Goal: Information Seeking & Learning: Check status

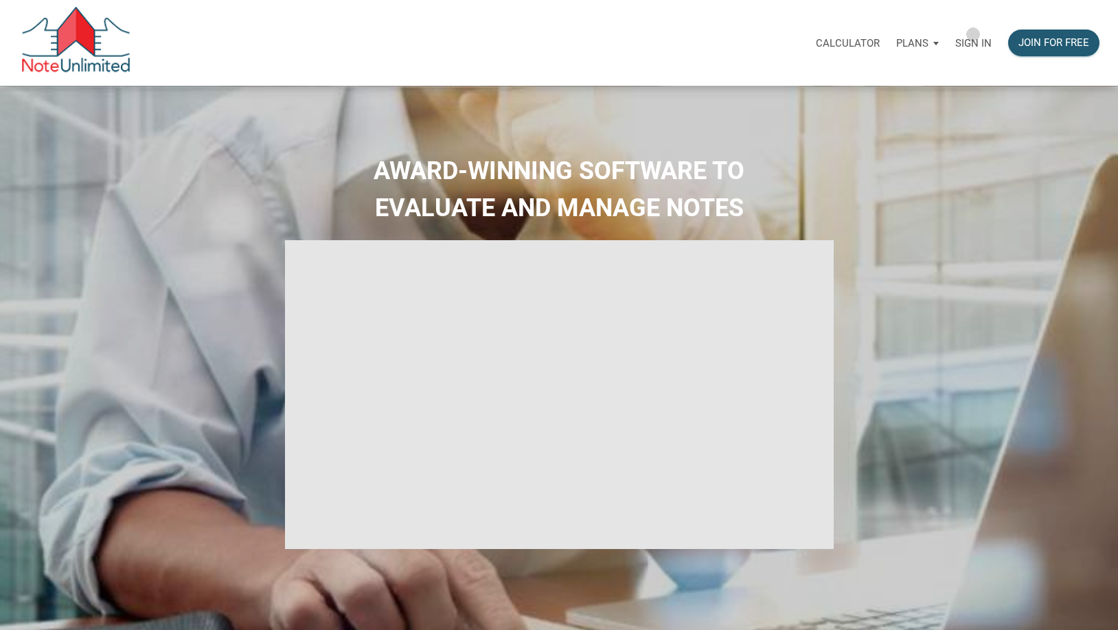
click at [973, 34] on div "Sign in" at bounding box center [973, 42] width 53 height 43
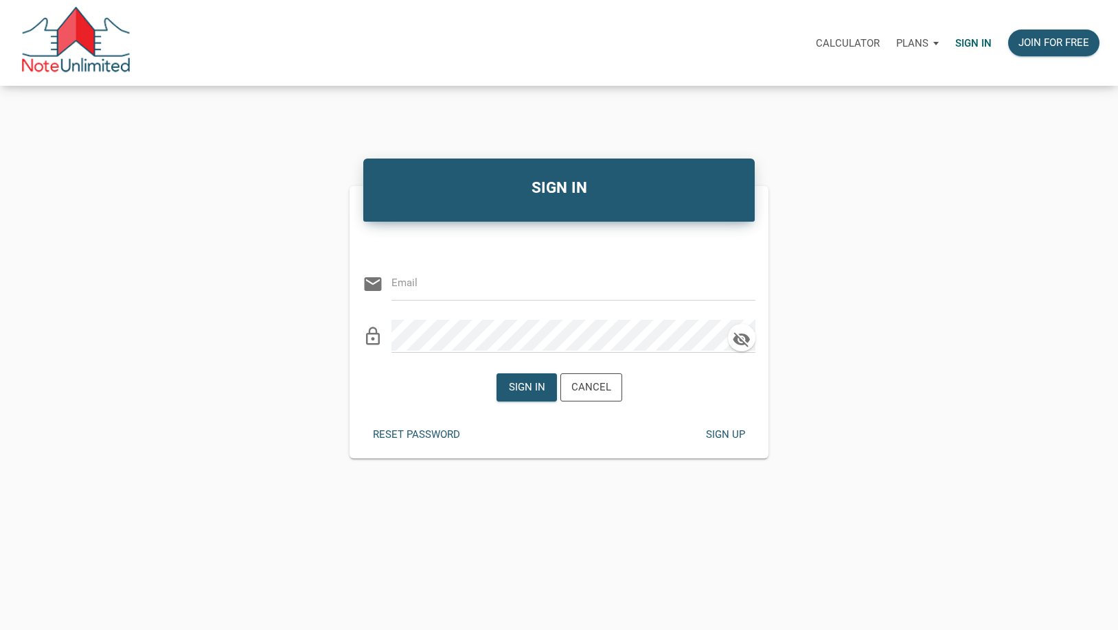
click at [460, 276] on input "email" at bounding box center [562, 283] width 343 height 31
type input "[EMAIL_ADDRESS][DOMAIN_NAME]"
click at [1006, 260] on div "SIGN IN Or Be Classical email info@ritselnotes.com clear lock_outline Sign in C…" at bounding box center [559, 306] width 1118 height 304
click at [0, 0] on div at bounding box center [0, 0] width 0 height 0
click at [527, 377] on div "Sign in" at bounding box center [526, 387] width 59 height 27
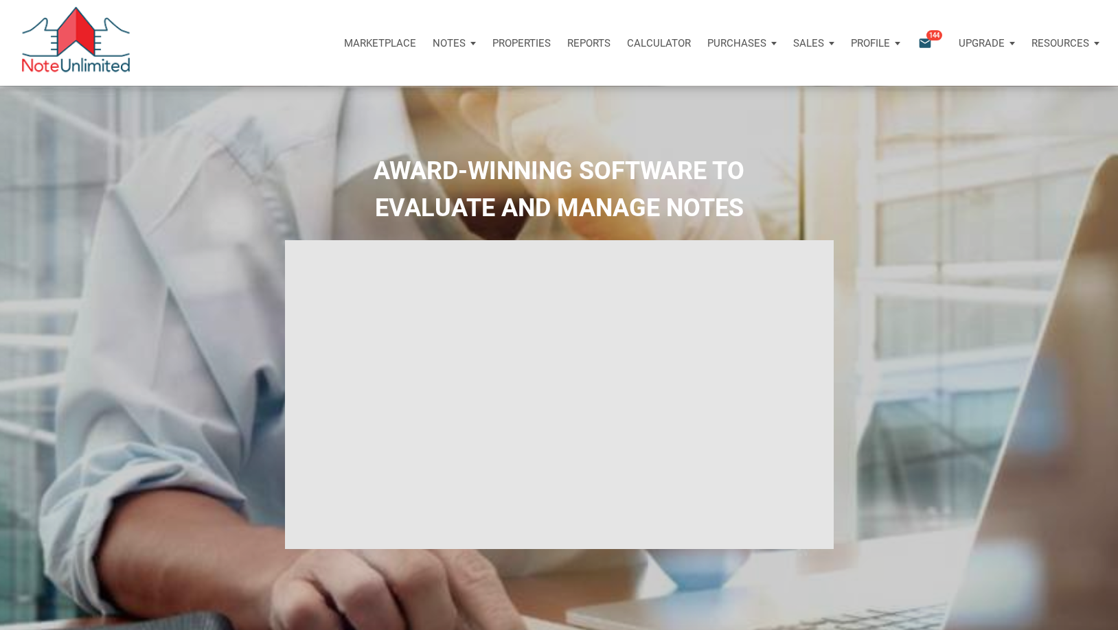
type input "Introduction to new features"
select select
click at [928, 43] on icon "email" at bounding box center [924, 43] width 16 height 16
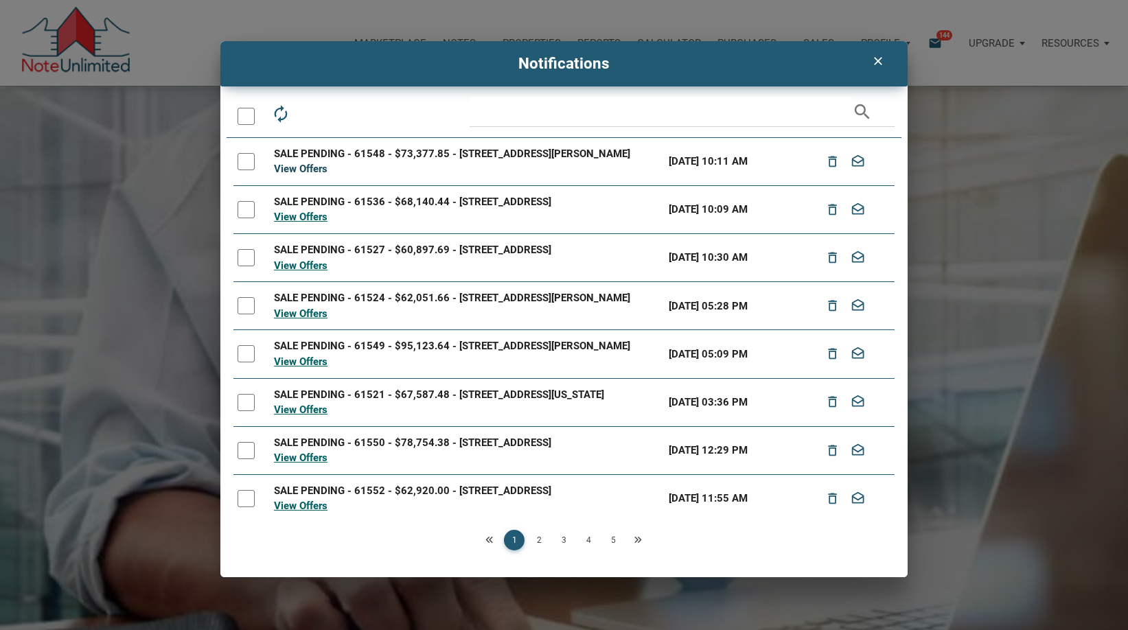
click at [302, 168] on link "View Offers" at bounding box center [301, 169] width 54 height 12
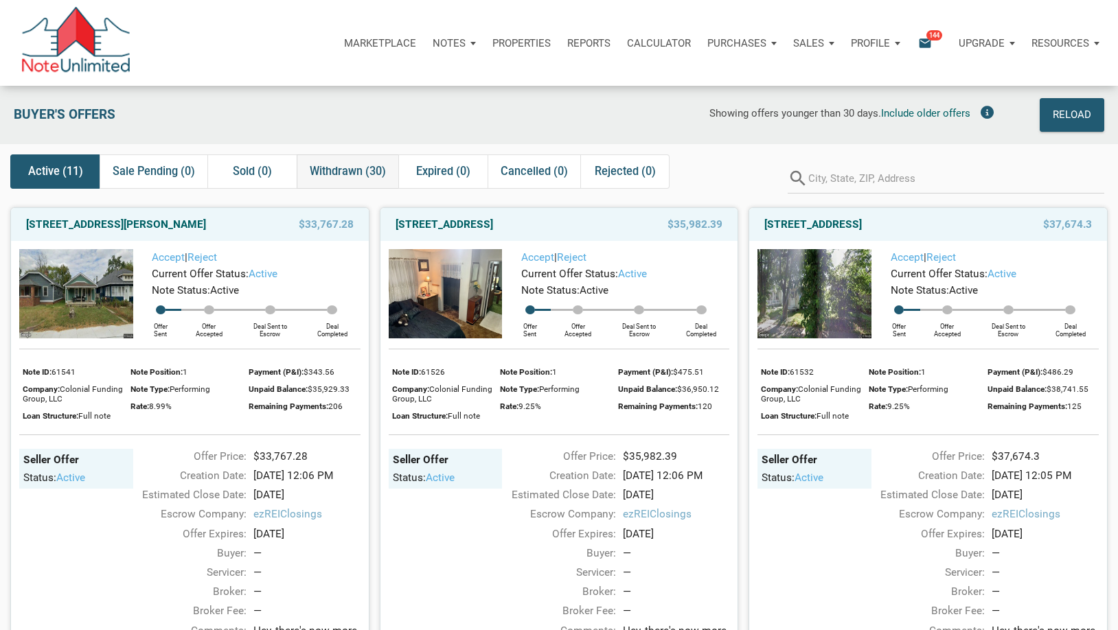
click at [338, 167] on span "Withdrawn (30)" at bounding box center [348, 171] width 76 height 16
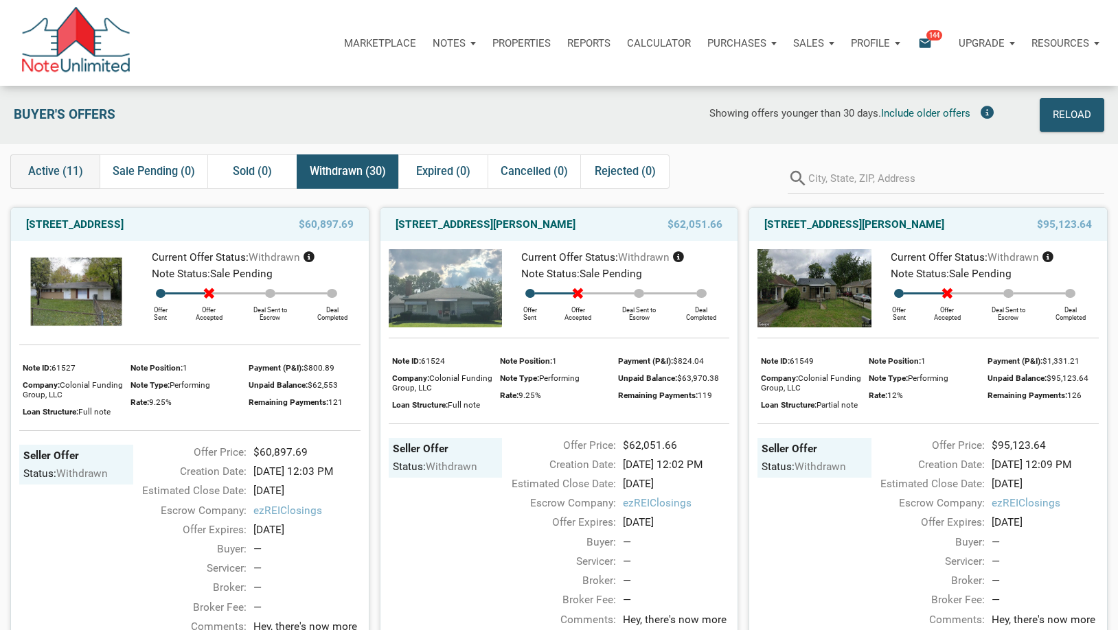
click at [42, 170] on span "Active (11)" at bounding box center [55, 171] width 55 height 16
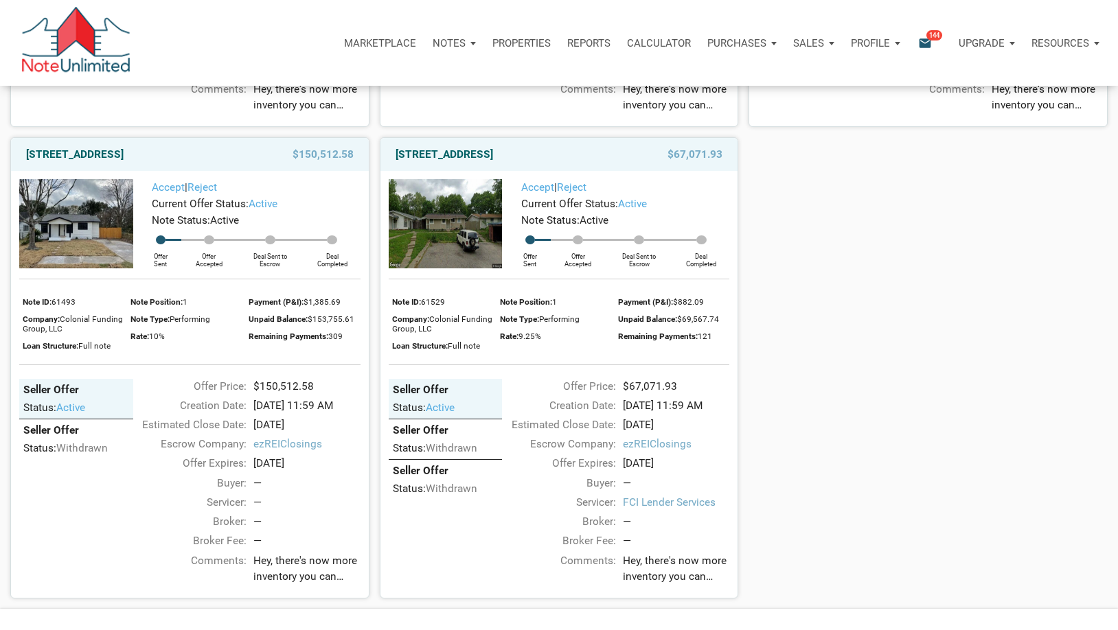
scroll to position [1317, 0]
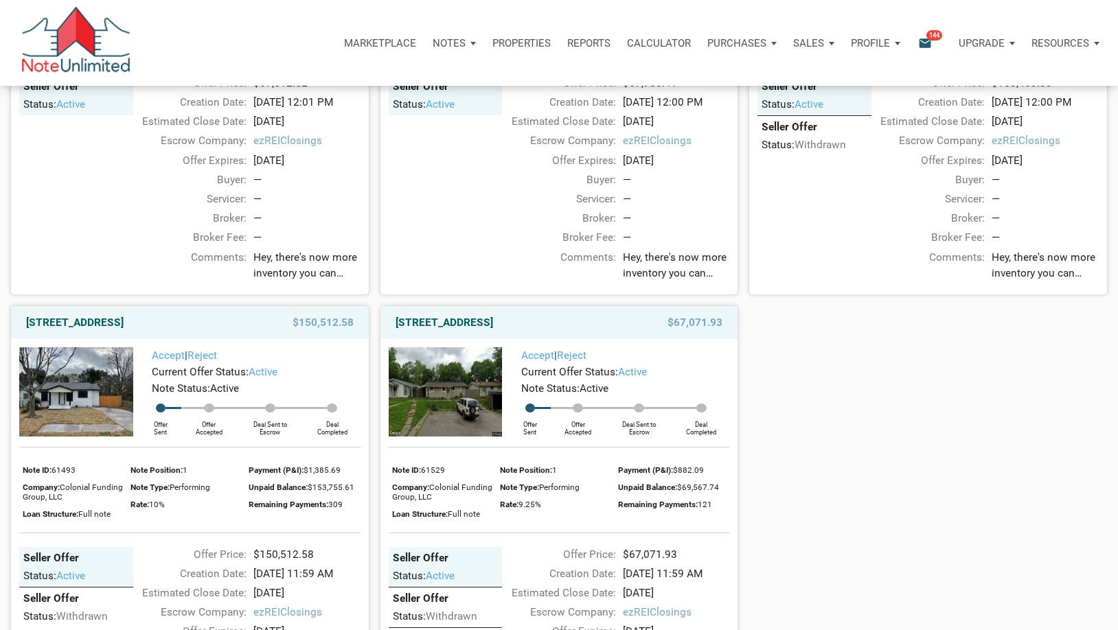
click at [75, 437] on img at bounding box center [76, 391] width 114 height 89
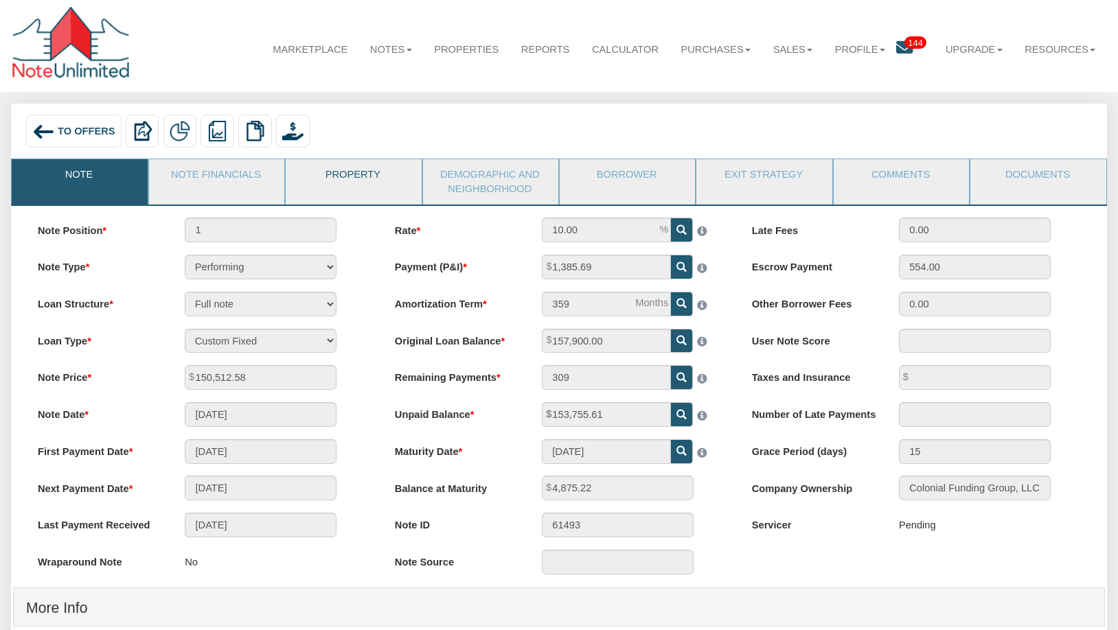
click at [369, 175] on link "Property" at bounding box center [353, 176] width 134 height 34
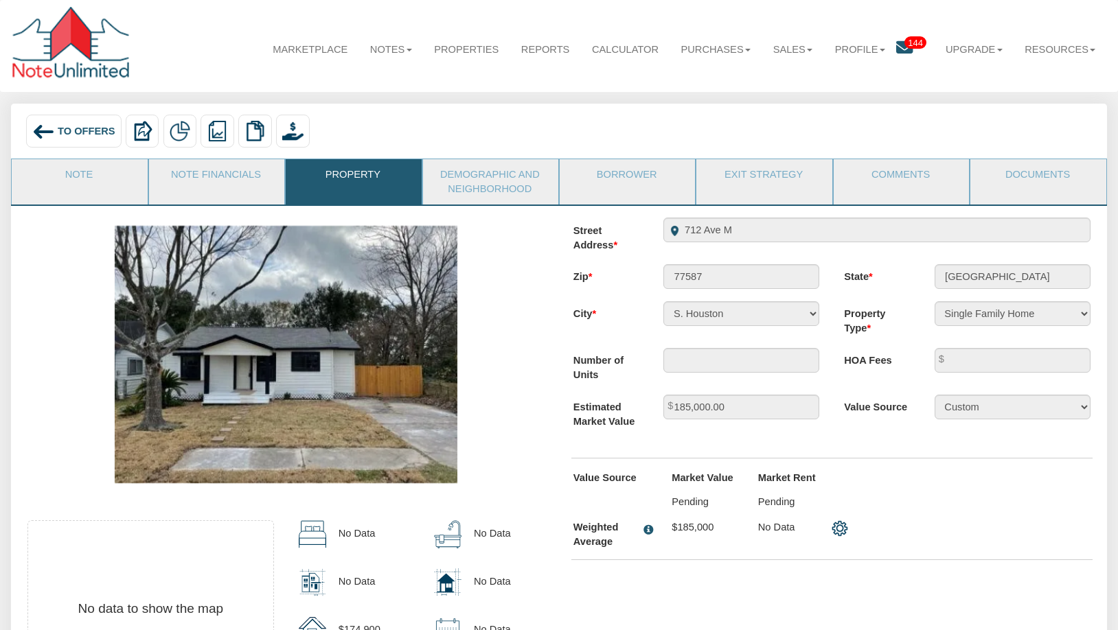
click at [66, 126] on span "To Offers" at bounding box center [87, 131] width 58 height 11
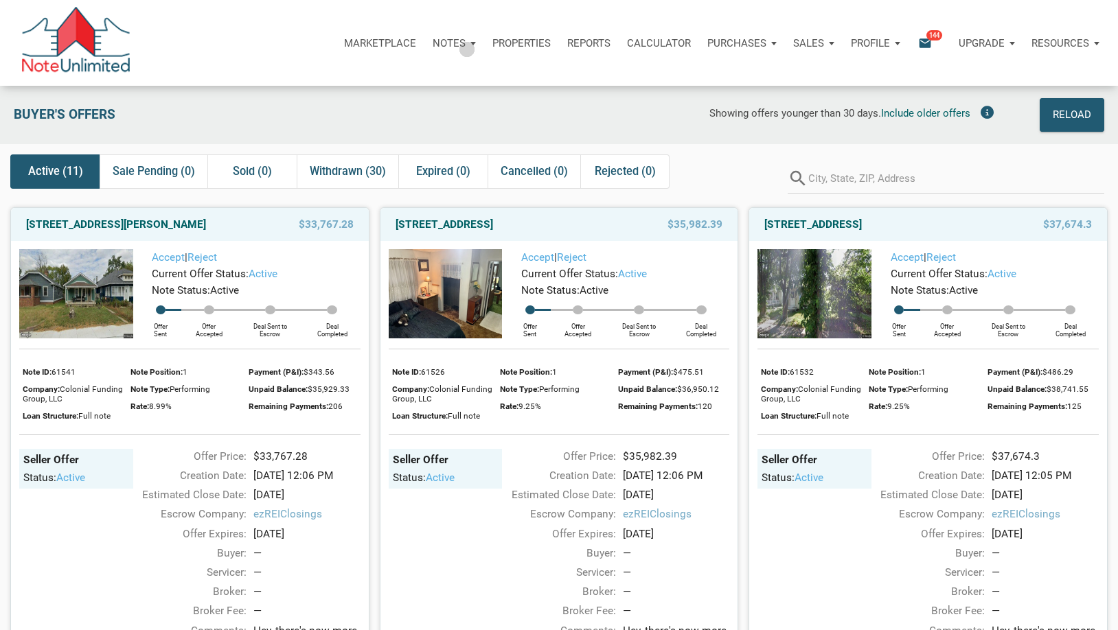
click at [467, 48] on div "Notes" at bounding box center [454, 43] width 60 height 41
click at [399, 77] on link "Dashboard" at bounding box center [415, 80] width 130 height 28
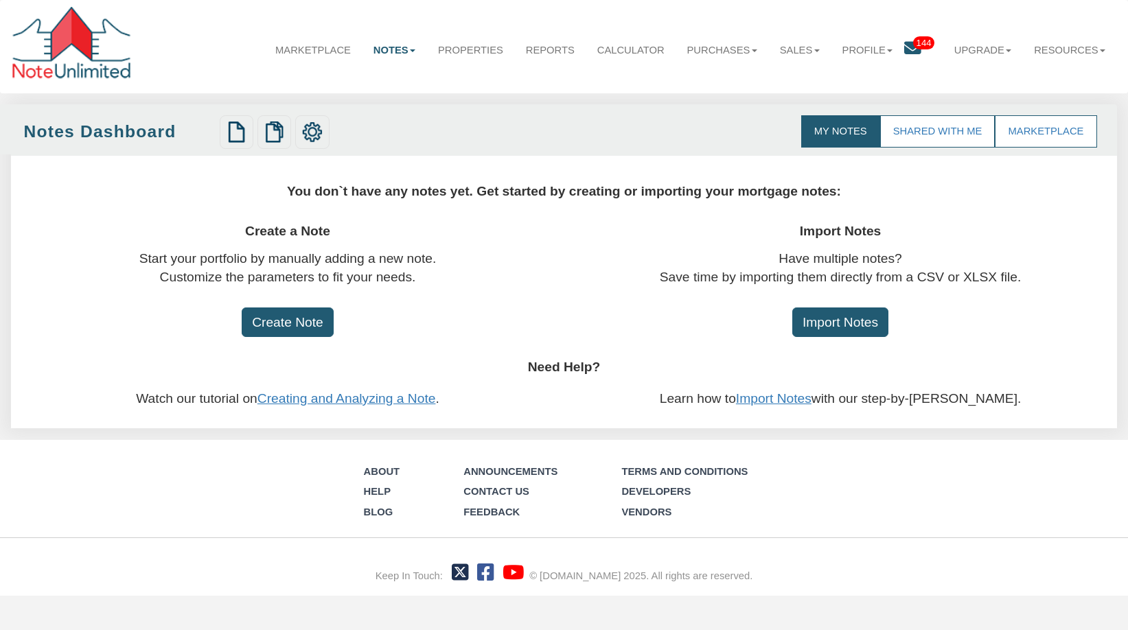
click at [907, 49] on icon at bounding box center [912, 48] width 17 height 17
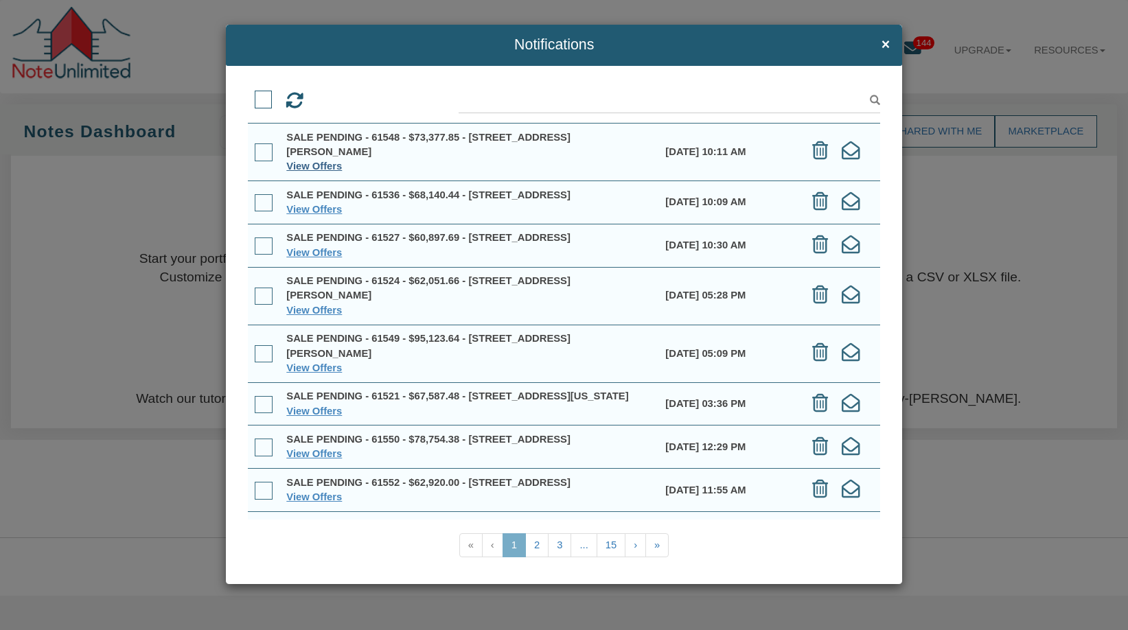
click at [303, 167] on link "View Offers" at bounding box center [314, 166] width 56 height 11
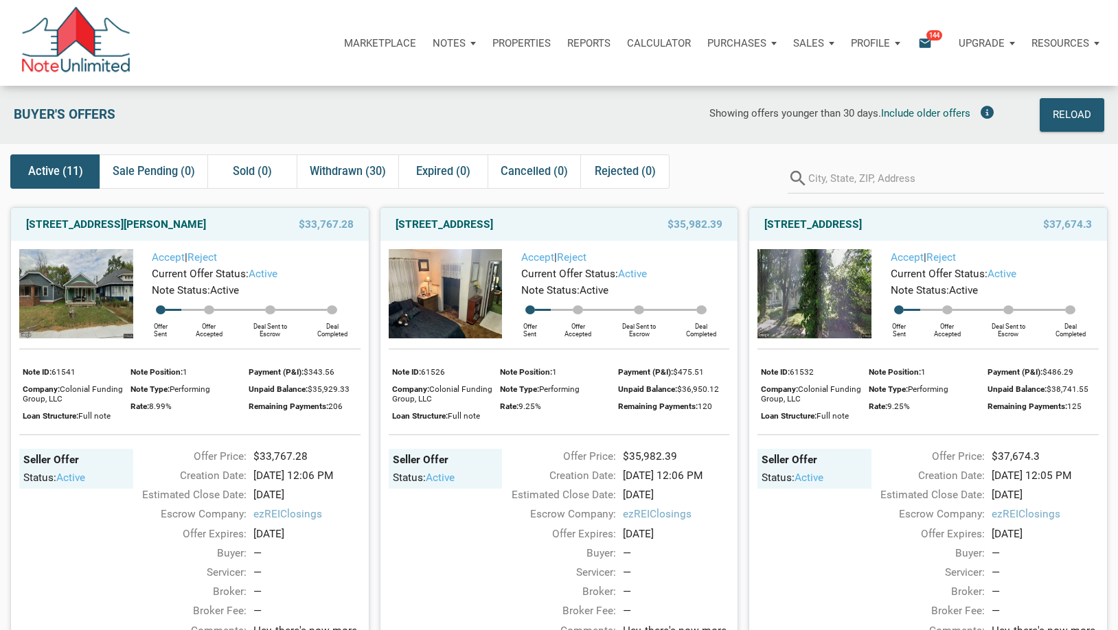
click at [926, 46] on icon "email" at bounding box center [924, 43] width 16 height 16
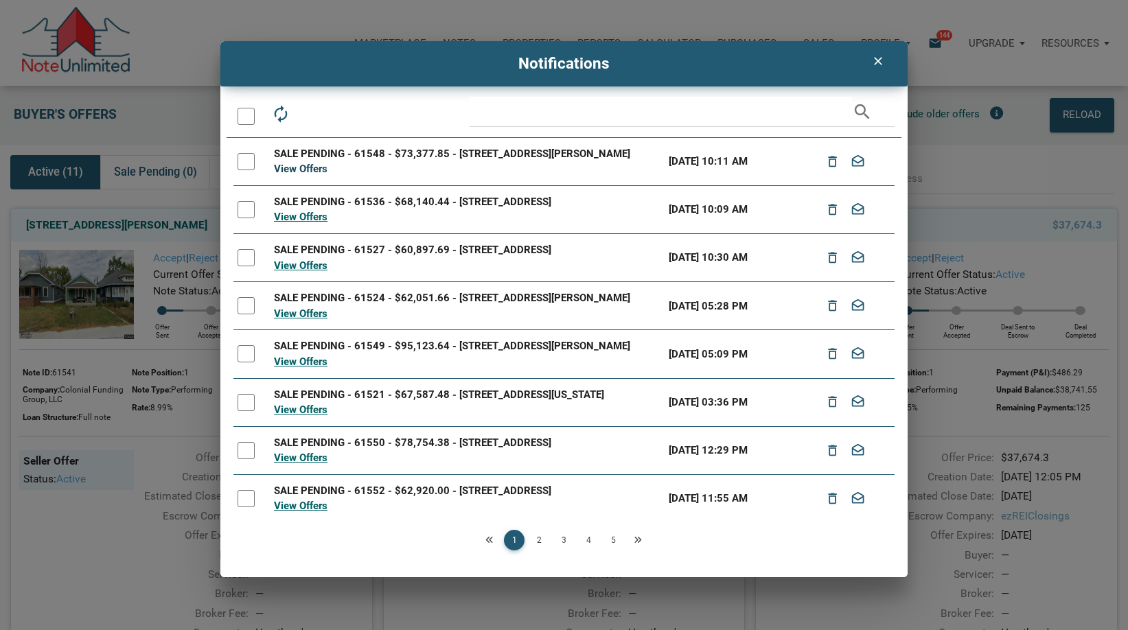
click at [290, 164] on link "View Offers" at bounding box center [301, 169] width 54 height 12
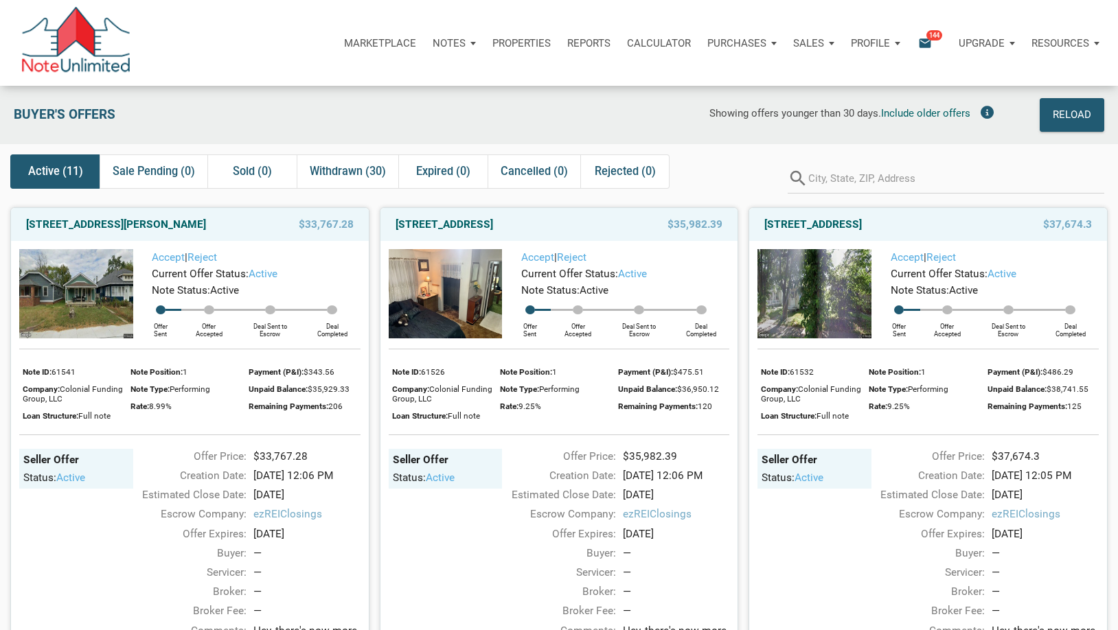
click at [933, 41] on span "144" at bounding box center [934, 35] width 16 height 11
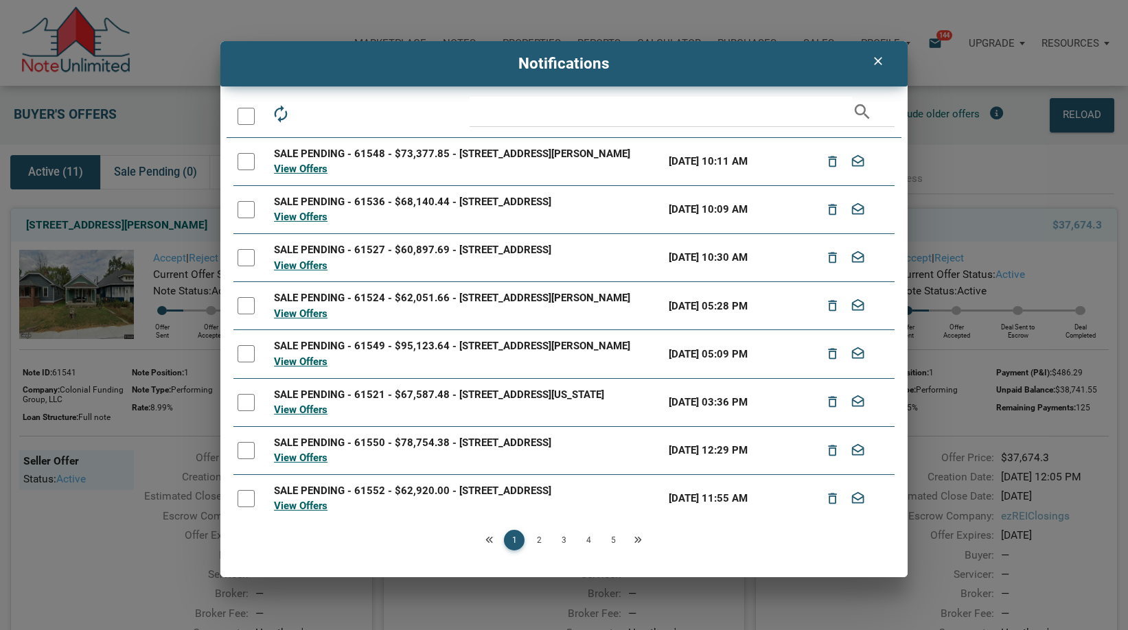
click at [243, 111] on div at bounding box center [246, 116] width 17 height 17
click at [244, 168] on div at bounding box center [246, 161] width 17 height 17
click at [246, 111] on div at bounding box center [246, 116] width 17 height 17
click at [636, 535] on link "Next" at bounding box center [637, 540] width 21 height 21
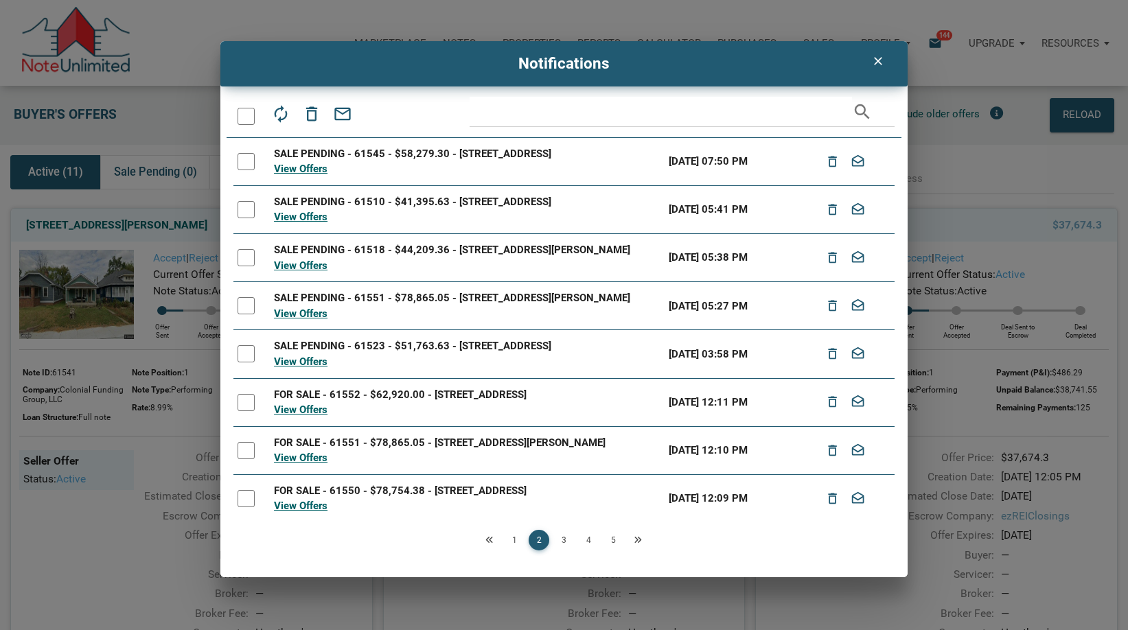
click at [610, 533] on link "5" at bounding box center [613, 540] width 21 height 21
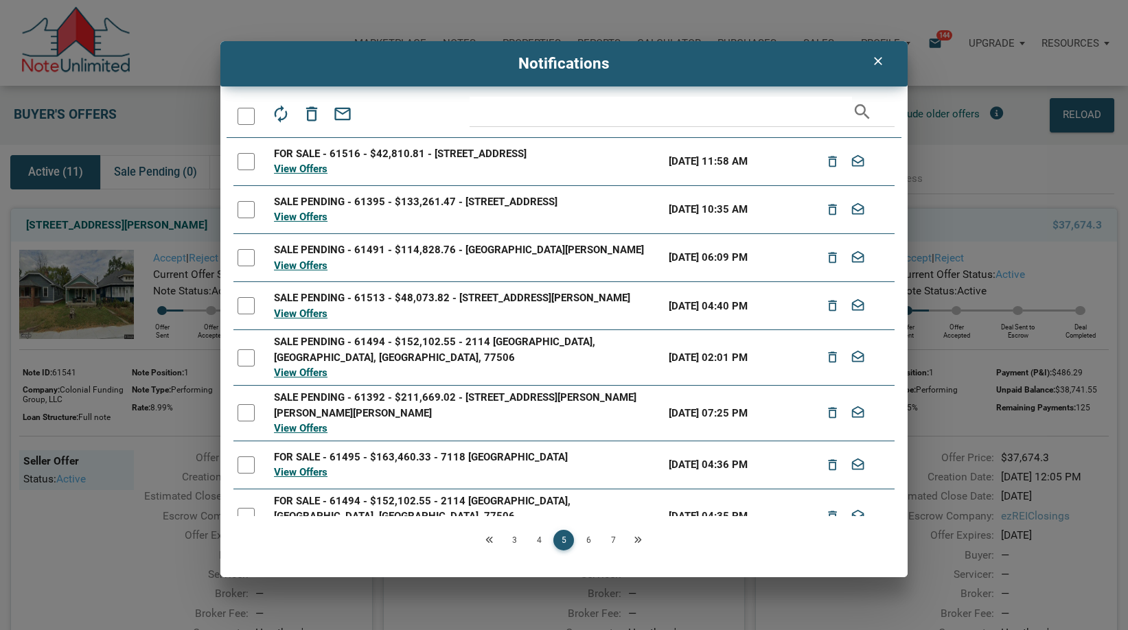
click at [612, 540] on link "7" at bounding box center [613, 540] width 21 height 21
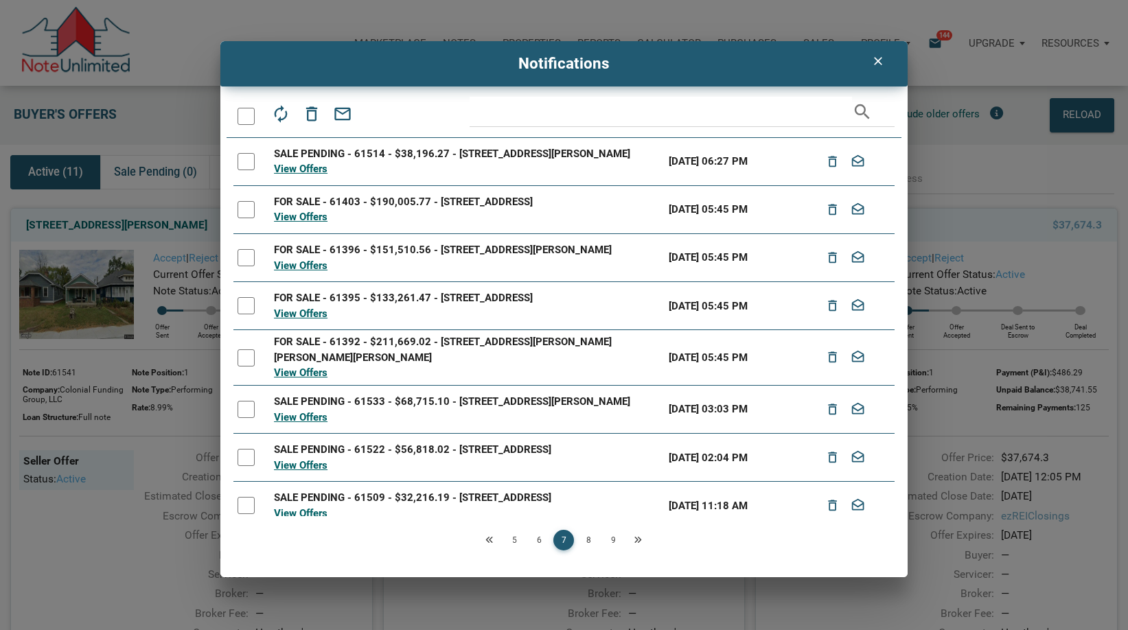
click at [614, 540] on link "9" at bounding box center [613, 540] width 21 height 21
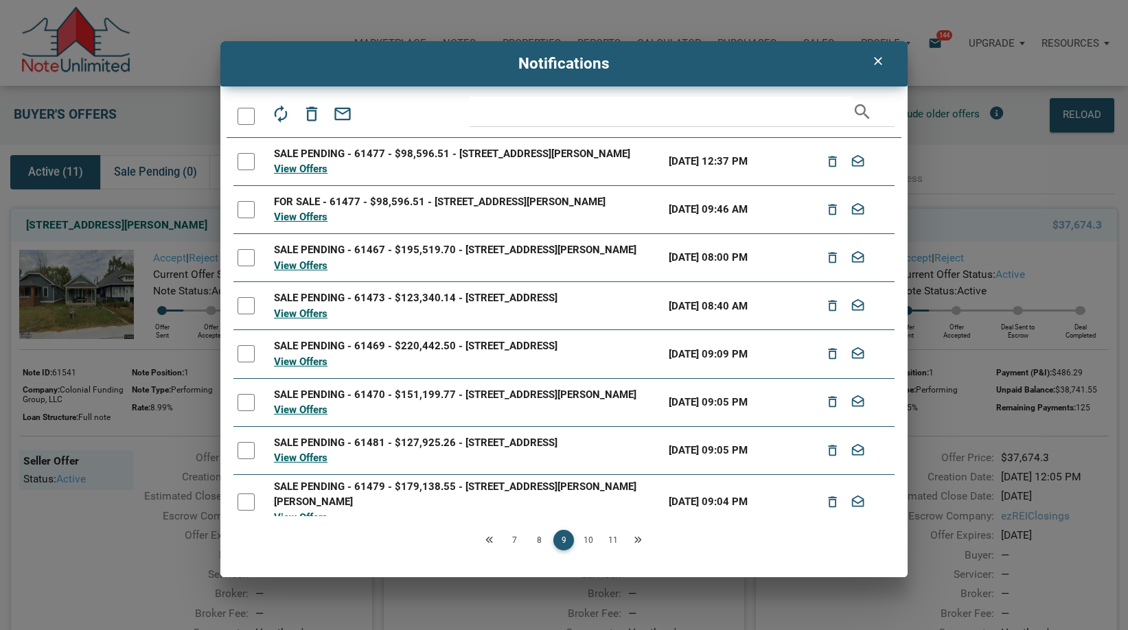
click at [614, 540] on link "11" at bounding box center [613, 540] width 21 height 21
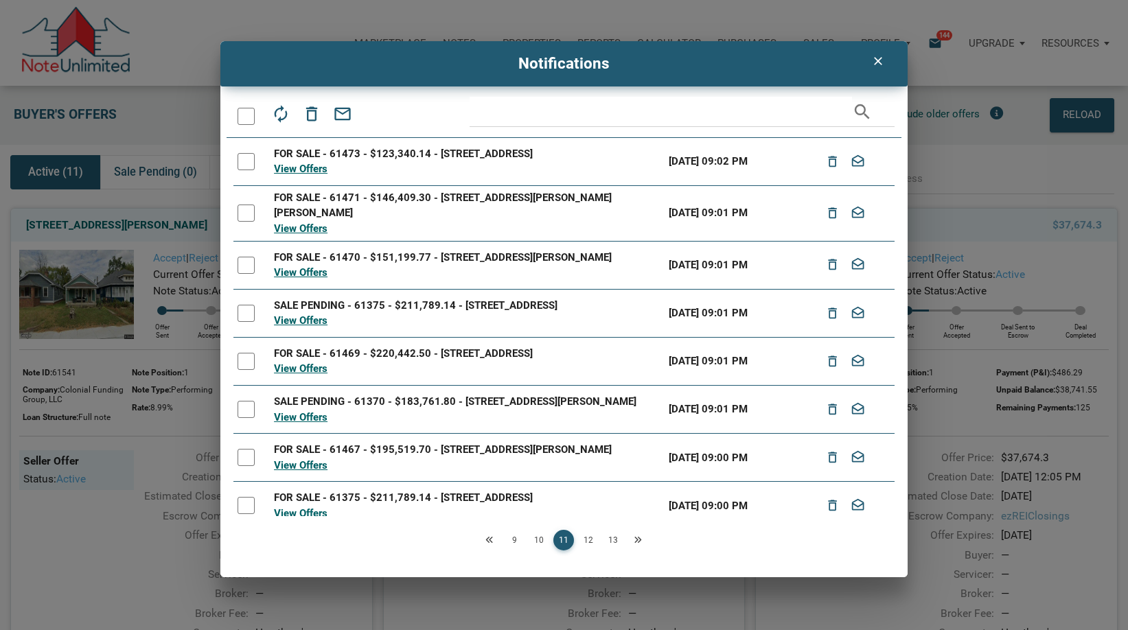
click at [614, 540] on link "13" at bounding box center [613, 540] width 21 height 21
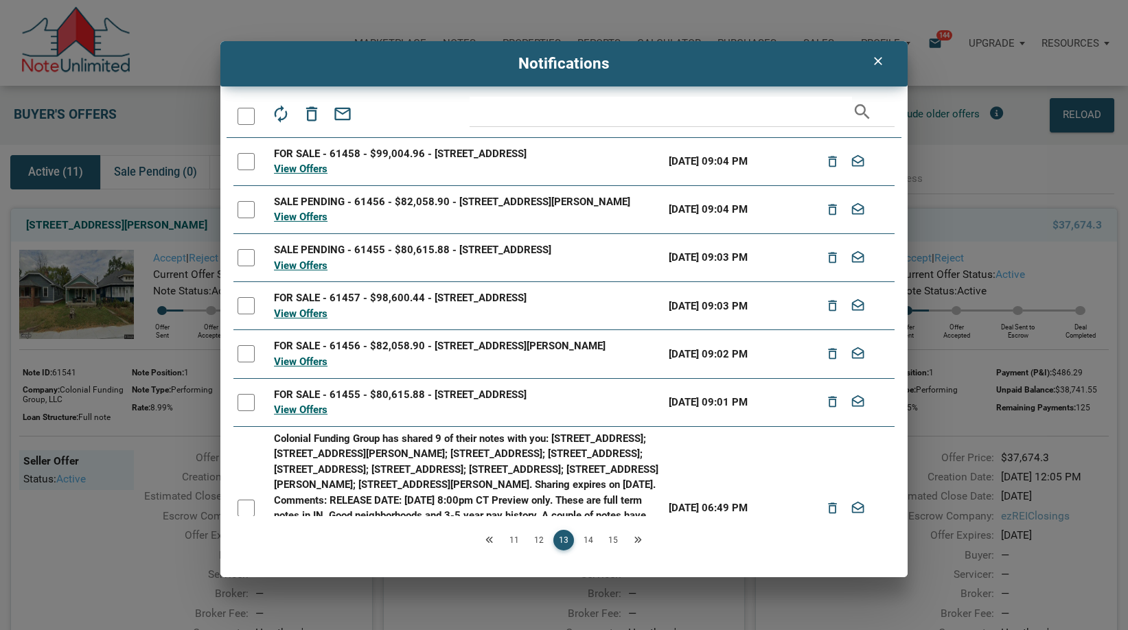
click at [634, 543] on icon "Next" at bounding box center [638, 540] width 8 height 8
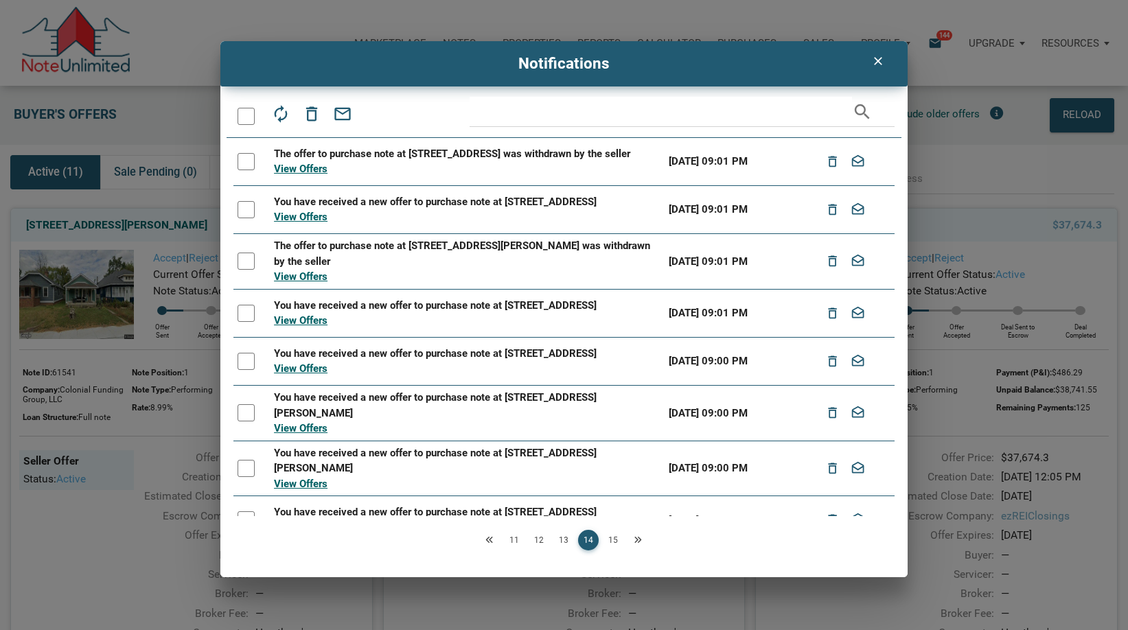
click at [879, 63] on icon "clear" at bounding box center [877, 61] width 16 height 14
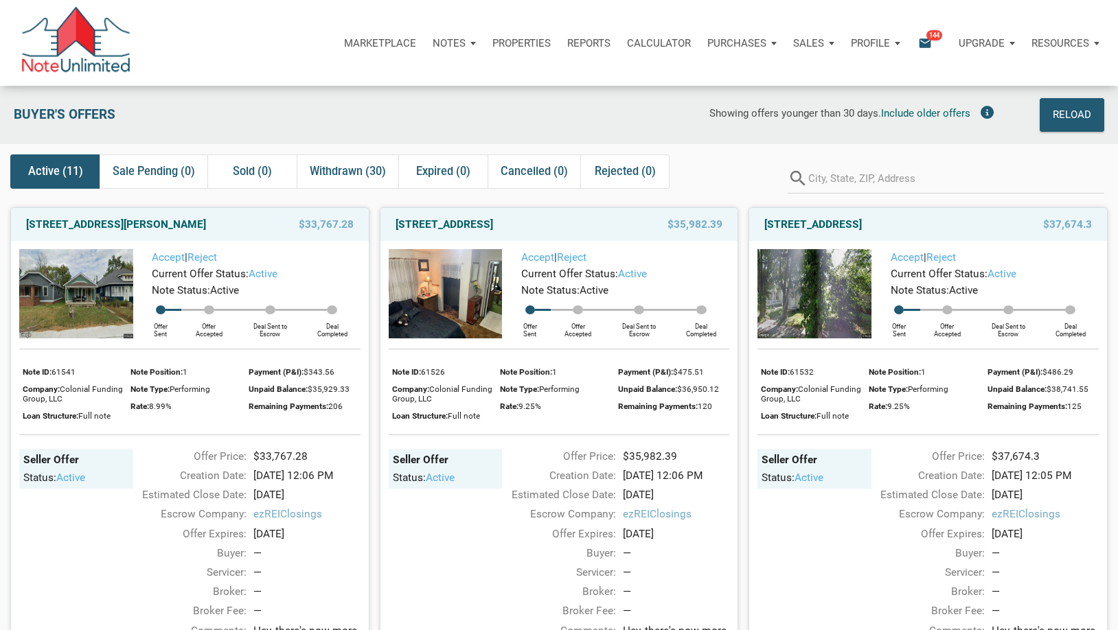
click at [766, 43] on div "Purchases" at bounding box center [742, 43] width 86 height 41
click at [691, 69] on link "Offers" at bounding box center [716, 80] width 130 height 28
click at [765, 54] on div "Purchases" at bounding box center [742, 43] width 86 height 41
click at [717, 79] on link "Offers" at bounding box center [716, 80] width 130 height 28
click at [365, 46] on p "Marketplace" at bounding box center [380, 43] width 72 height 12
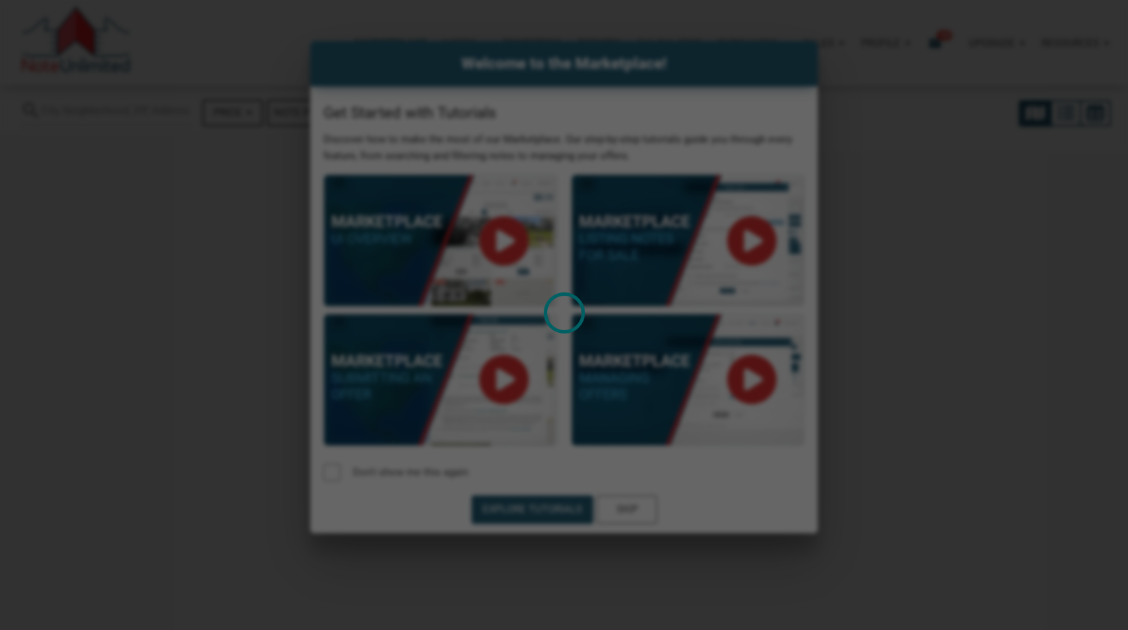
click at [902, 289] on div "Loading" at bounding box center [564, 315] width 1128 height 630
select select
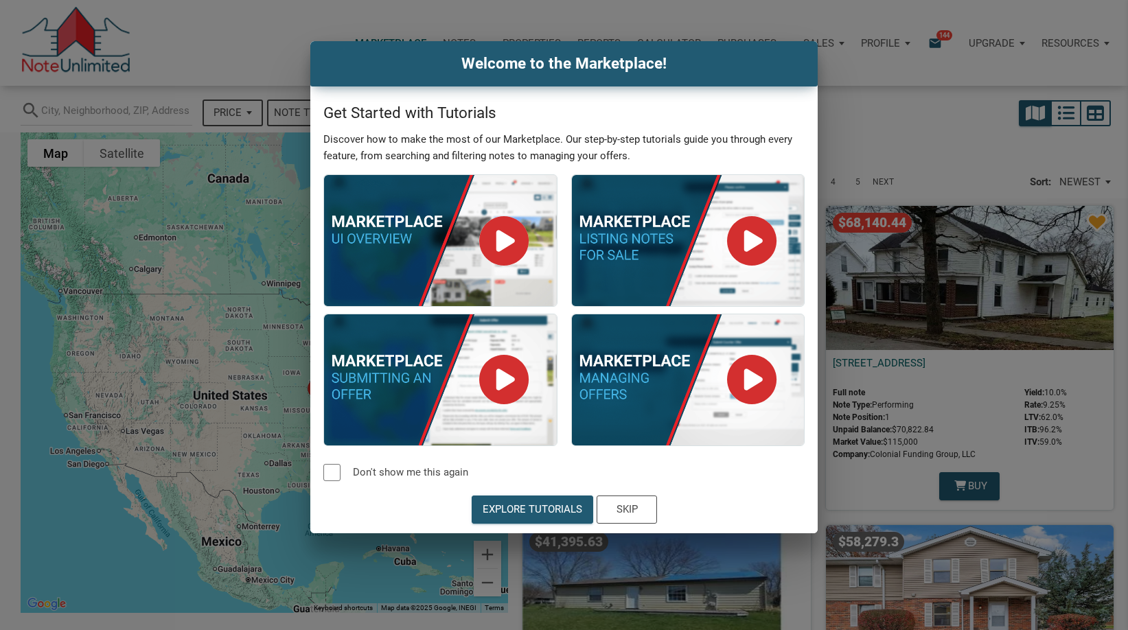
drag, startPoint x: 870, startPoint y: 99, endPoint x: 858, endPoint y: 58, distance: 42.2
click at [868, 87] on div "Welcome to the Marketplace! Get Started with Tutorials Discover how to make the…" at bounding box center [564, 287] width 1128 height 492
click at [632, 511] on div "Skip" at bounding box center [626, 510] width 21 height 16
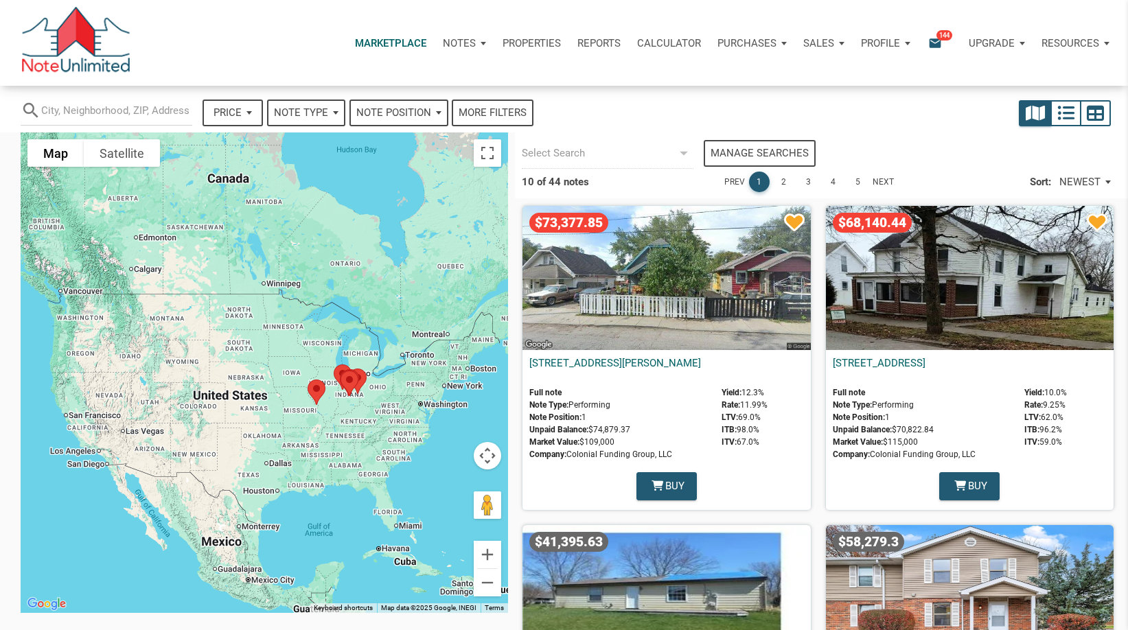
click at [768, 38] on p "Purchases" at bounding box center [746, 43] width 59 height 12
click at [725, 72] on link "Offers" at bounding box center [726, 80] width 130 height 28
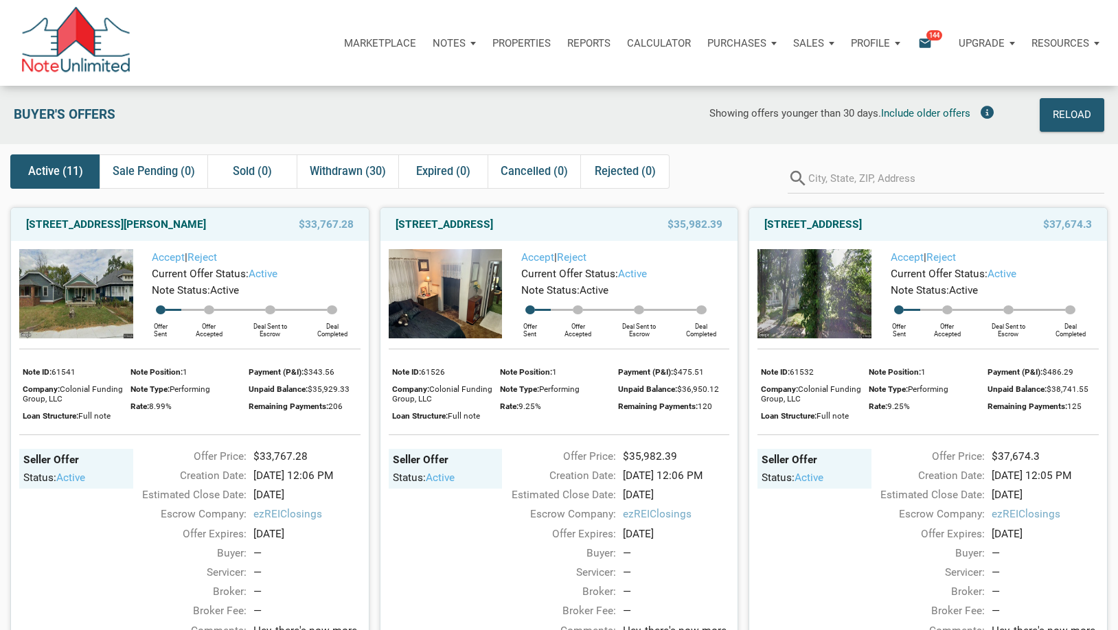
click at [925, 41] on icon "email" at bounding box center [924, 43] width 16 height 16
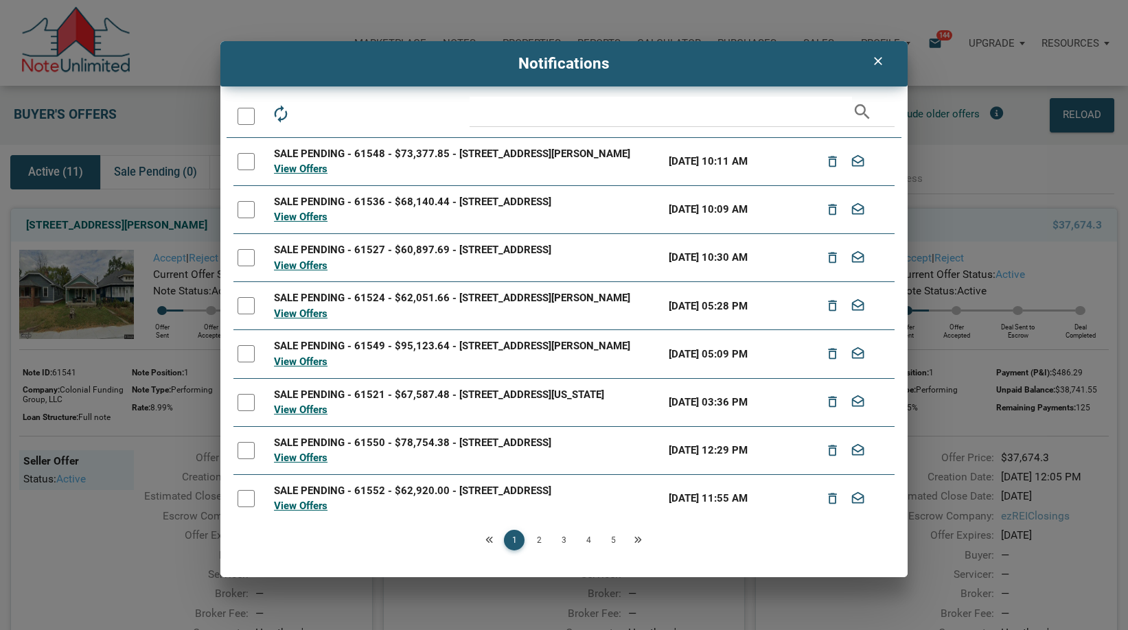
click at [641, 540] on icon "Next" at bounding box center [638, 540] width 8 height 8
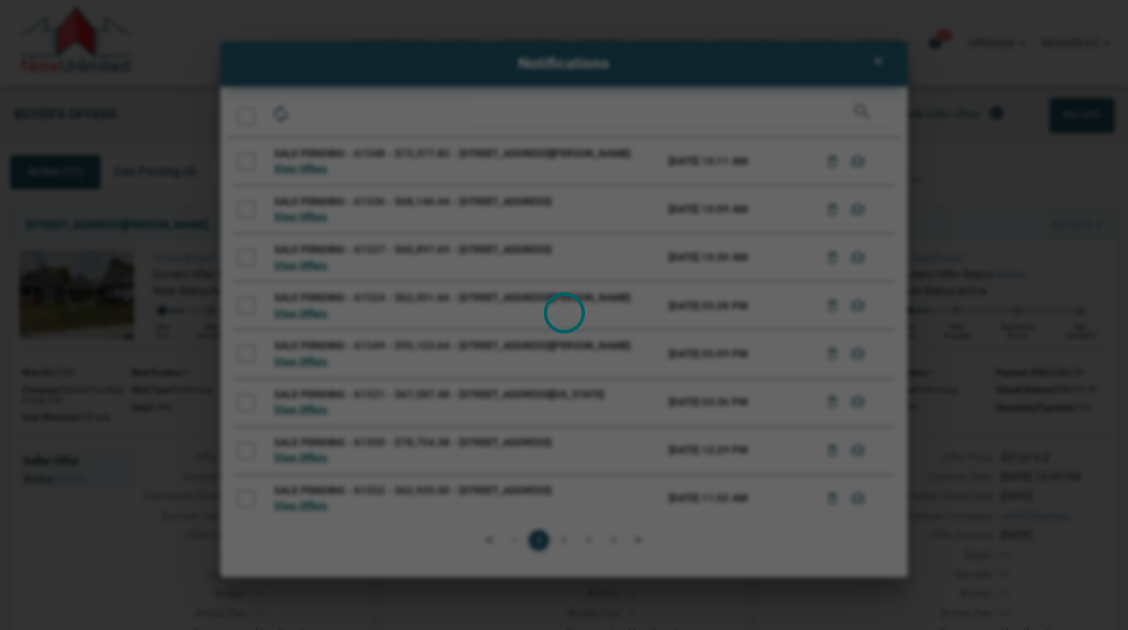
click at [641, 540] on div "Loading" at bounding box center [564, 315] width 1128 height 630
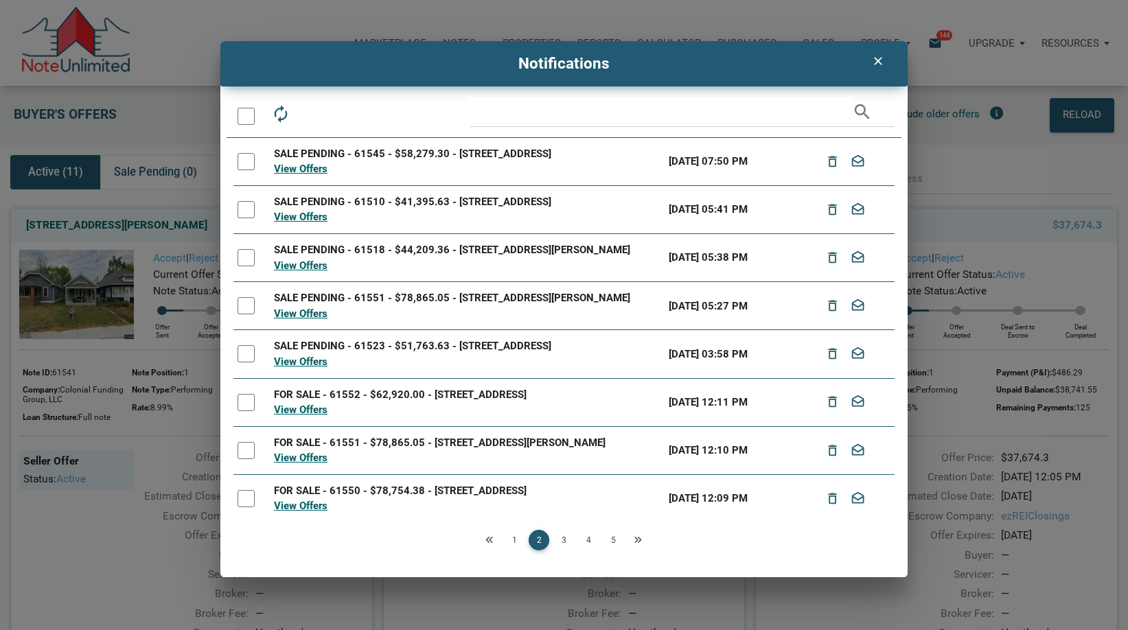
click at [641, 540] on icon "Next" at bounding box center [638, 540] width 8 height 8
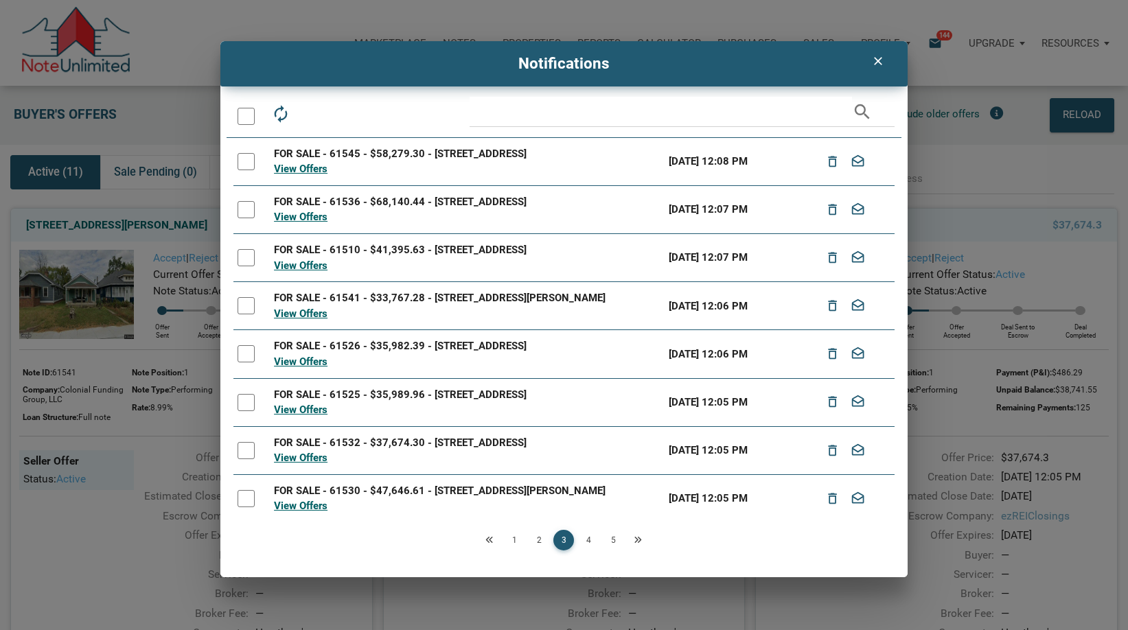
click at [641, 540] on div "Loading" at bounding box center [564, 315] width 1128 height 630
click at [641, 540] on icon "Next" at bounding box center [638, 540] width 8 height 8
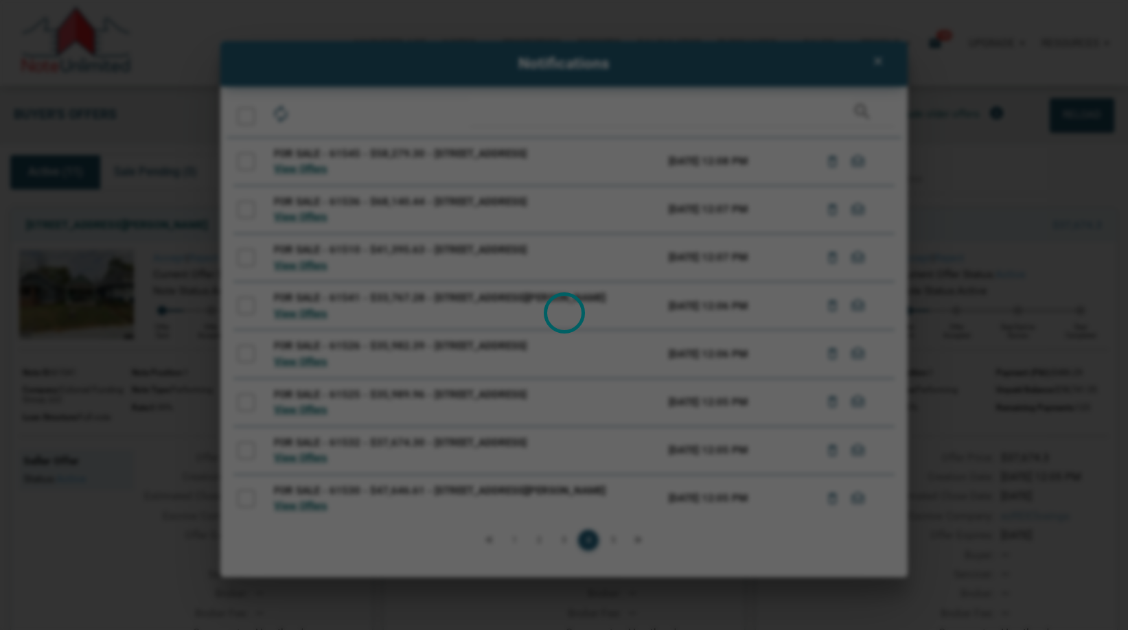
click at [641, 540] on div "Loading" at bounding box center [564, 315] width 1128 height 630
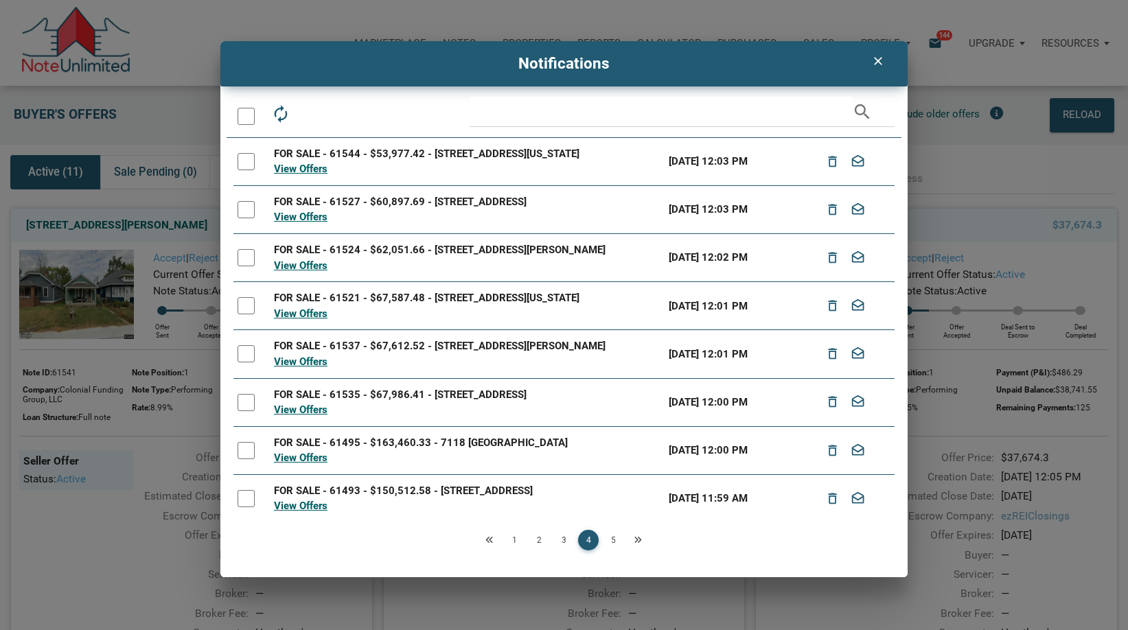
click at [641, 540] on div "Loading" at bounding box center [564, 315] width 1128 height 630
click at [641, 540] on icon "Next" at bounding box center [638, 540] width 8 height 8
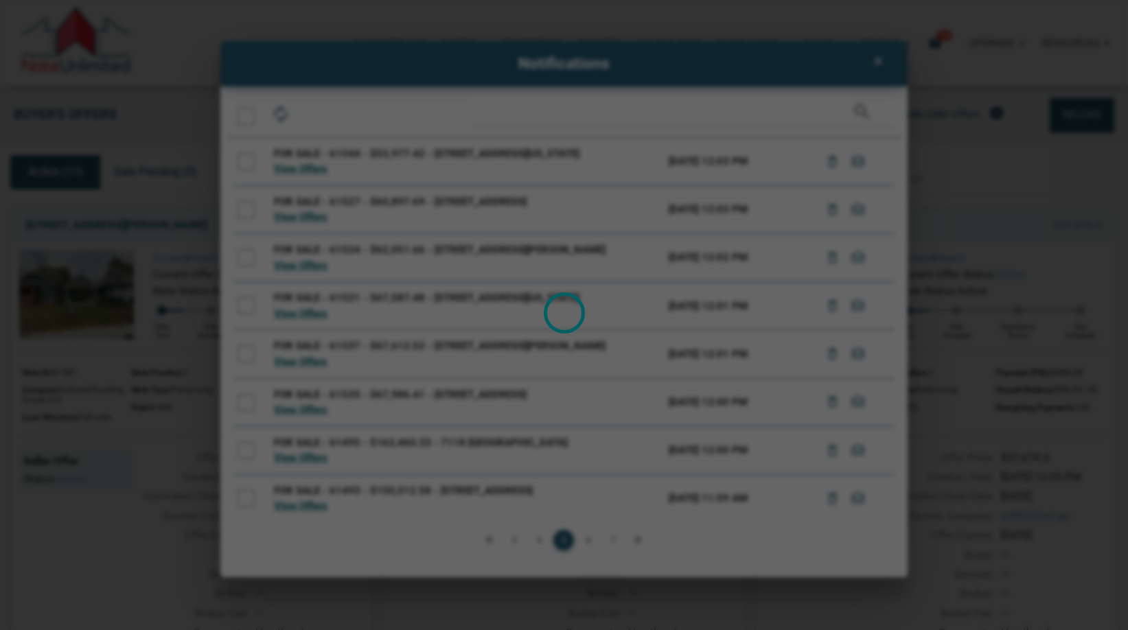
click at [641, 540] on div "Loading" at bounding box center [564, 315] width 1128 height 630
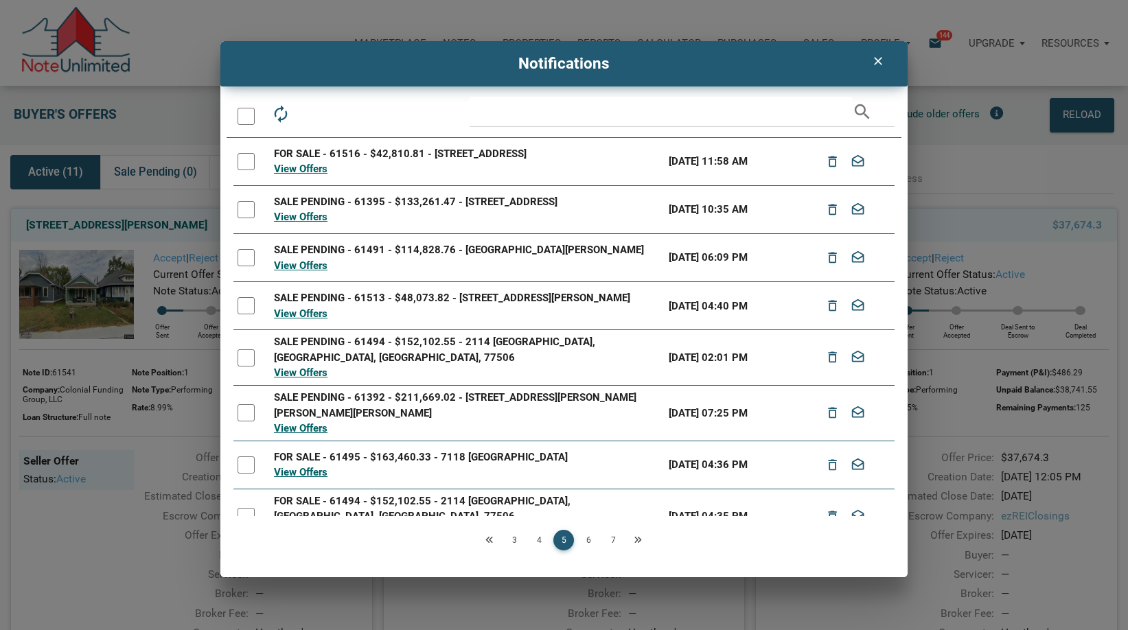
click at [641, 540] on div "Loading" at bounding box center [564, 315] width 1128 height 630
click at [641, 540] on icon "Next" at bounding box center [638, 540] width 8 height 8
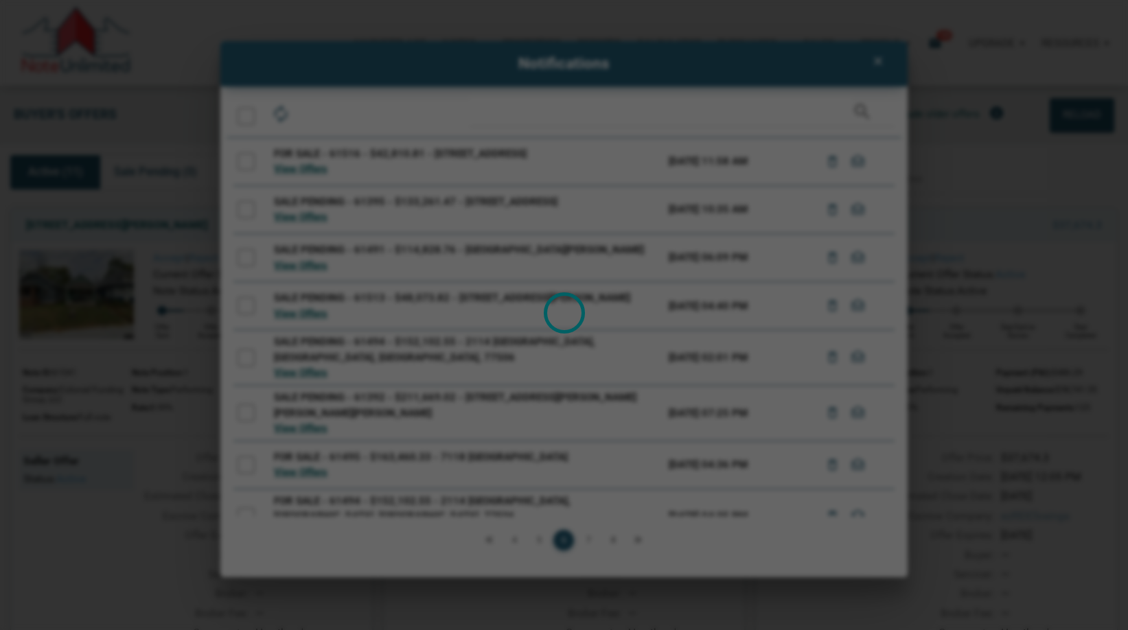
click at [641, 540] on div "Loading" at bounding box center [564, 315] width 1128 height 630
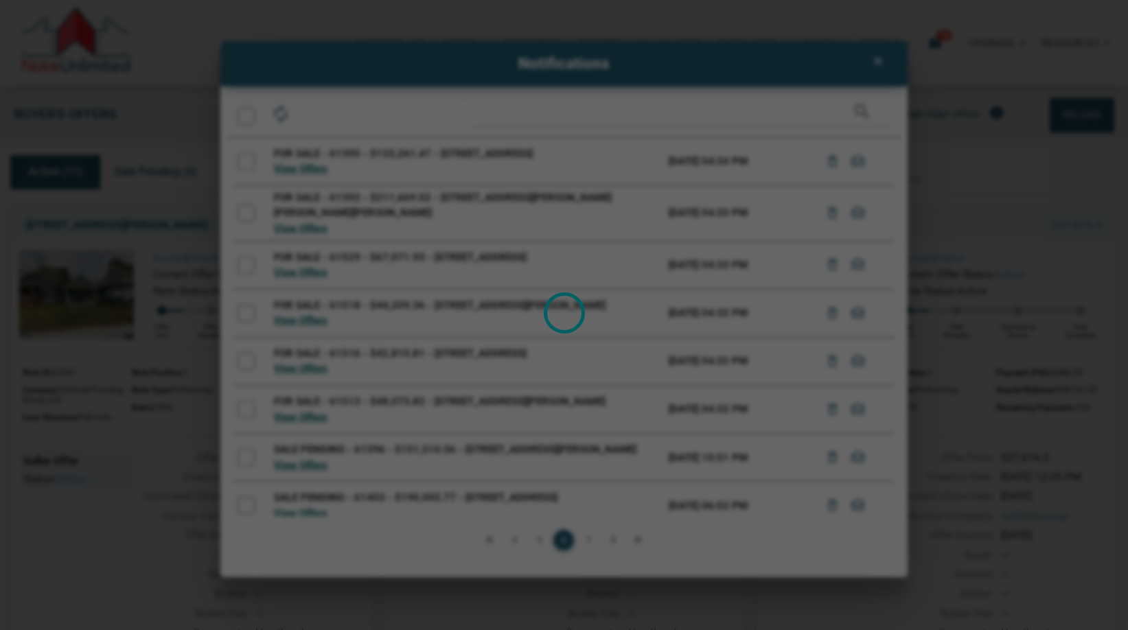
click at [641, 540] on div "Loading" at bounding box center [564, 315] width 1128 height 630
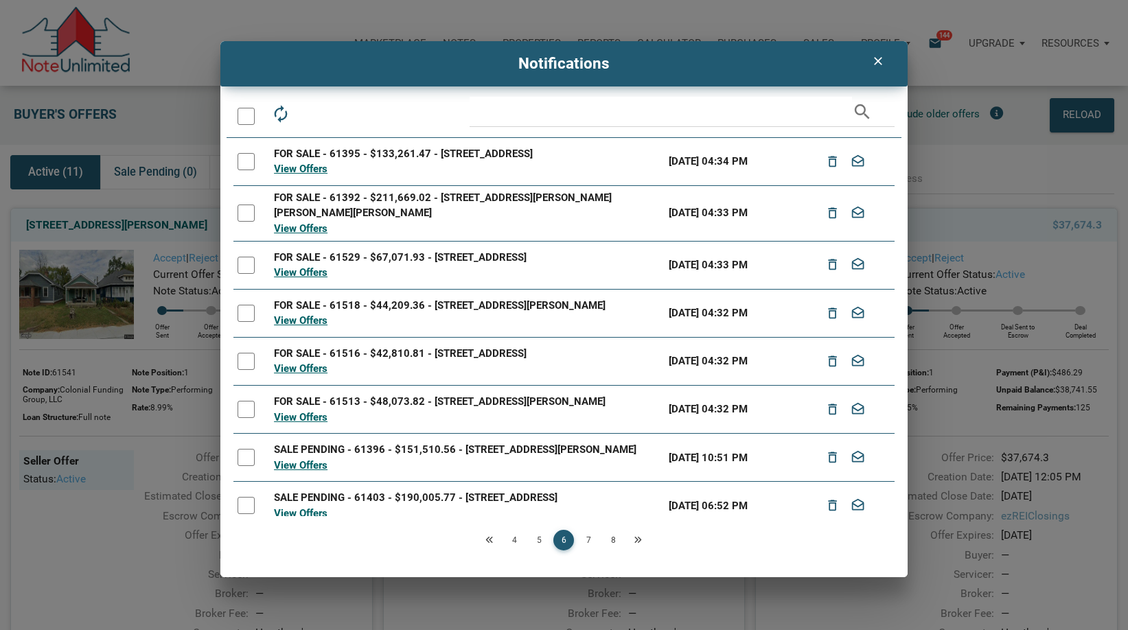
click at [641, 540] on div "Loading" at bounding box center [564, 315] width 1128 height 630
click at [641, 540] on icon "Next" at bounding box center [638, 540] width 8 height 8
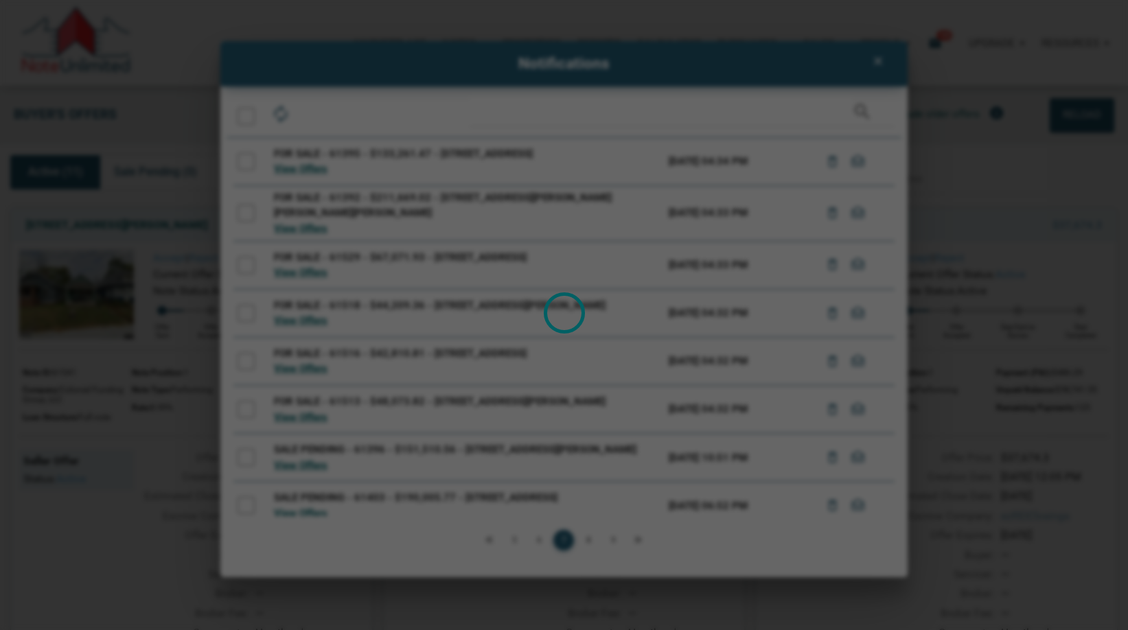
click at [641, 540] on div "Loading" at bounding box center [564, 315] width 1128 height 630
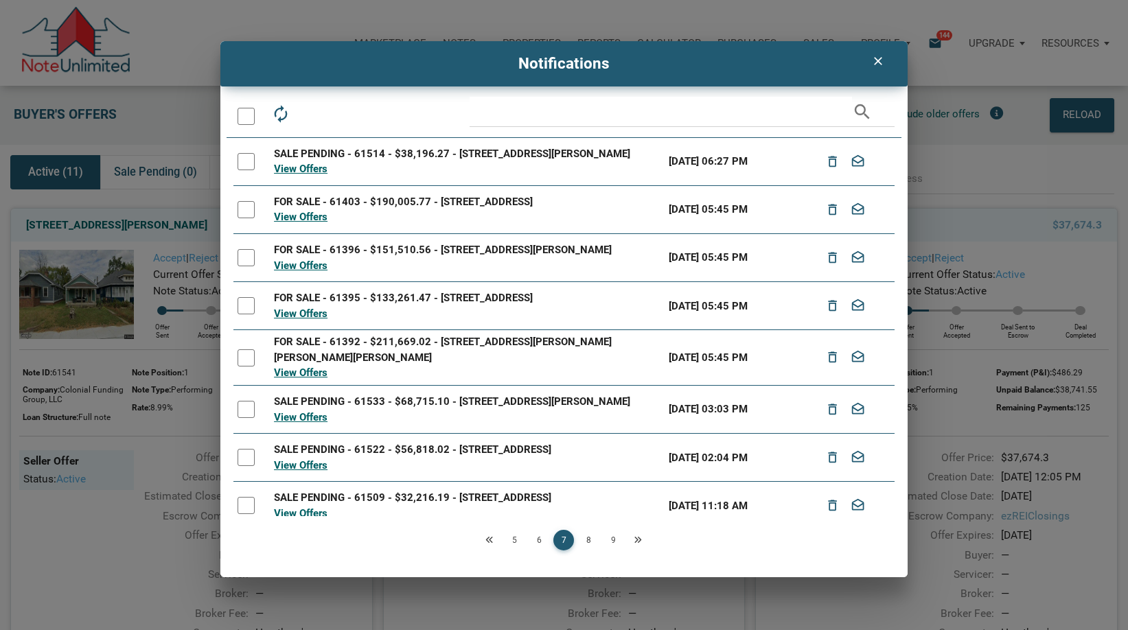
click at [641, 540] on div "Loading" at bounding box center [564, 315] width 1128 height 630
click at [641, 540] on icon "Next" at bounding box center [638, 540] width 8 height 8
click at [0, 0] on div "Loading" at bounding box center [0, 0] width 0 height 0
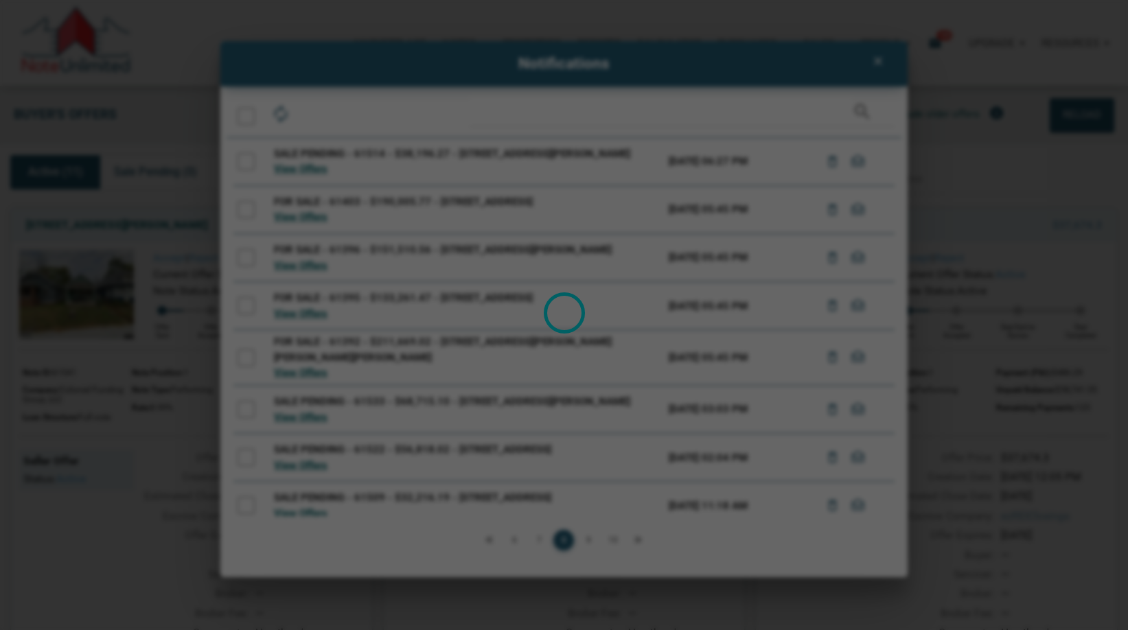
click at [641, 540] on div "Loading" at bounding box center [564, 315] width 1128 height 630
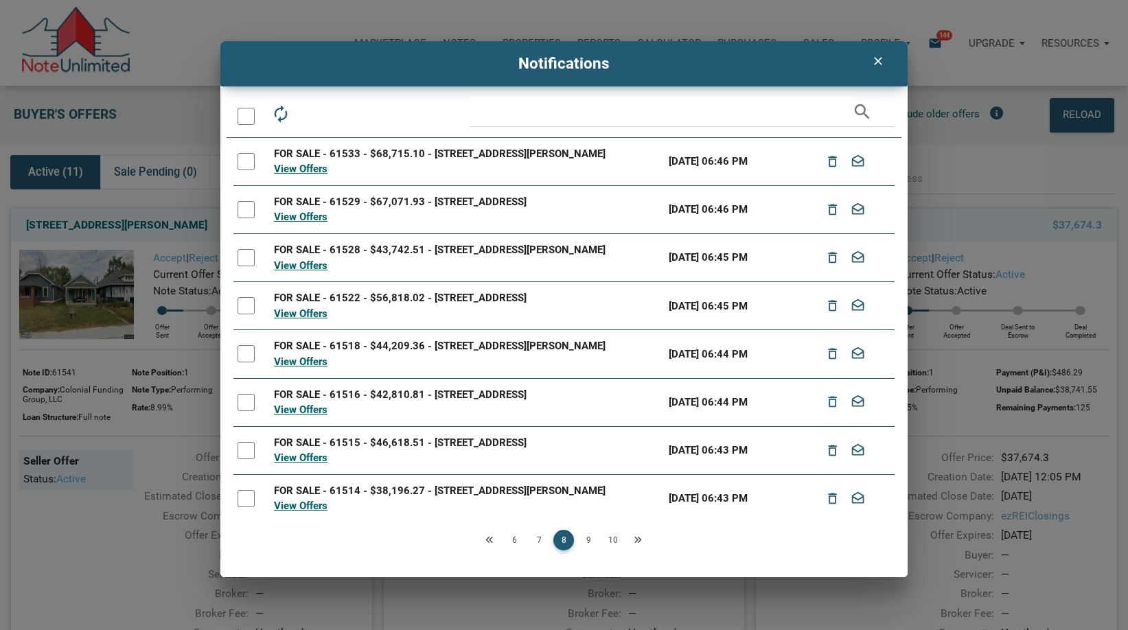
click at [641, 540] on div "Loading" at bounding box center [564, 315] width 1128 height 630
click at [641, 540] on icon "Next" at bounding box center [638, 540] width 8 height 8
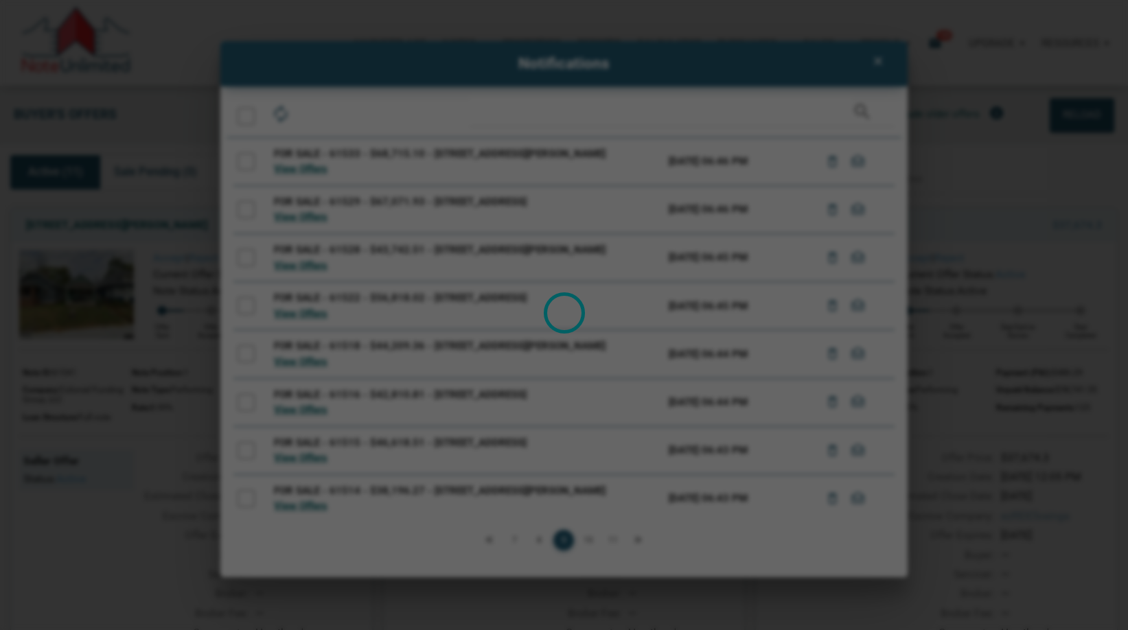
click at [641, 540] on div "Loading" at bounding box center [564, 315] width 1128 height 630
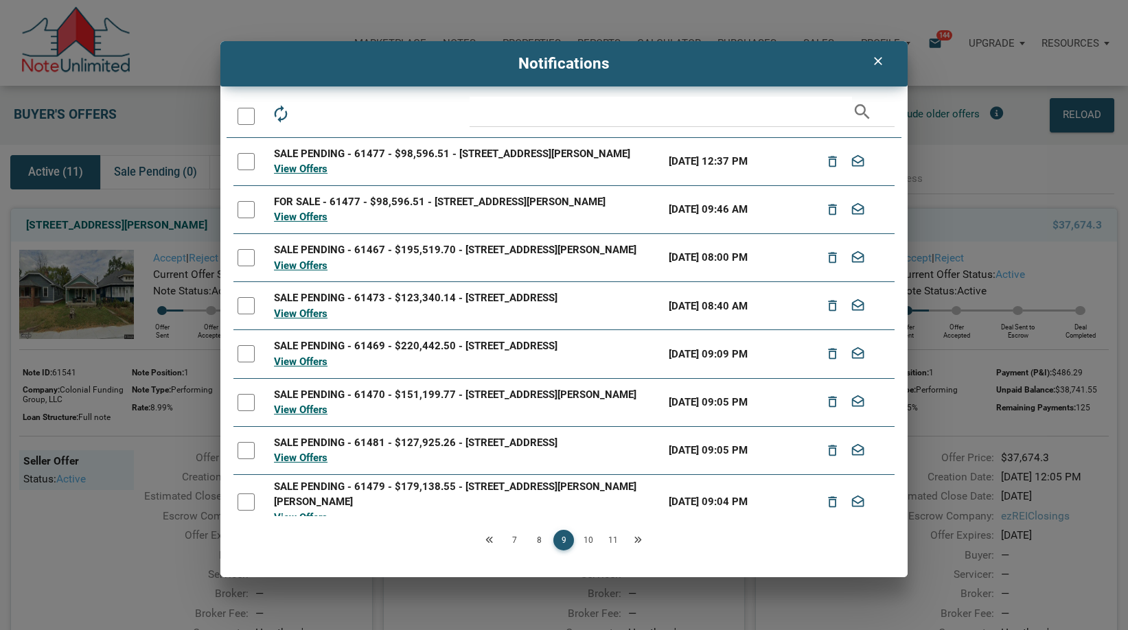
click at [641, 540] on div "Loading" at bounding box center [564, 315] width 1128 height 630
click at [641, 540] on icon "Next" at bounding box center [638, 540] width 8 height 8
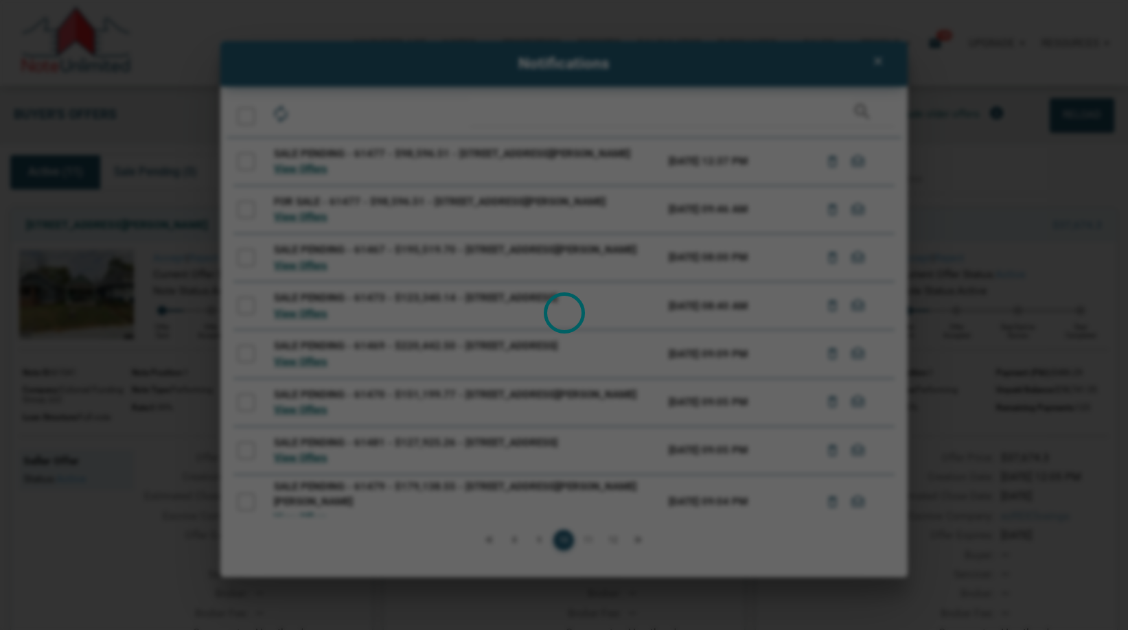
click at [641, 540] on div "Loading" at bounding box center [564, 315] width 1128 height 630
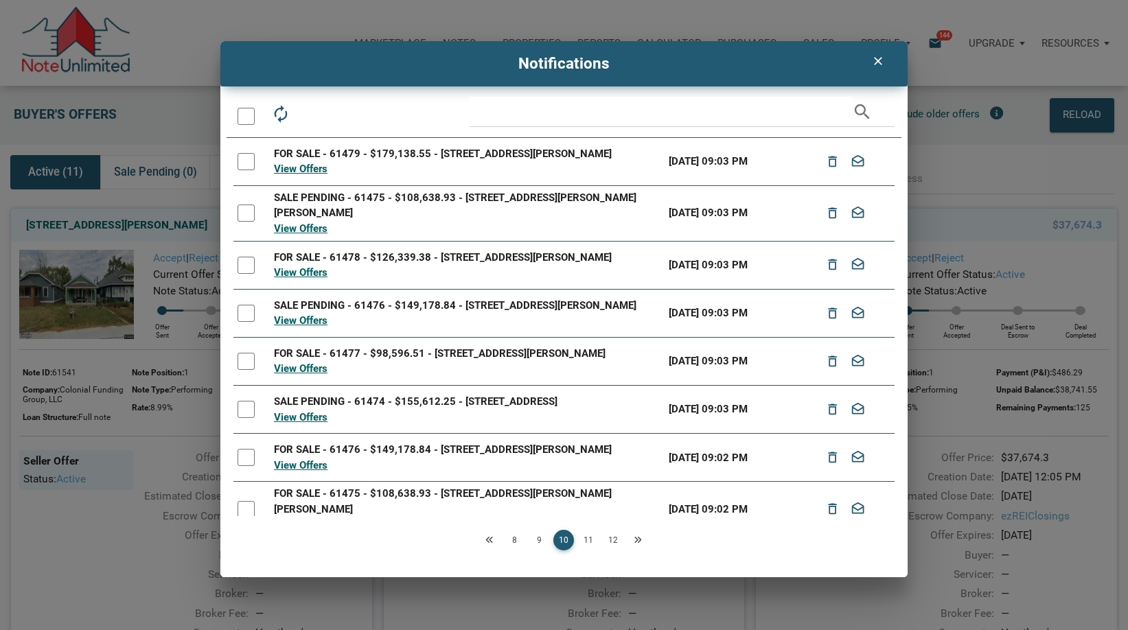
click at [641, 540] on div "Loading" at bounding box center [564, 315] width 1128 height 630
click at [641, 540] on icon "Next" at bounding box center [638, 540] width 8 height 8
click at [0, 0] on div "Loading" at bounding box center [0, 0] width 0 height 0
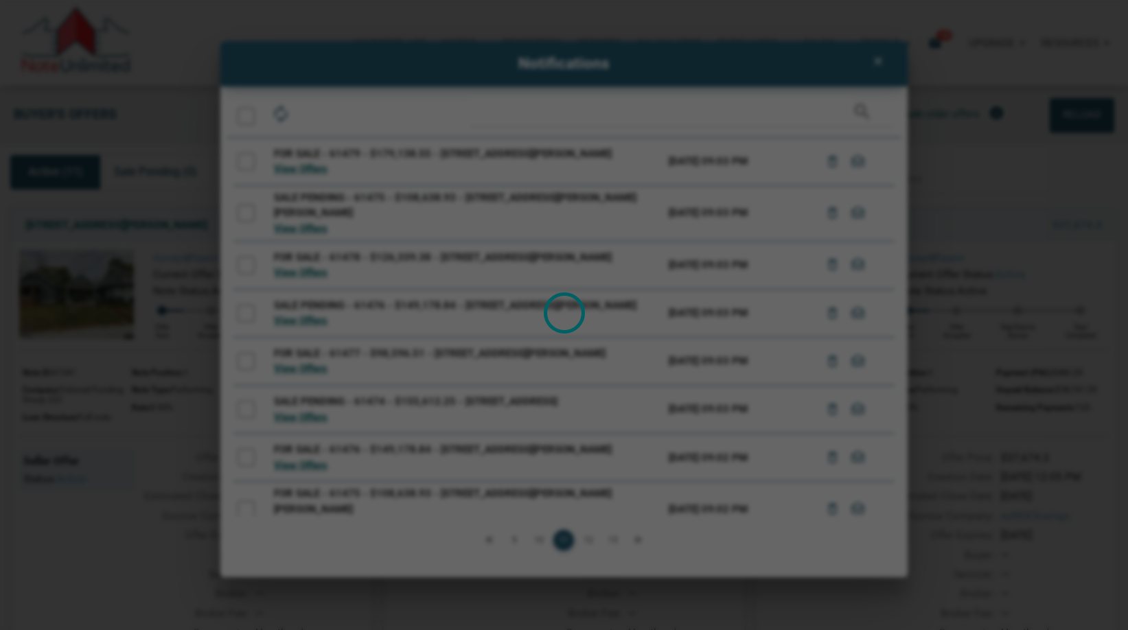
click at [641, 540] on div "Loading" at bounding box center [564, 315] width 1128 height 630
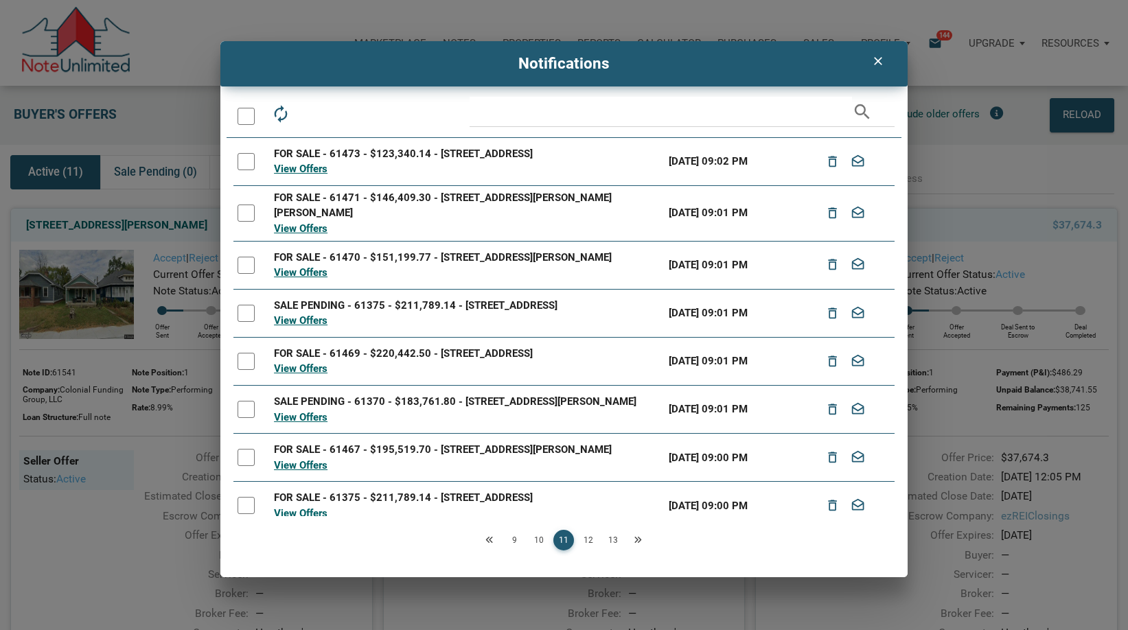
click at [641, 540] on icon "Next" at bounding box center [638, 540] width 8 height 8
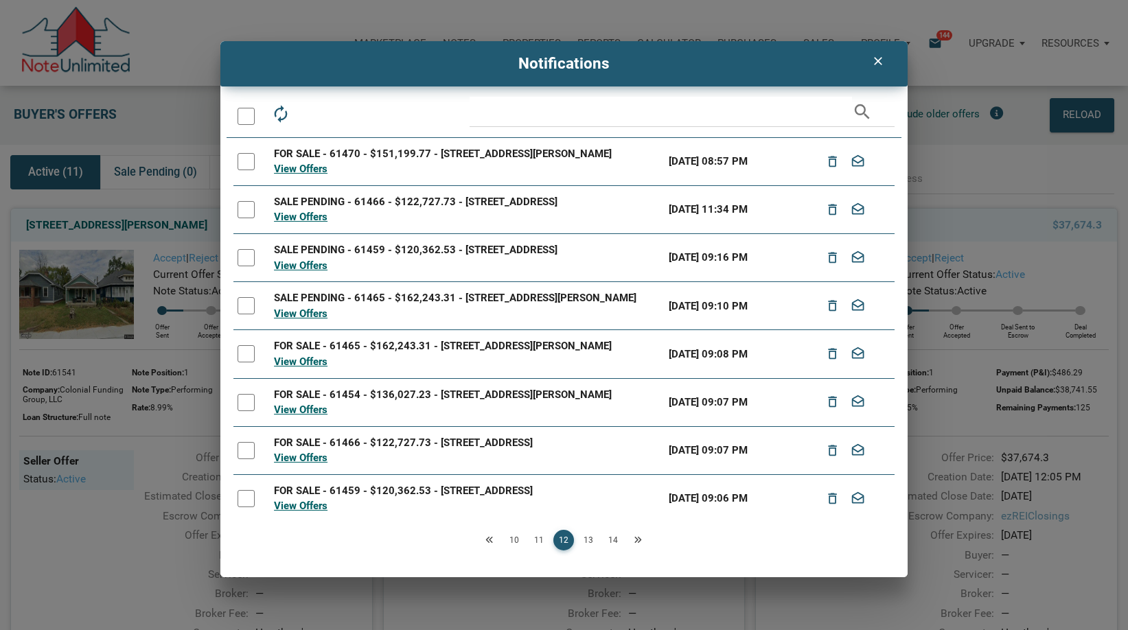
click at [641, 540] on div "Loading" at bounding box center [564, 315] width 1128 height 630
click at [641, 540] on icon "Next" at bounding box center [638, 540] width 8 height 8
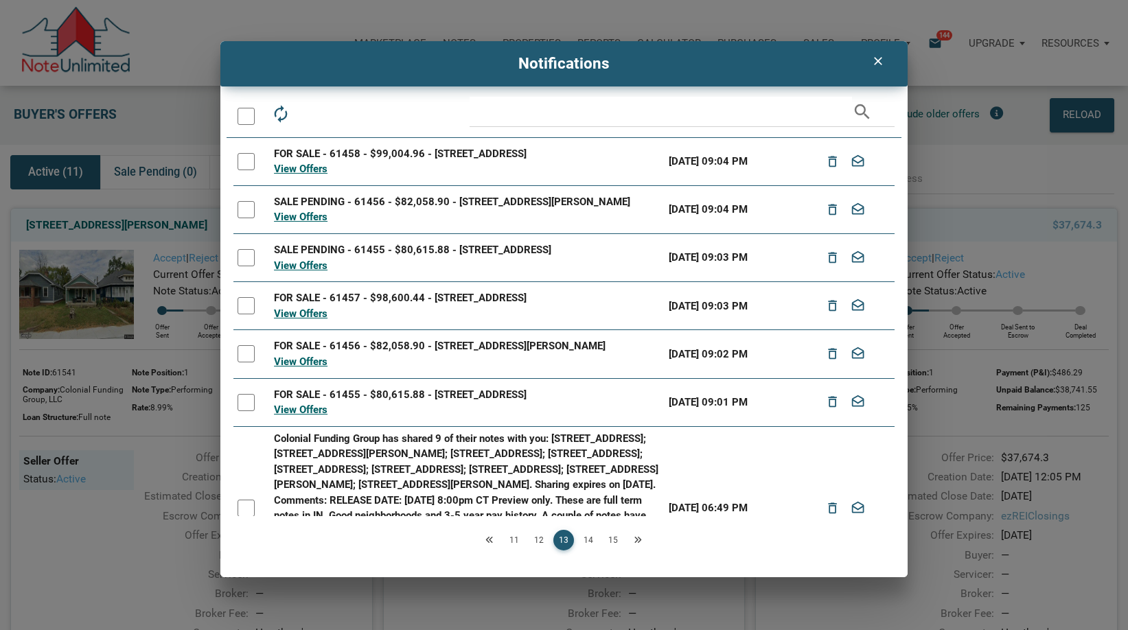
click at [641, 540] on icon "Next" at bounding box center [638, 540] width 8 height 8
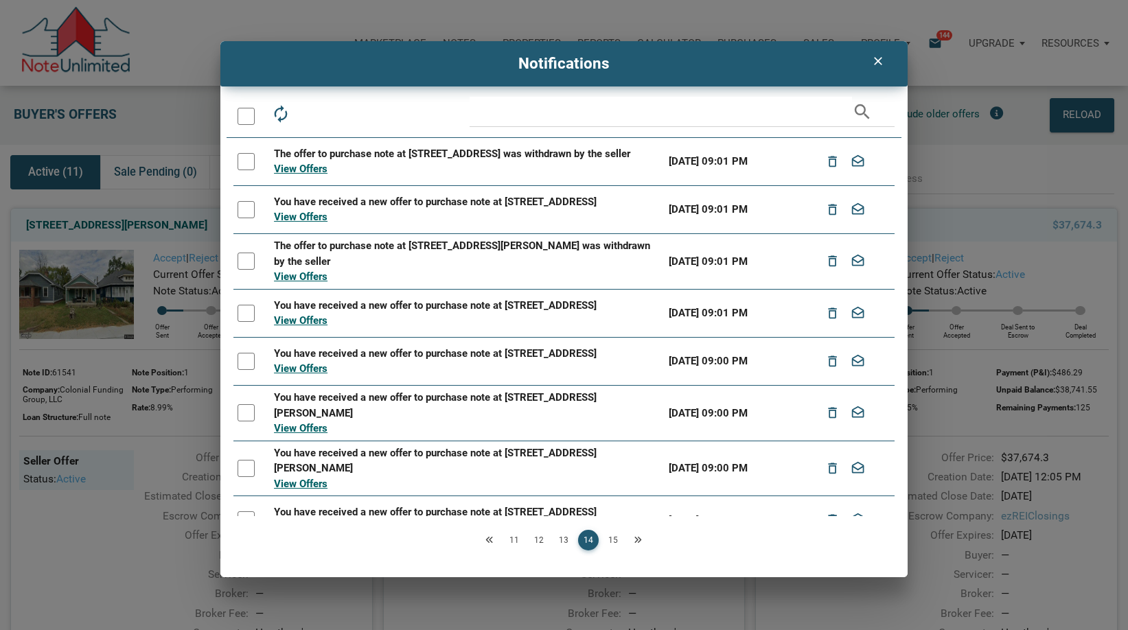
click at [641, 540] on div "Loading" at bounding box center [564, 315] width 1128 height 630
click at [641, 540] on icon "Next" at bounding box center [638, 540] width 8 height 8
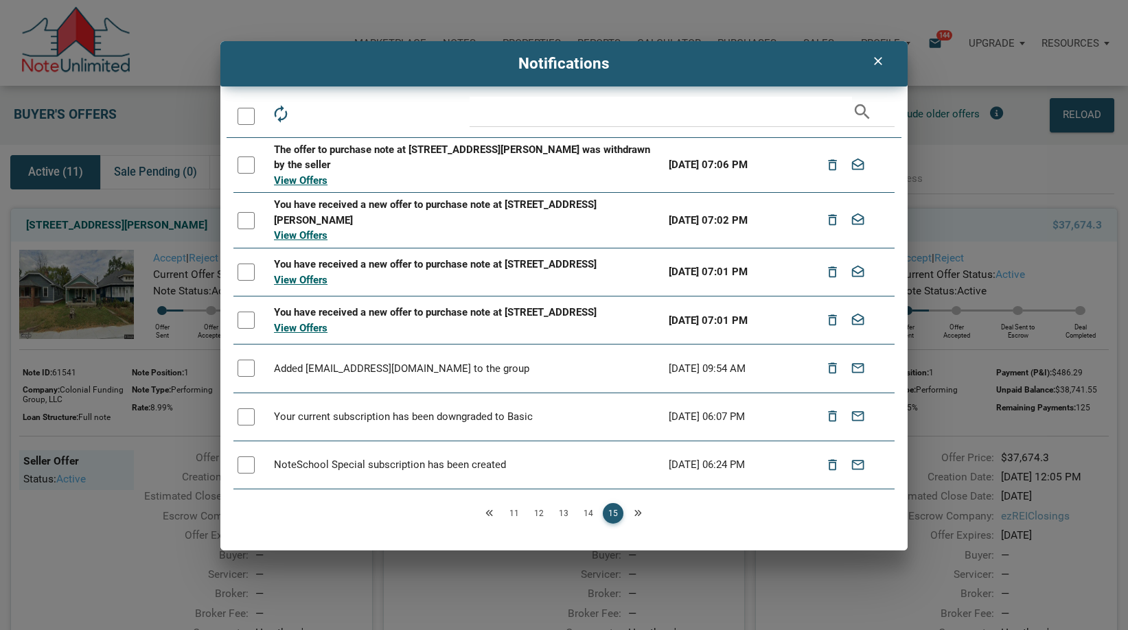
click at [638, 522] on link "Next" at bounding box center [637, 513] width 21 height 21
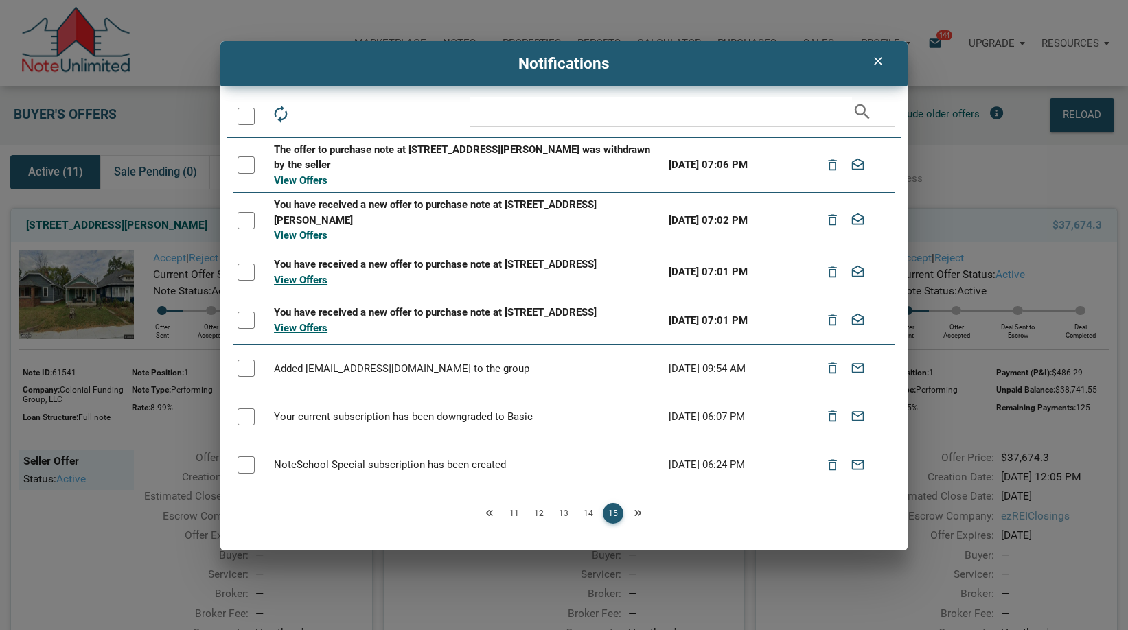
click at [244, 113] on div at bounding box center [246, 116] width 17 height 17
click at [342, 106] on icon "drafts" at bounding box center [341, 113] width 19 height 19
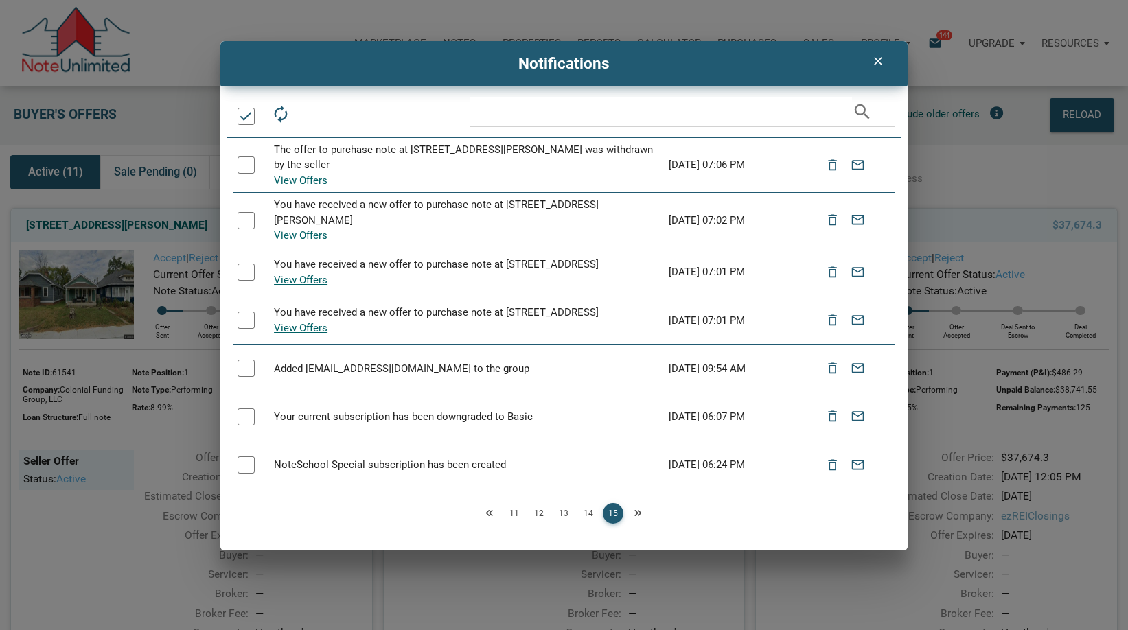
click at [592, 524] on link "14" at bounding box center [588, 513] width 21 height 21
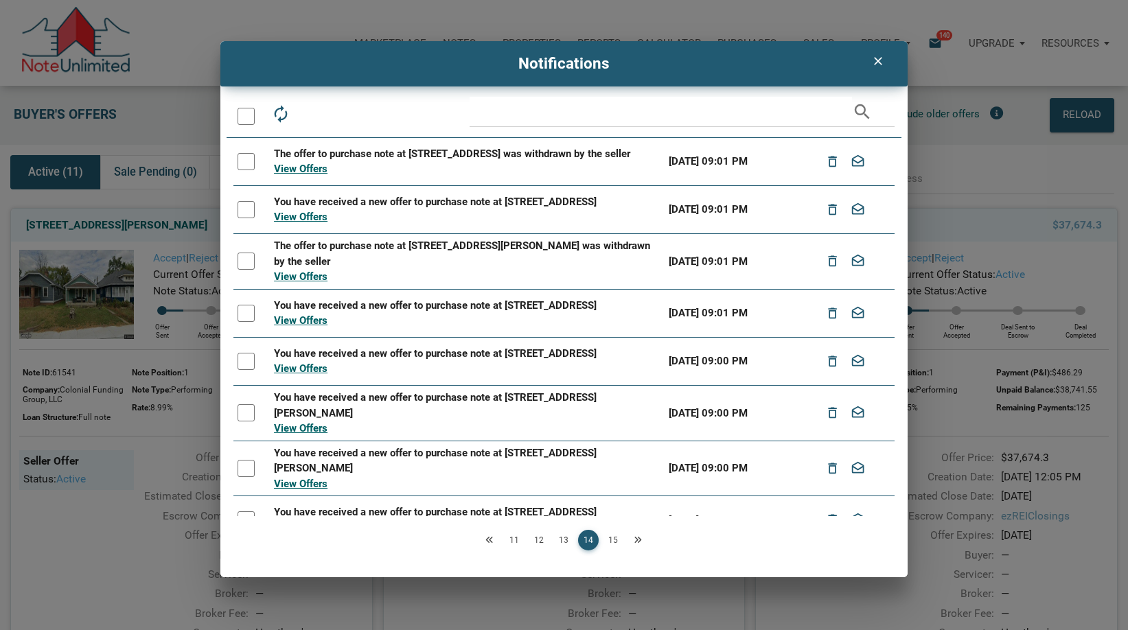
click at [249, 115] on div at bounding box center [246, 116] width 17 height 17
click at [342, 111] on icon "drafts" at bounding box center [341, 113] width 19 height 19
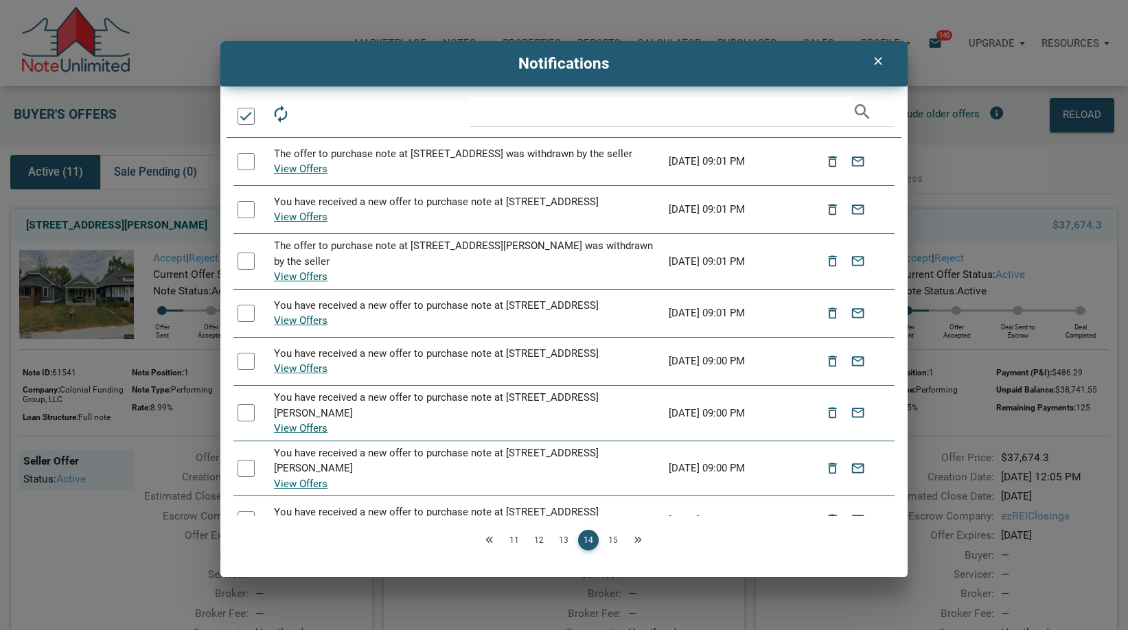
click at [558, 538] on link "13" at bounding box center [563, 540] width 21 height 21
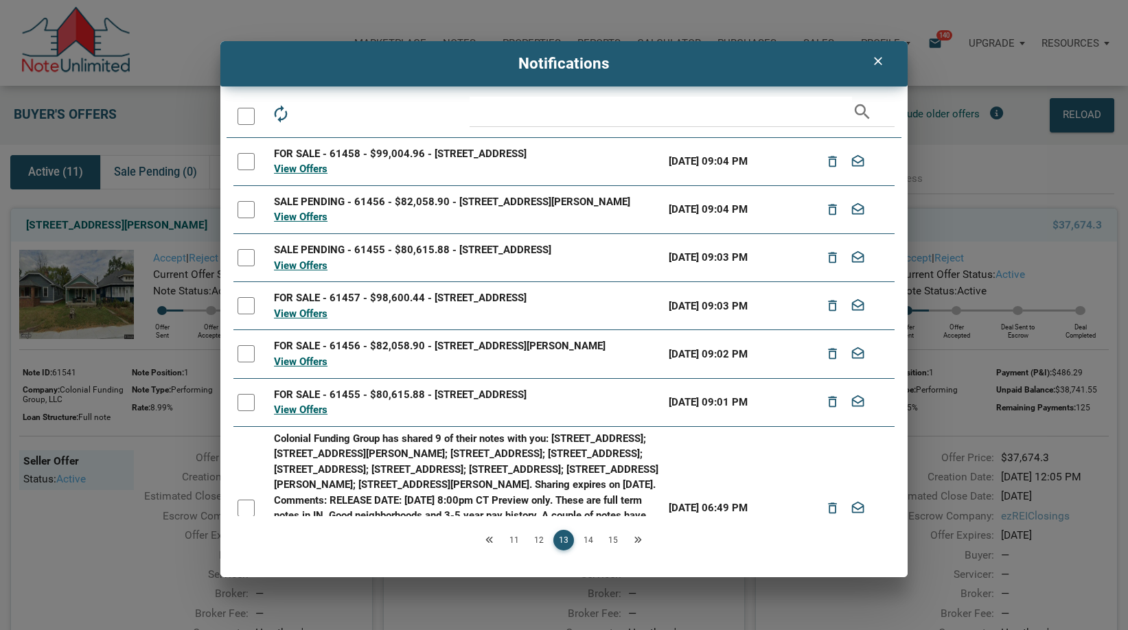
drag, startPoint x: 243, startPoint y: 119, endPoint x: 253, endPoint y: 121, distance: 9.7
click at [243, 119] on div at bounding box center [246, 116] width 17 height 17
click at [349, 108] on icon "drafts" at bounding box center [341, 113] width 19 height 19
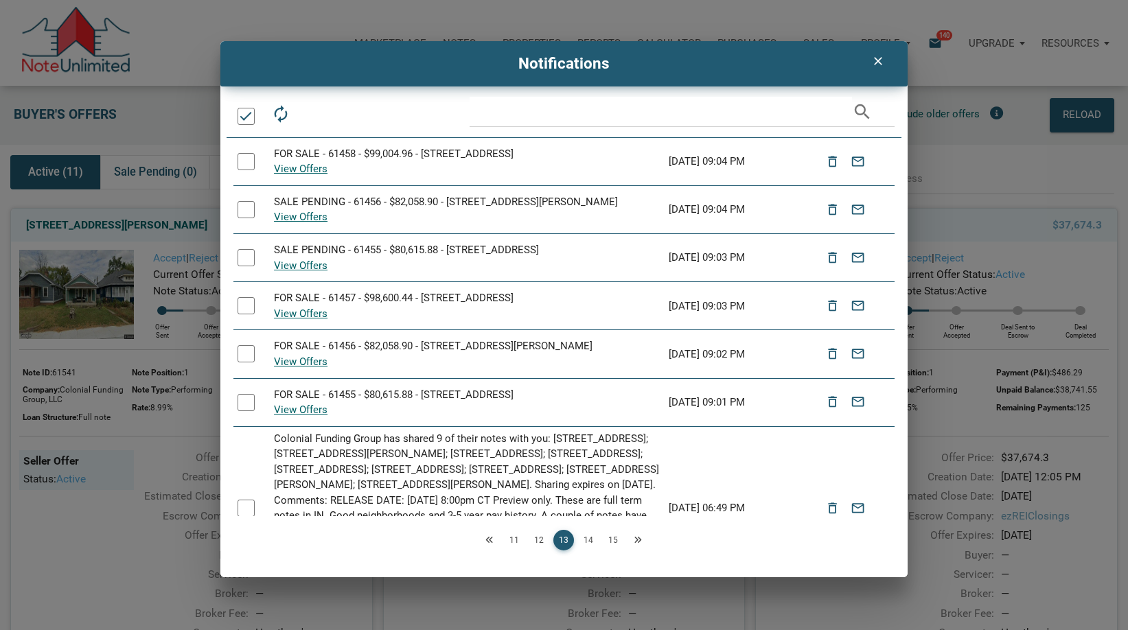
click at [538, 543] on link "12" at bounding box center [539, 540] width 21 height 21
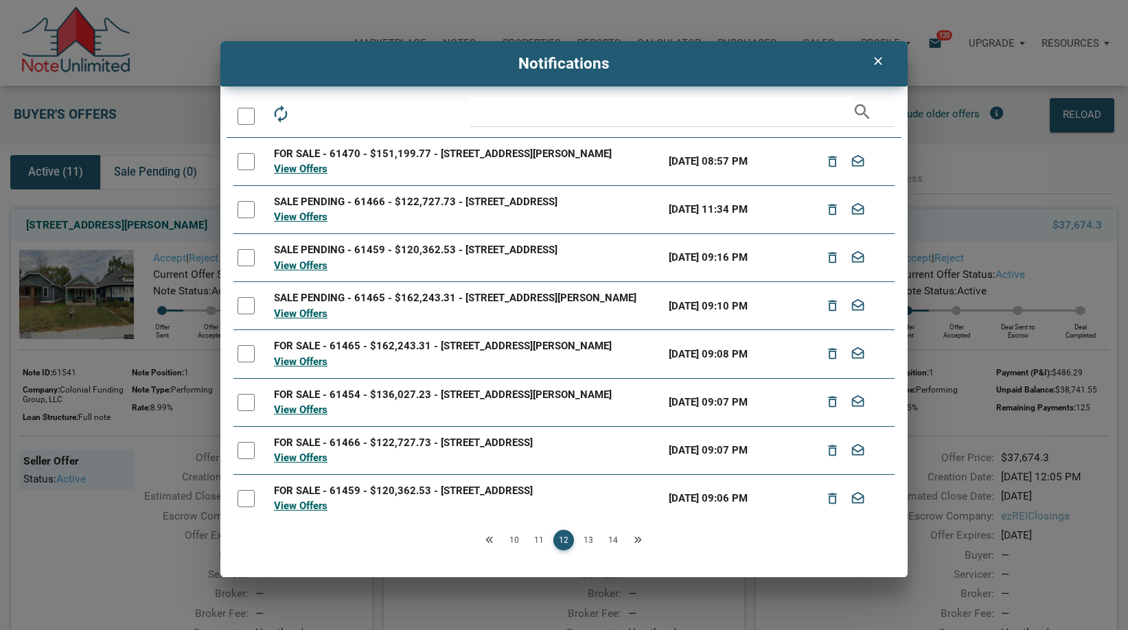
click at [246, 111] on div at bounding box center [246, 116] width 17 height 17
click at [348, 111] on icon "drafts" at bounding box center [341, 113] width 19 height 19
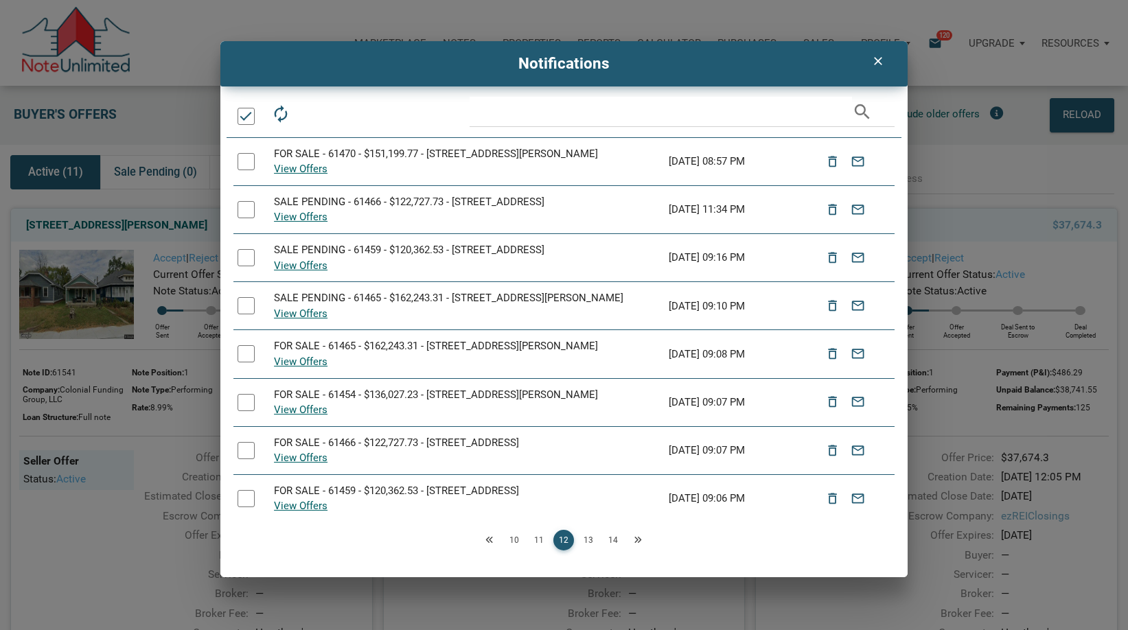
click at [591, 543] on link "13" at bounding box center [588, 540] width 21 height 21
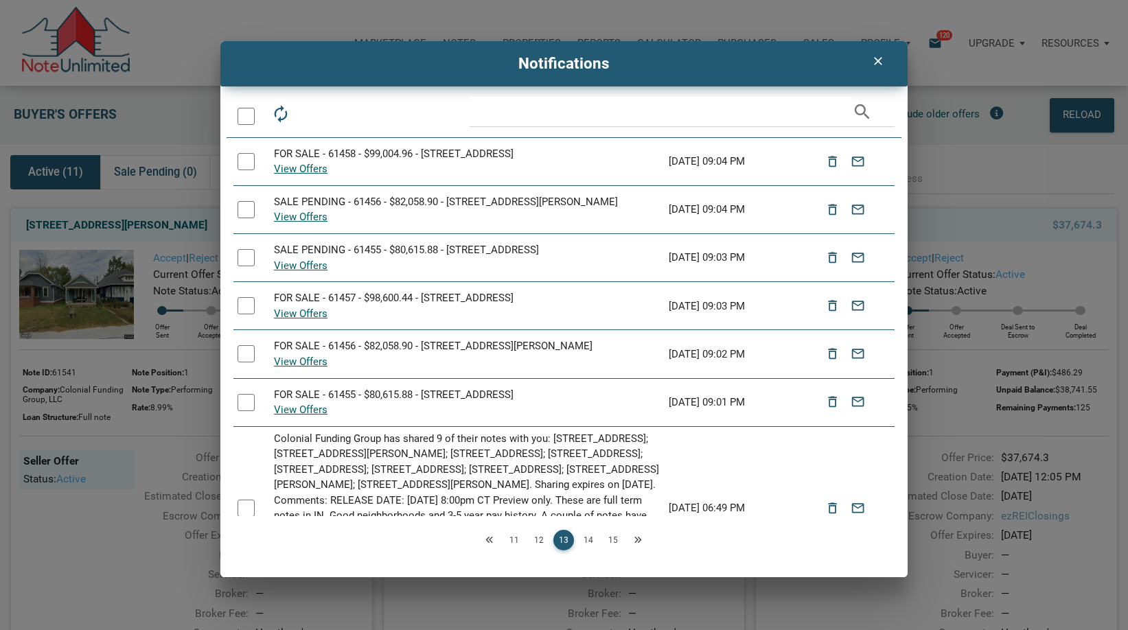
click at [588, 536] on link "14" at bounding box center [588, 540] width 21 height 21
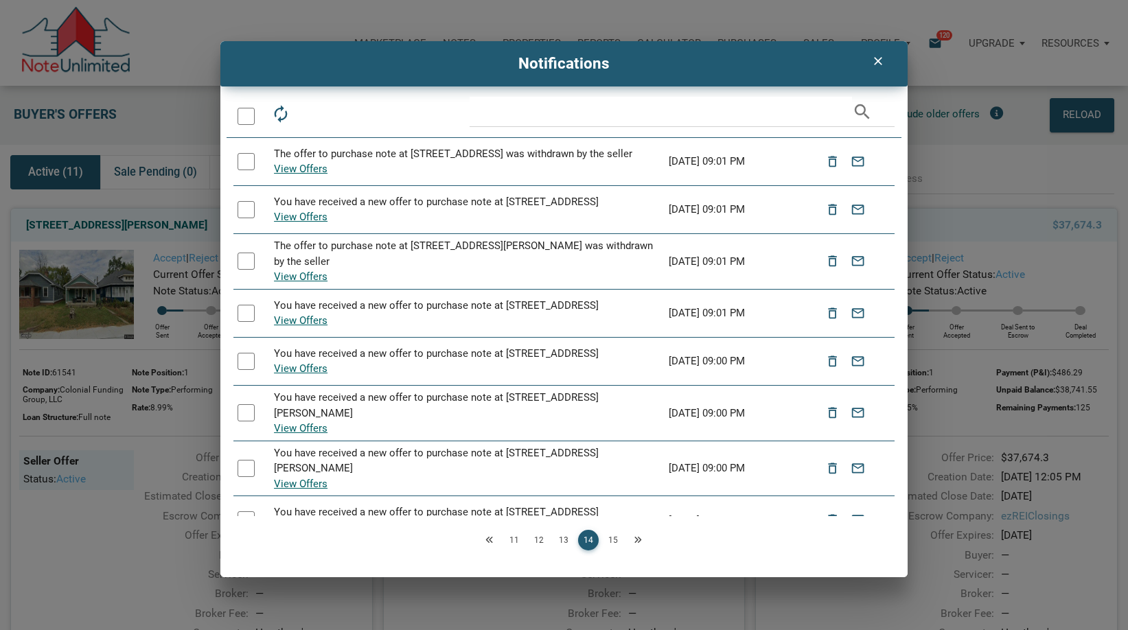
click at [563, 541] on link "13" at bounding box center [563, 540] width 21 height 21
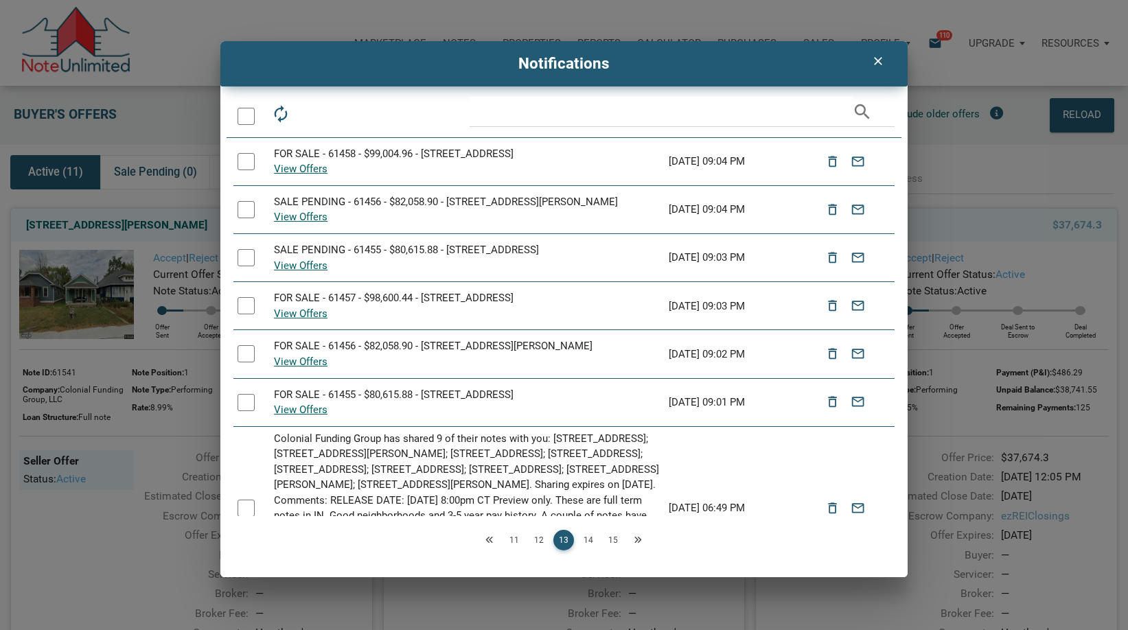
click at [533, 537] on link "12" at bounding box center [539, 540] width 21 height 21
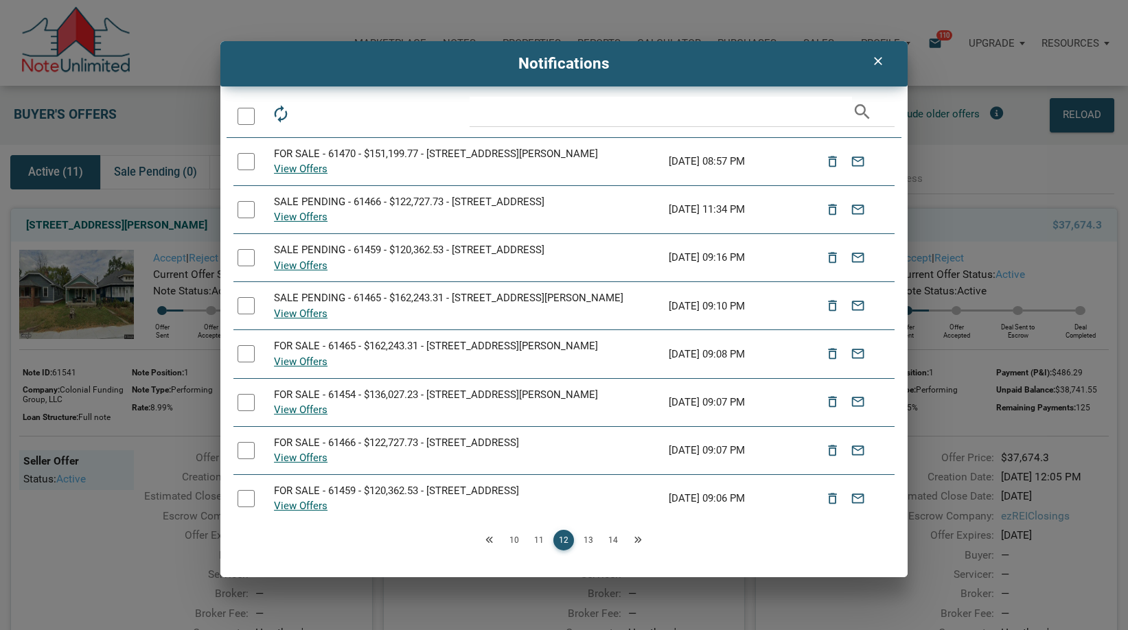
click at [244, 109] on div at bounding box center [246, 116] width 17 height 17
click at [343, 109] on icon "email" at bounding box center [341, 113] width 19 height 19
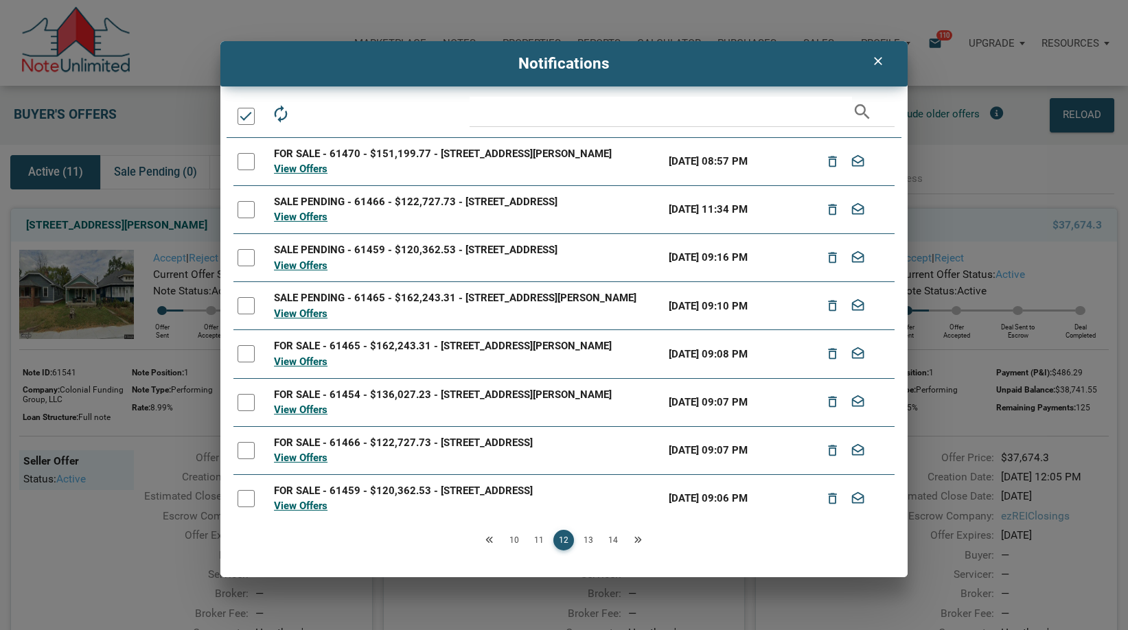
click at [592, 541] on link "13" at bounding box center [588, 540] width 21 height 21
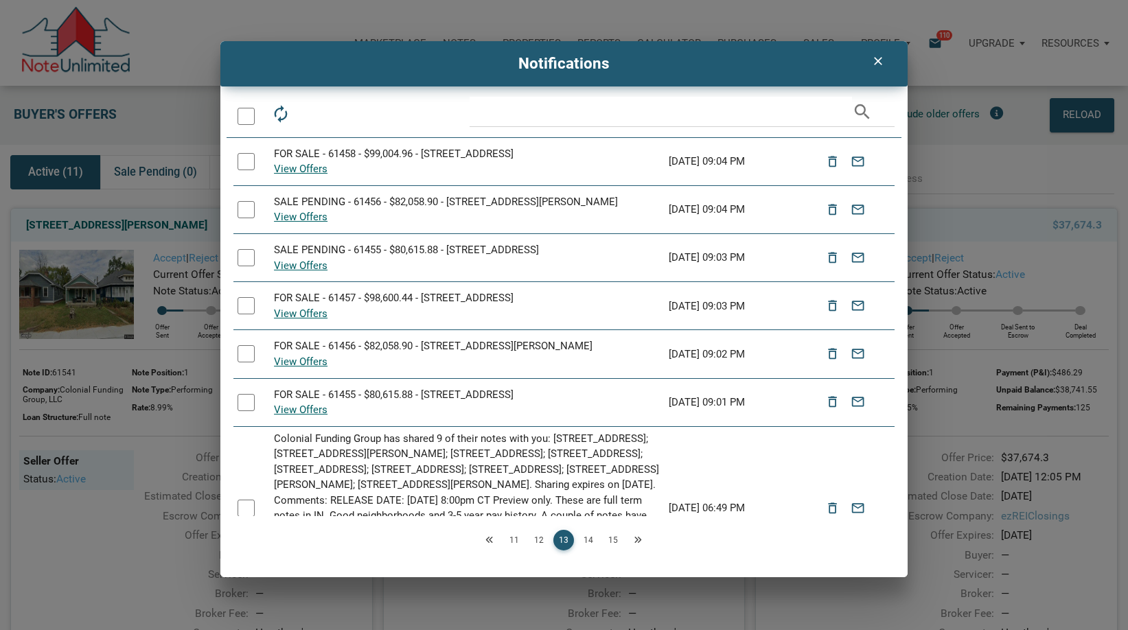
click at [246, 114] on div at bounding box center [246, 116] width 17 height 17
click at [341, 115] on icon "email" at bounding box center [341, 113] width 19 height 19
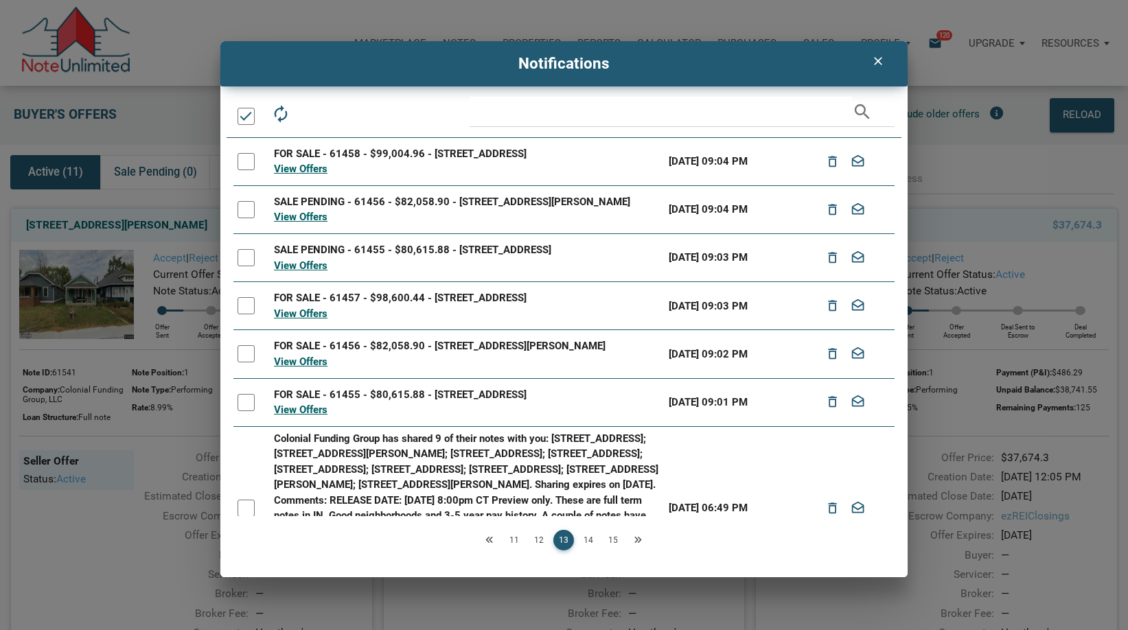
click at [242, 114] on div at bounding box center [246, 116] width 17 height 17
click at [341, 115] on icon "drafts" at bounding box center [341, 113] width 19 height 19
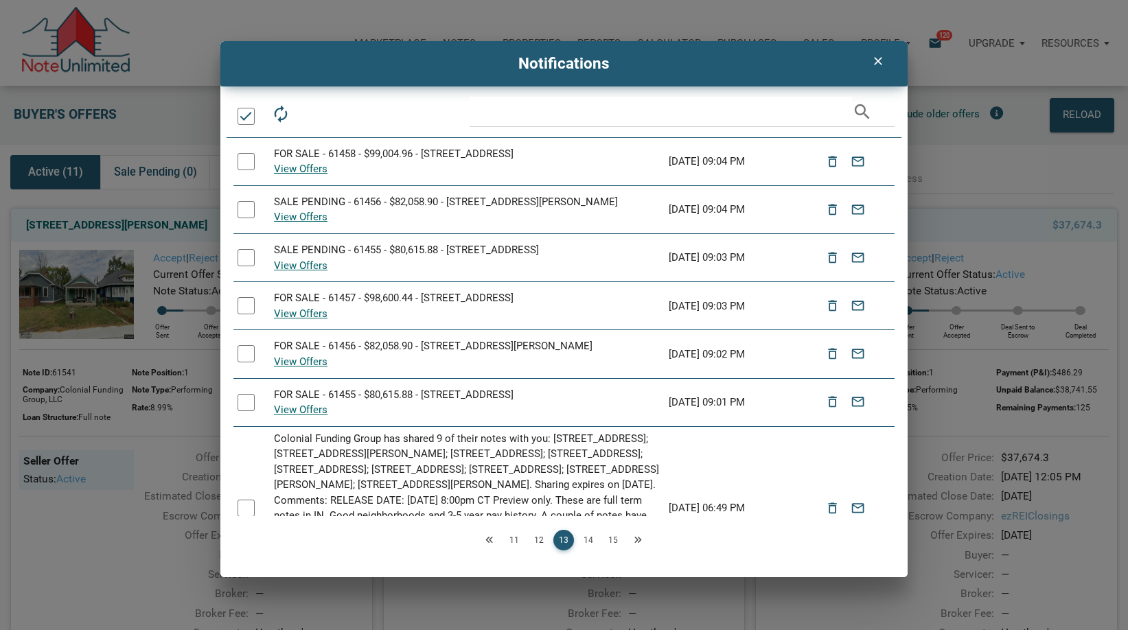
click at [587, 540] on link "14" at bounding box center [588, 540] width 21 height 21
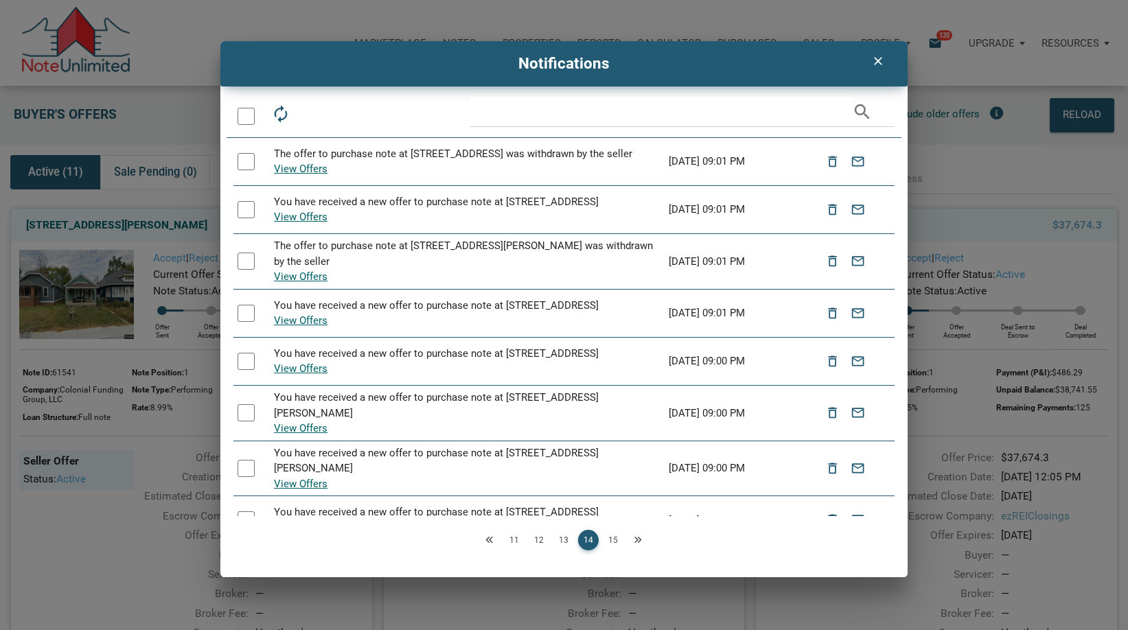
click at [560, 535] on link "13" at bounding box center [563, 540] width 21 height 21
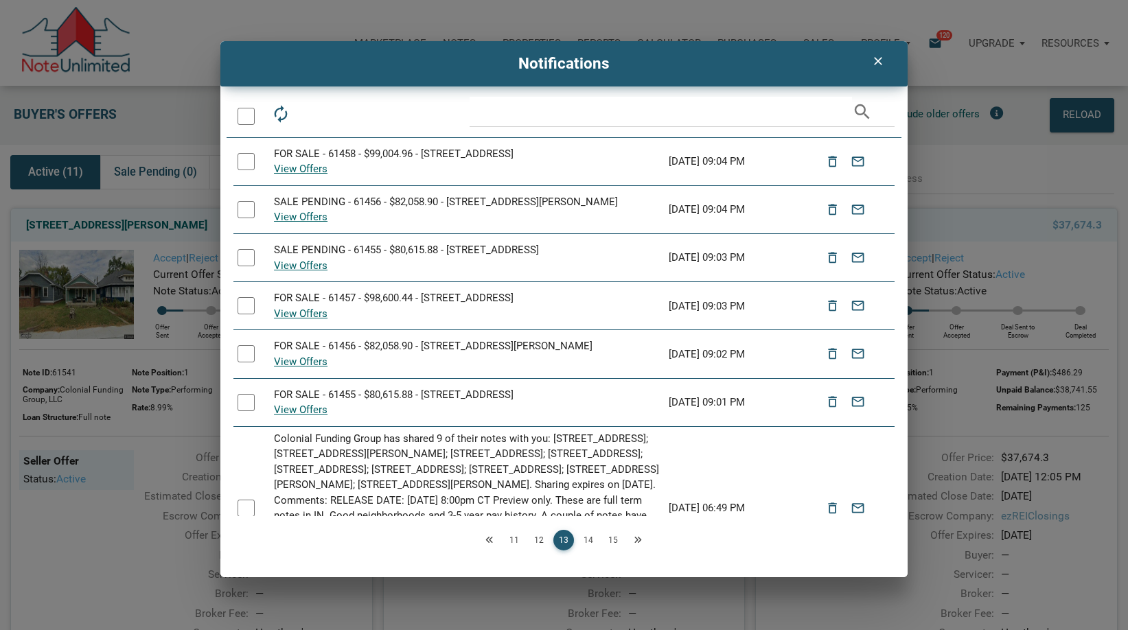
click at [534, 544] on link "12" at bounding box center [539, 540] width 21 height 21
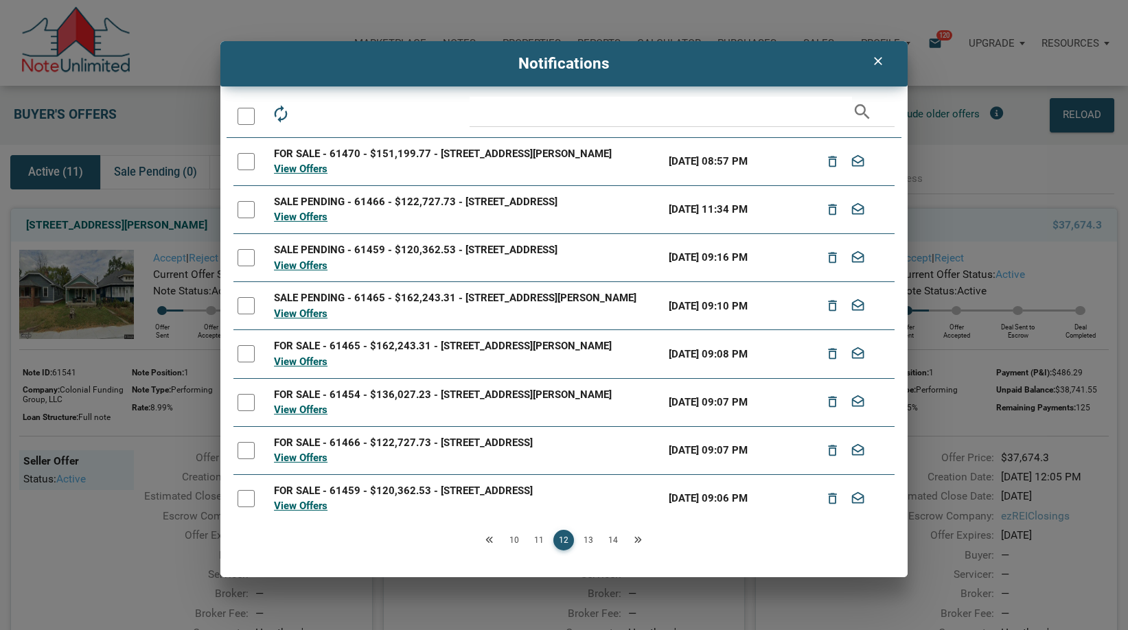
click at [247, 122] on div at bounding box center [246, 116] width 17 height 17
click at [347, 110] on icon "drafts" at bounding box center [341, 113] width 19 height 19
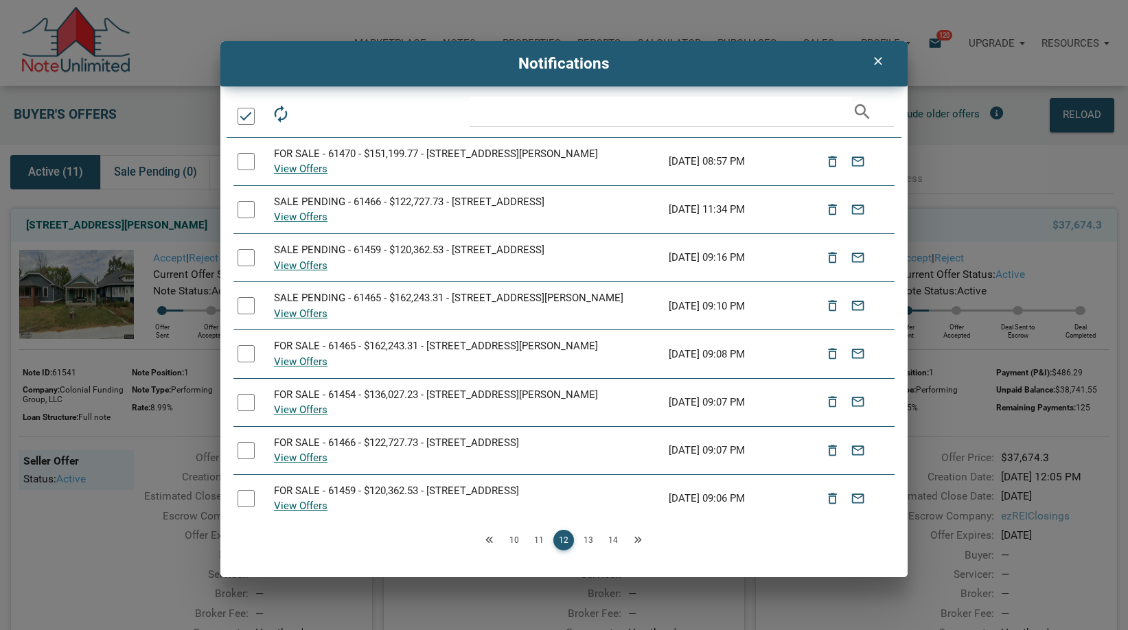
click at [542, 544] on link "11" at bounding box center [539, 540] width 21 height 21
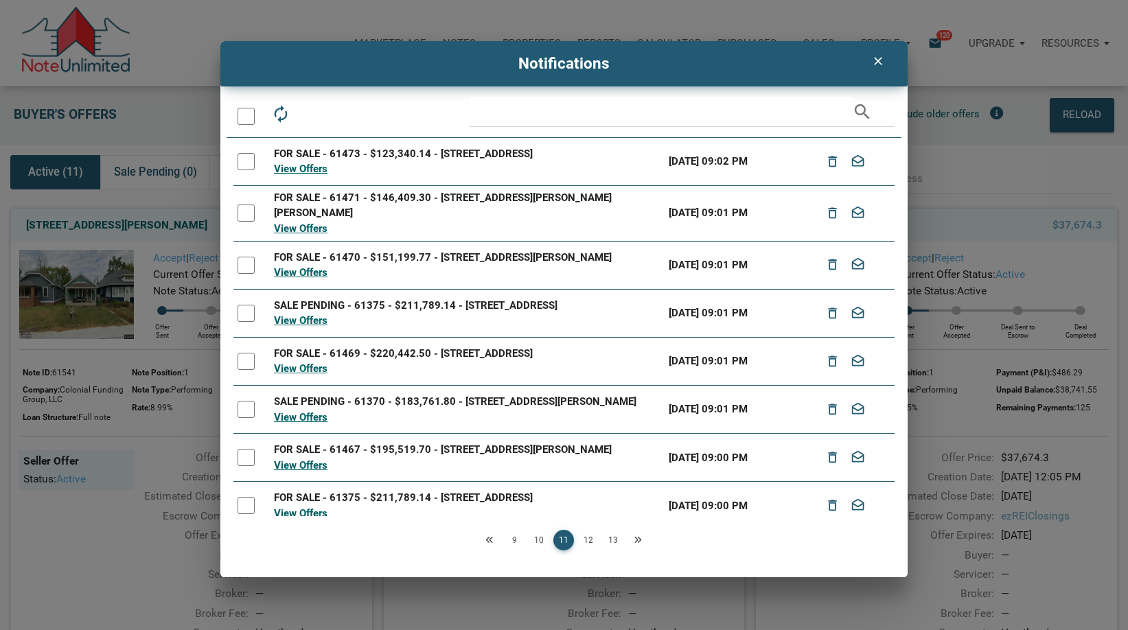
click at [243, 119] on div at bounding box center [246, 116] width 17 height 17
click at [348, 108] on icon "drafts" at bounding box center [341, 113] width 19 height 19
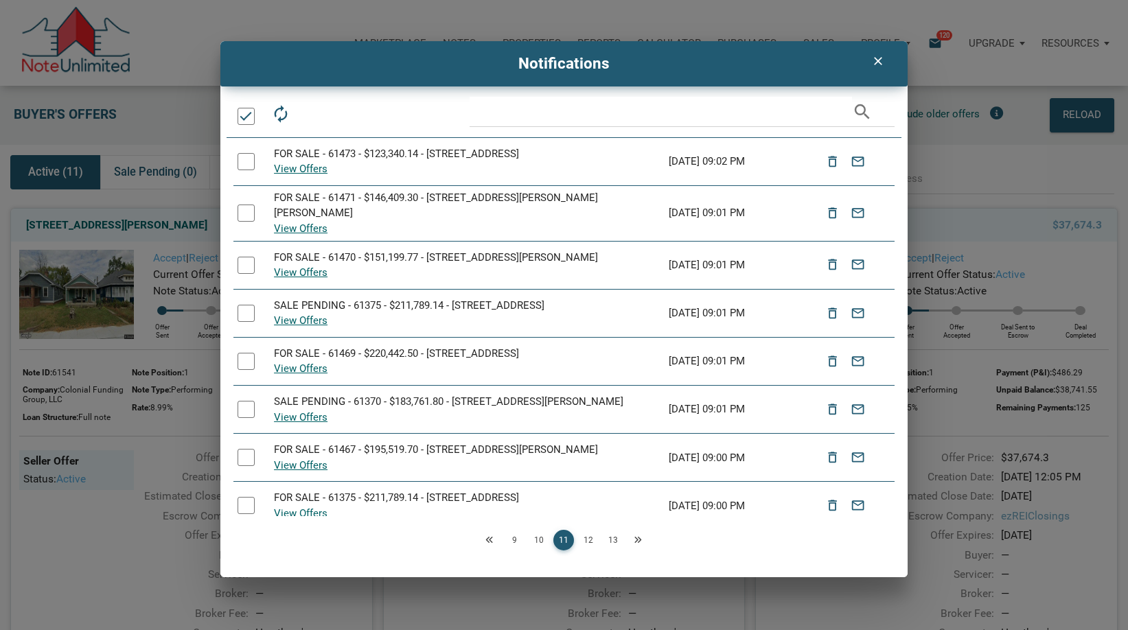
click at [540, 538] on link "10" at bounding box center [539, 540] width 21 height 21
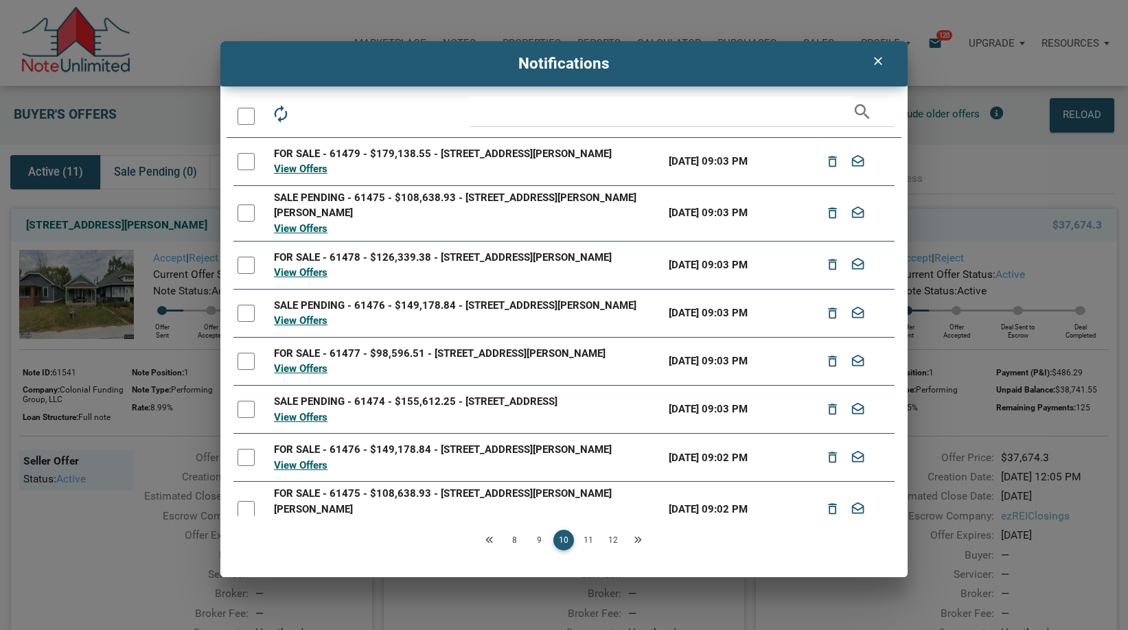
click at [246, 115] on div at bounding box center [246, 116] width 17 height 17
click at [347, 115] on icon "drafts" at bounding box center [341, 113] width 19 height 19
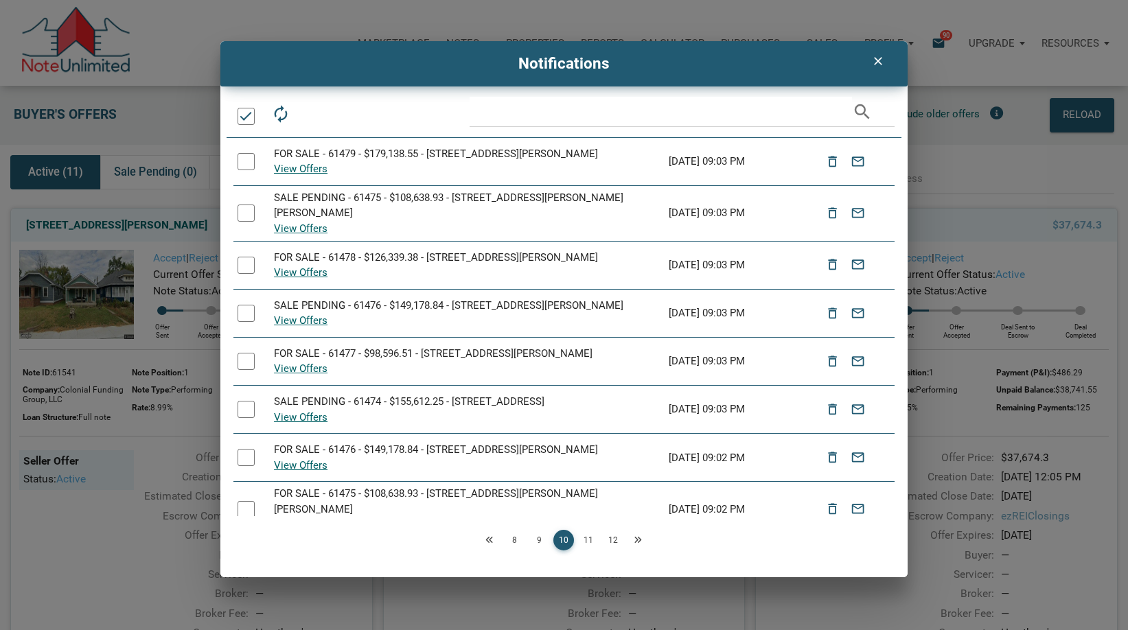
click at [540, 540] on link "9" at bounding box center [539, 540] width 21 height 21
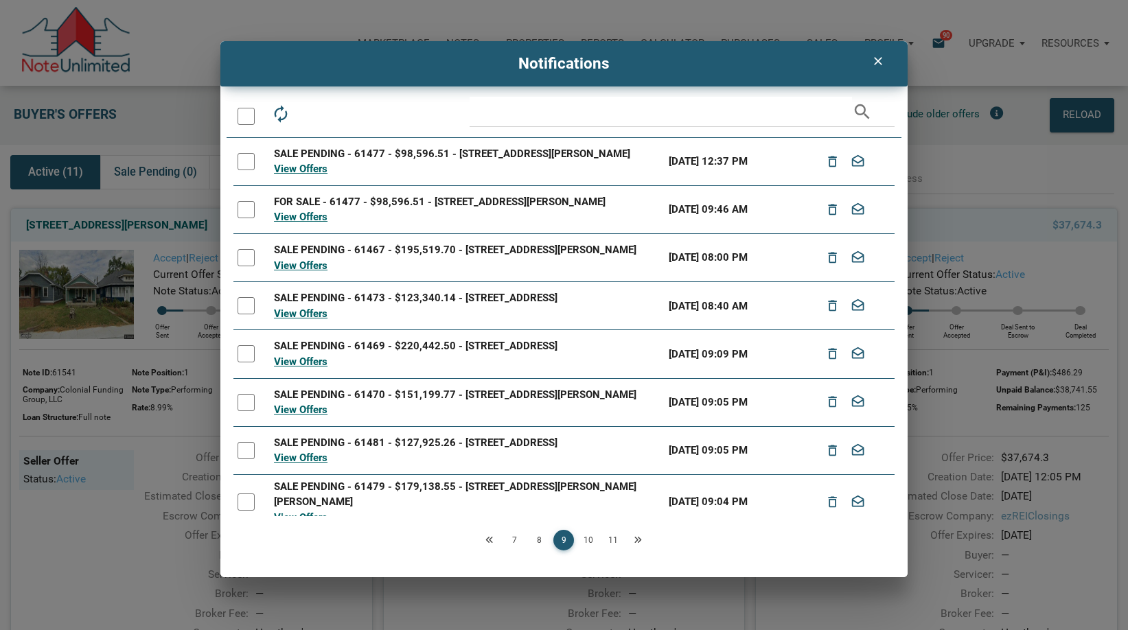
drag, startPoint x: 245, startPoint y: 122, endPoint x: 305, endPoint y: 117, distance: 60.7
click at [245, 122] on div at bounding box center [246, 116] width 17 height 17
click at [339, 111] on icon "drafts" at bounding box center [341, 113] width 19 height 19
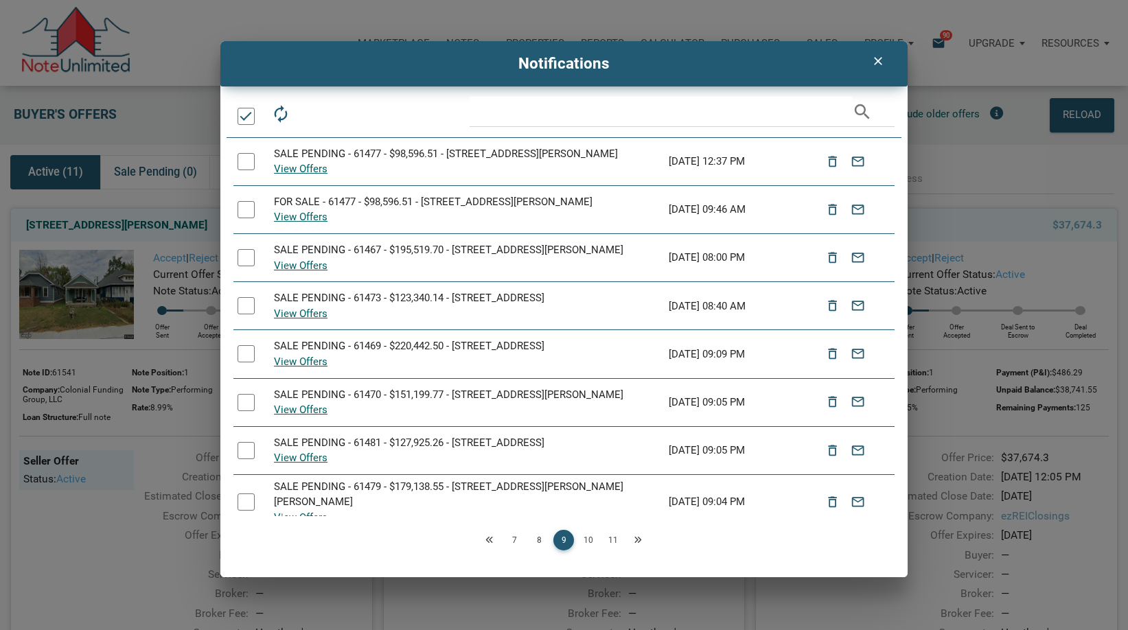
click at [534, 542] on link "8" at bounding box center [539, 540] width 21 height 21
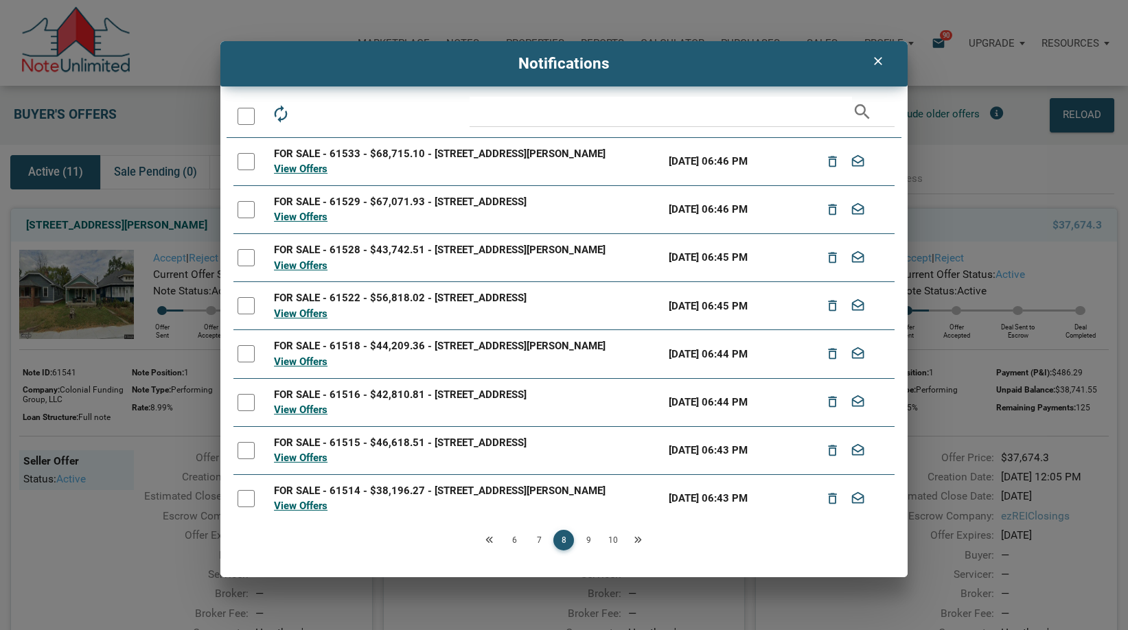
drag, startPoint x: 244, startPoint y: 110, endPoint x: 288, endPoint y: 120, distance: 45.1
click at [246, 111] on div at bounding box center [246, 116] width 17 height 17
click at [341, 119] on icon "drafts" at bounding box center [341, 113] width 19 height 19
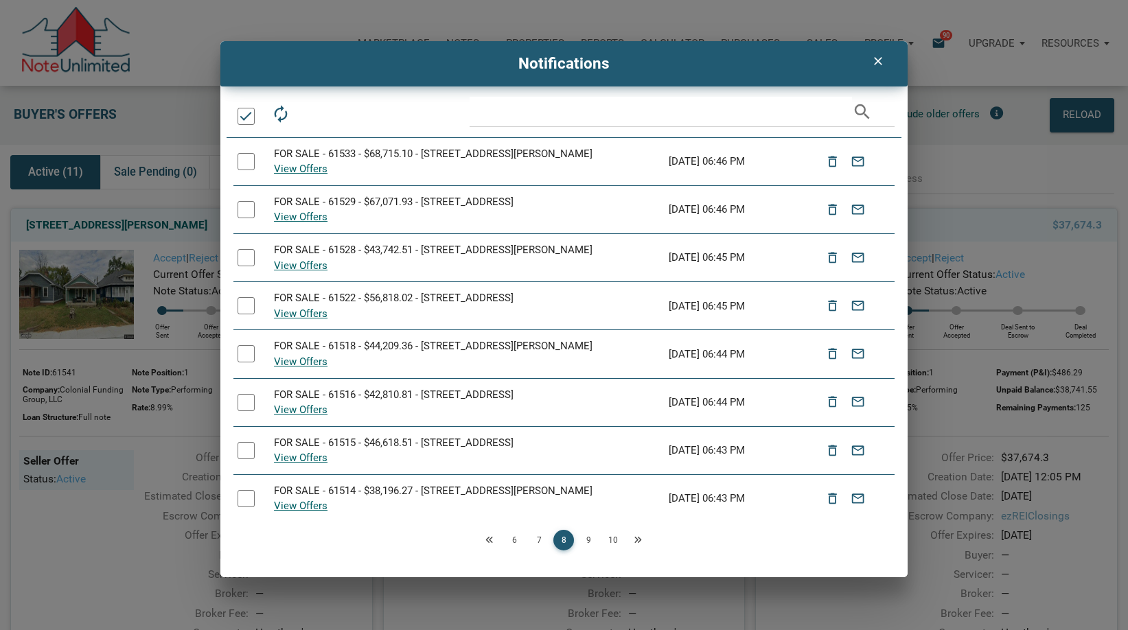
click at [541, 540] on link "7" at bounding box center [539, 540] width 21 height 21
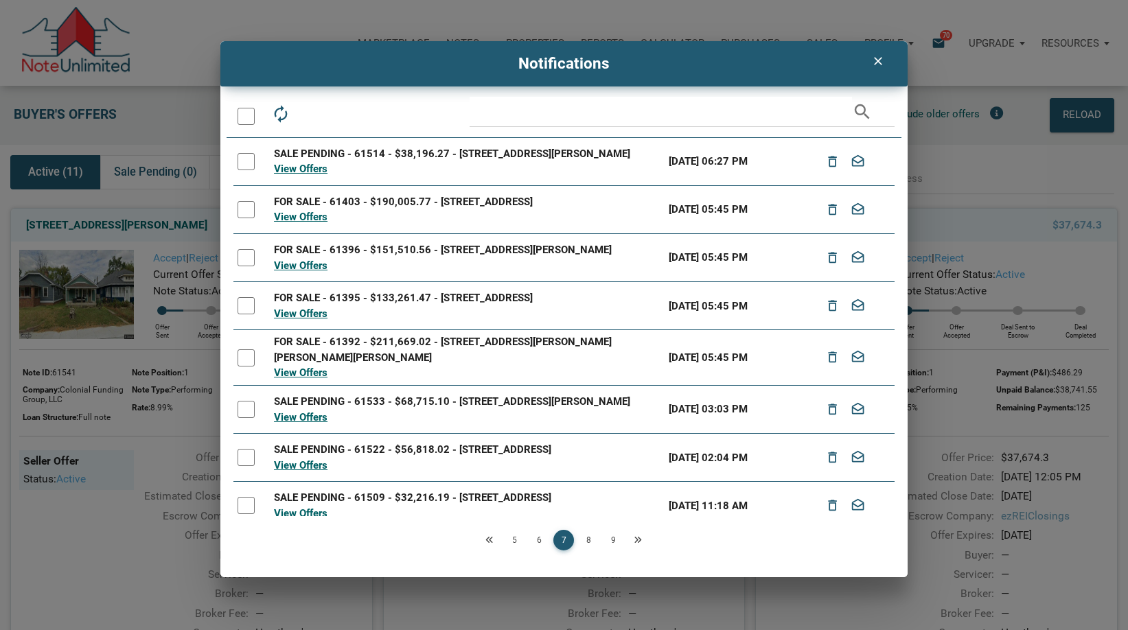
click at [255, 119] on div at bounding box center [249, 116] width 32 height 39
click at [248, 113] on div at bounding box center [246, 116] width 17 height 17
click at [344, 115] on icon "drafts" at bounding box center [341, 113] width 19 height 19
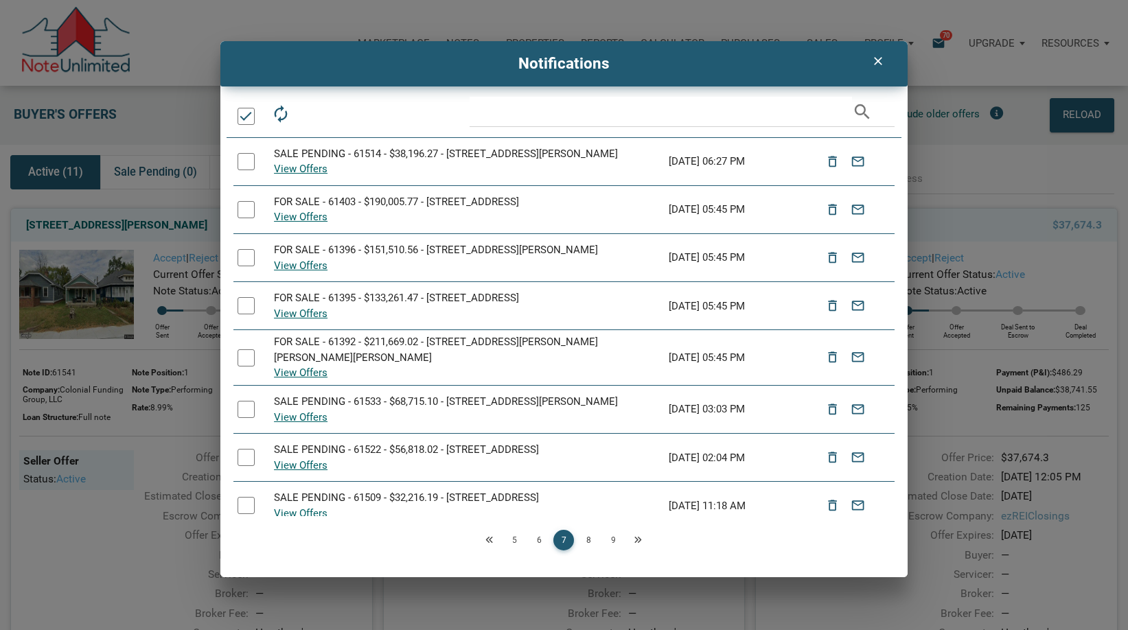
click at [487, 543] on icon "Previous" at bounding box center [489, 540] width 8 height 8
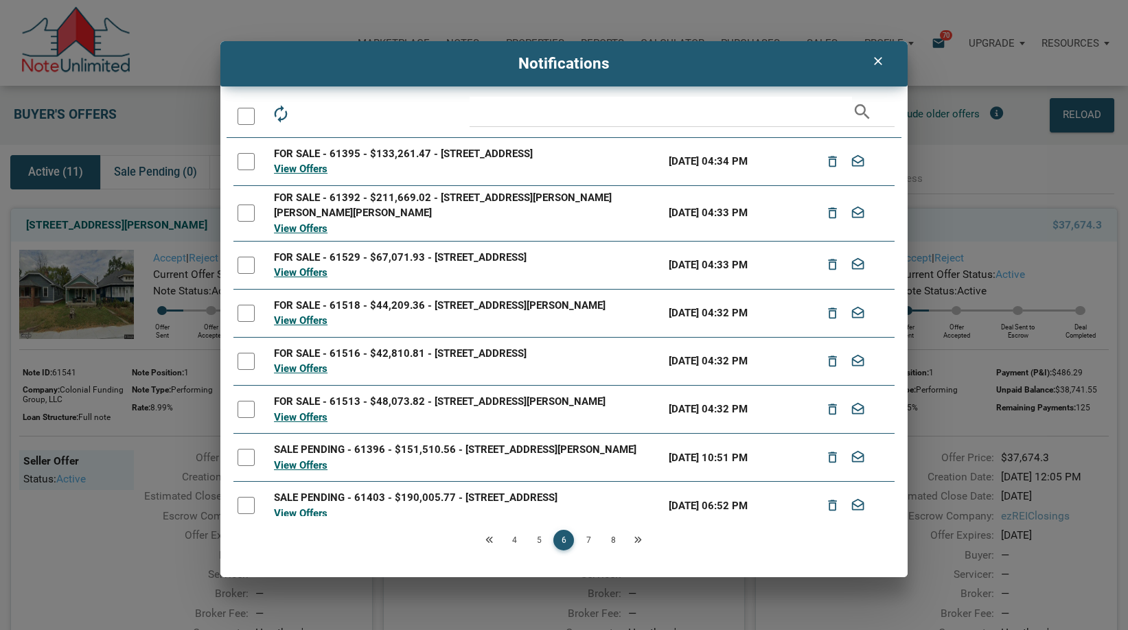
click at [240, 115] on div at bounding box center [246, 116] width 17 height 17
click at [344, 117] on icon "drafts" at bounding box center [341, 113] width 19 height 19
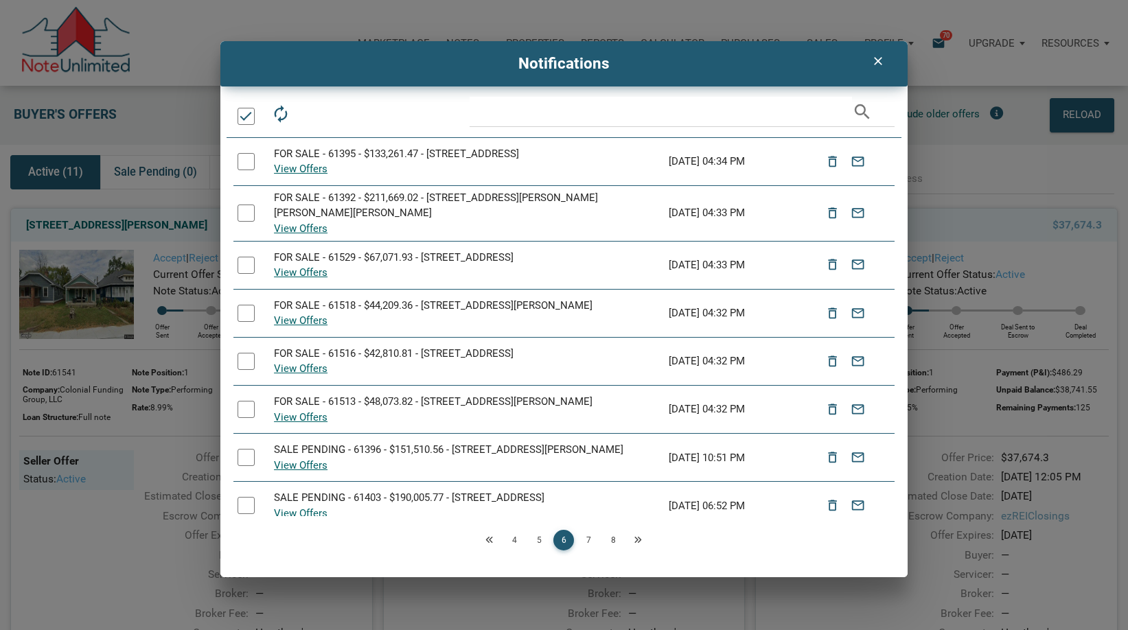
click at [485, 544] on icon "Previous" at bounding box center [489, 540] width 8 height 8
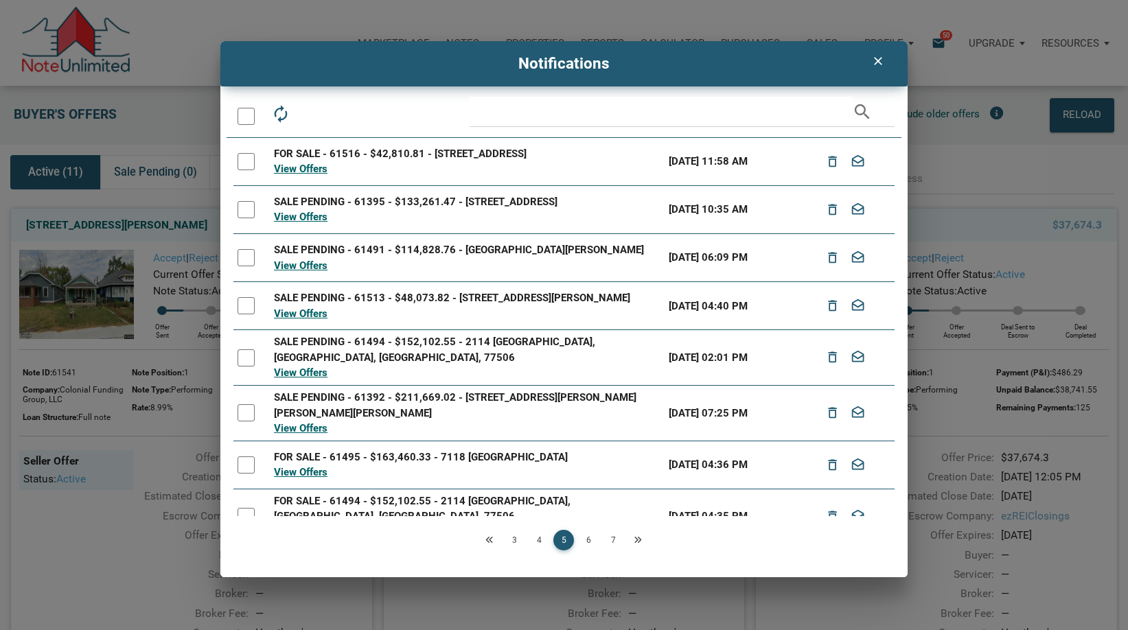
click at [244, 117] on div at bounding box center [246, 116] width 17 height 17
click at [340, 117] on icon "drafts" at bounding box center [341, 113] width 19 height 19
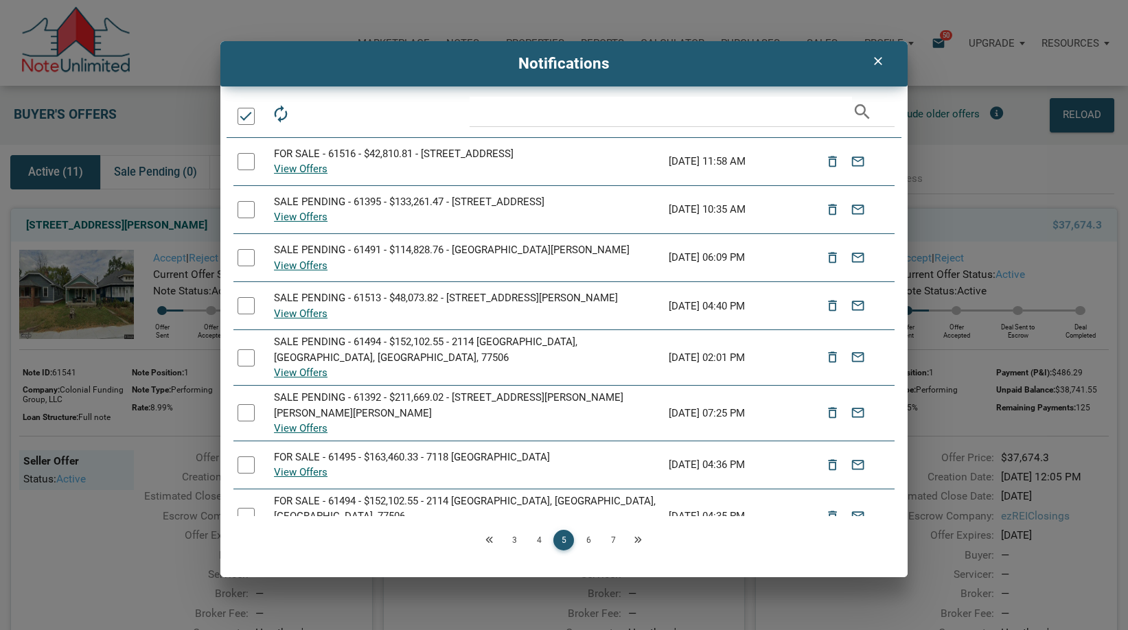
click at [488, 540] on icon "Previous" at bounding box center [489, 540] width 8 height 8
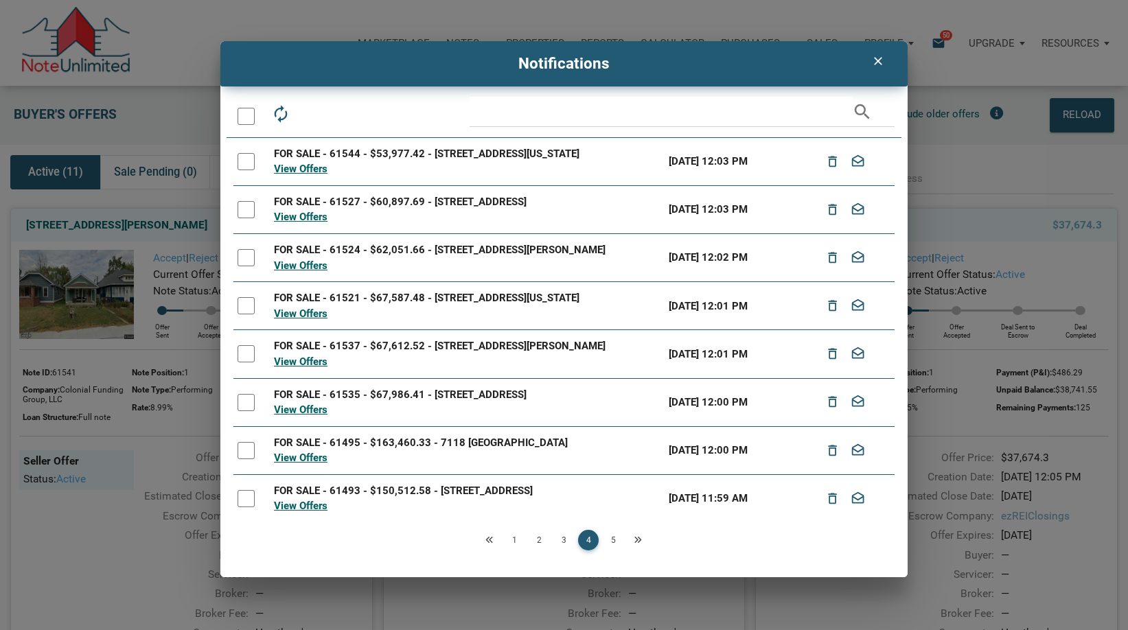
click at [244, 116] on div at bounding box center [246, 116] width 17 height 17
click at [342, 117] on icon "drafts" at bounding box center [341, 113] width 19 height 19
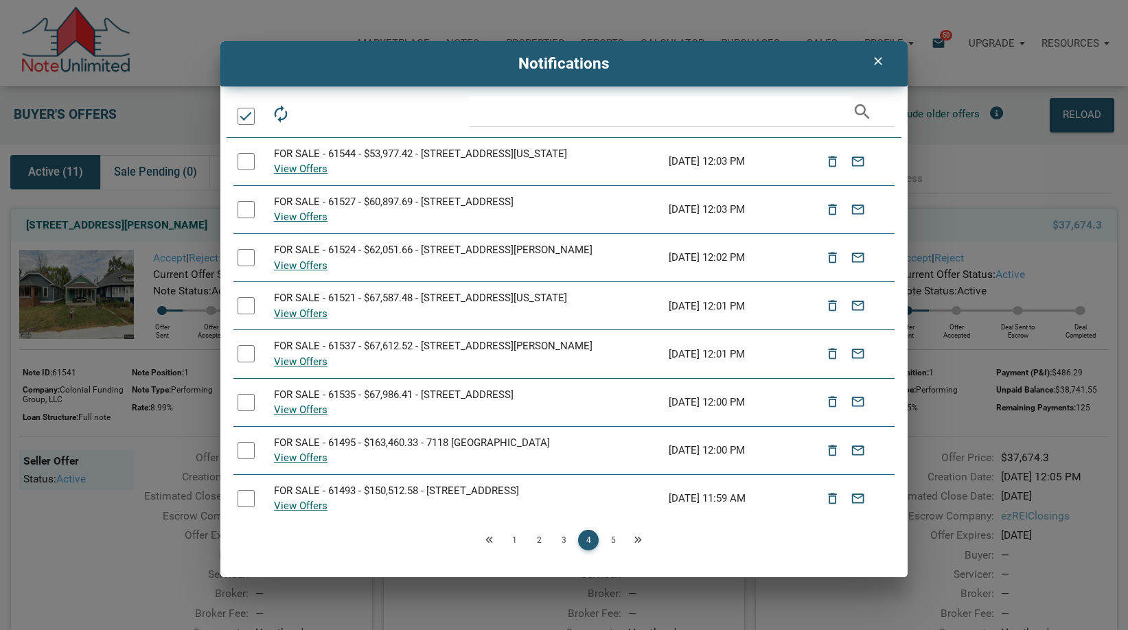
click at [483, 539] on link "Previous" at bounding box center [489, 540] width 21 height 21
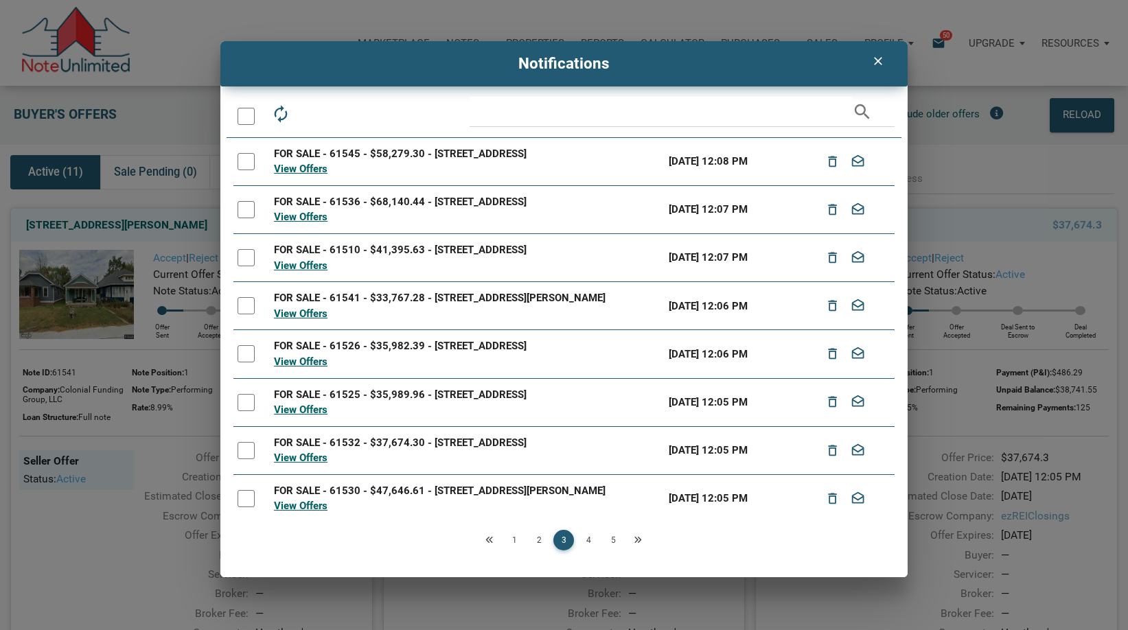
click at [245, 110] on div at bounding box center [246, 116] width 17 height 17
click at [345, 115] on icon "drafts" at bounding box center [341, 113] width 19 height 19
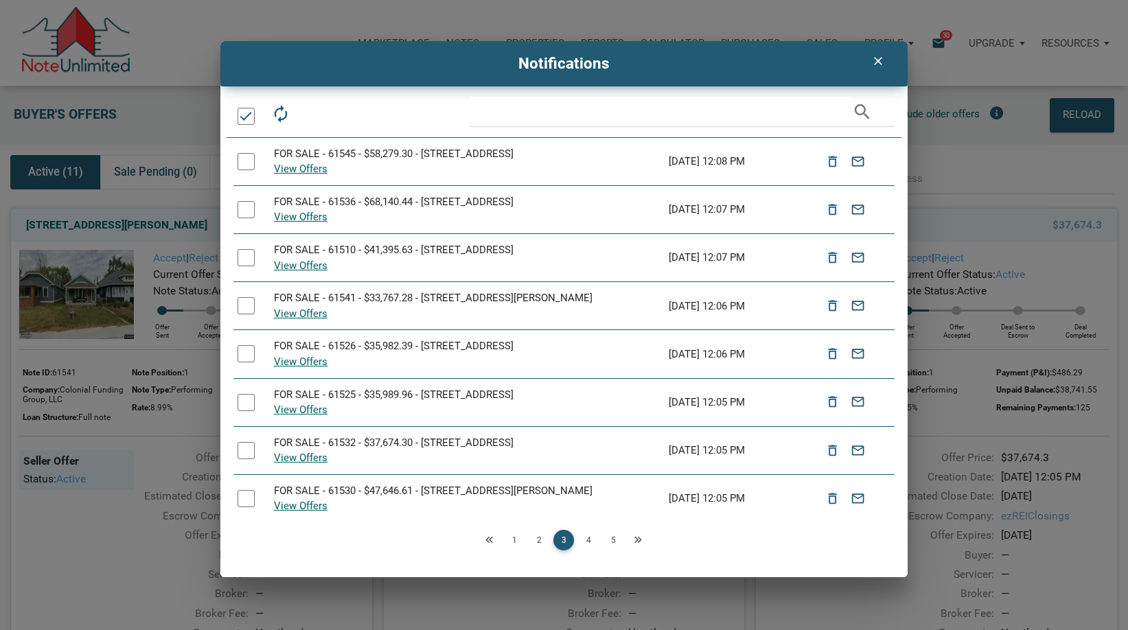
click at [489, 542] on icon "Previous" at bounding box center [489, 540] width 8 height 8
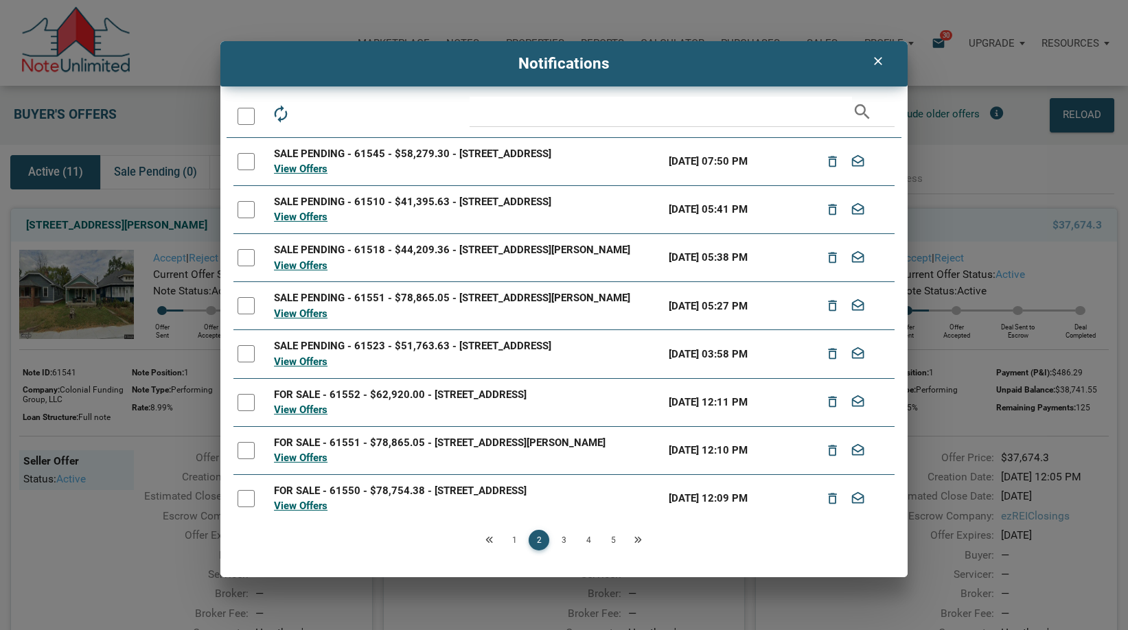
click at [252, 121] on div at bounding box center [246, 116] width 17 height 17
click at [341, 118] on icon "drafts" at bounding box center [341, 113] width 19 height 19
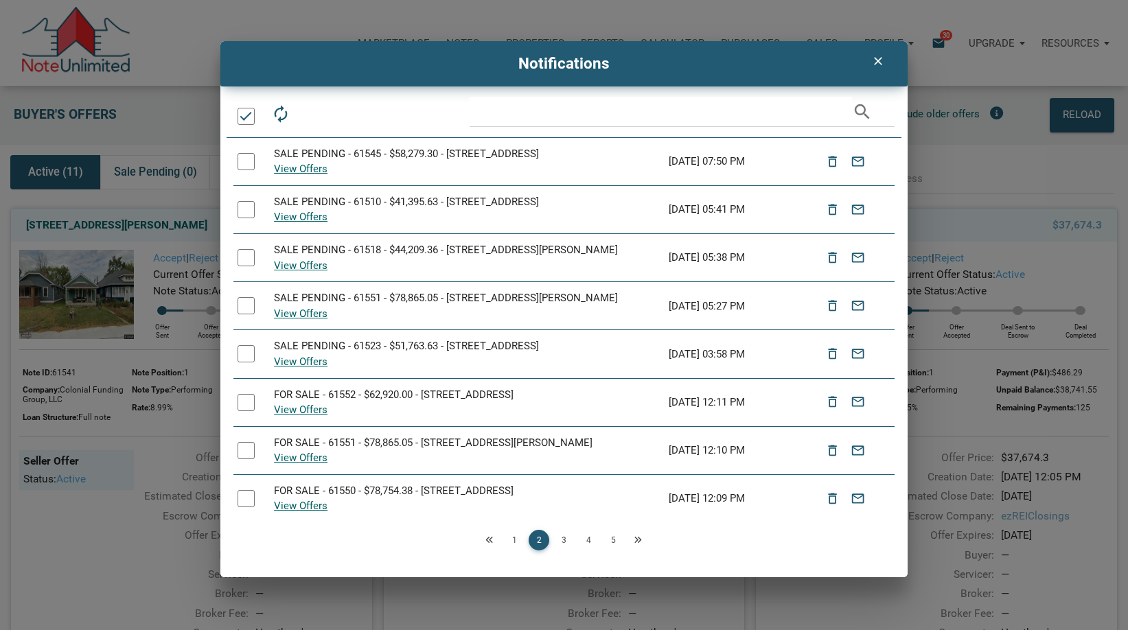
click at [492, 535] on link "Previous" at bounding box center [489, 540] width 21 height 21
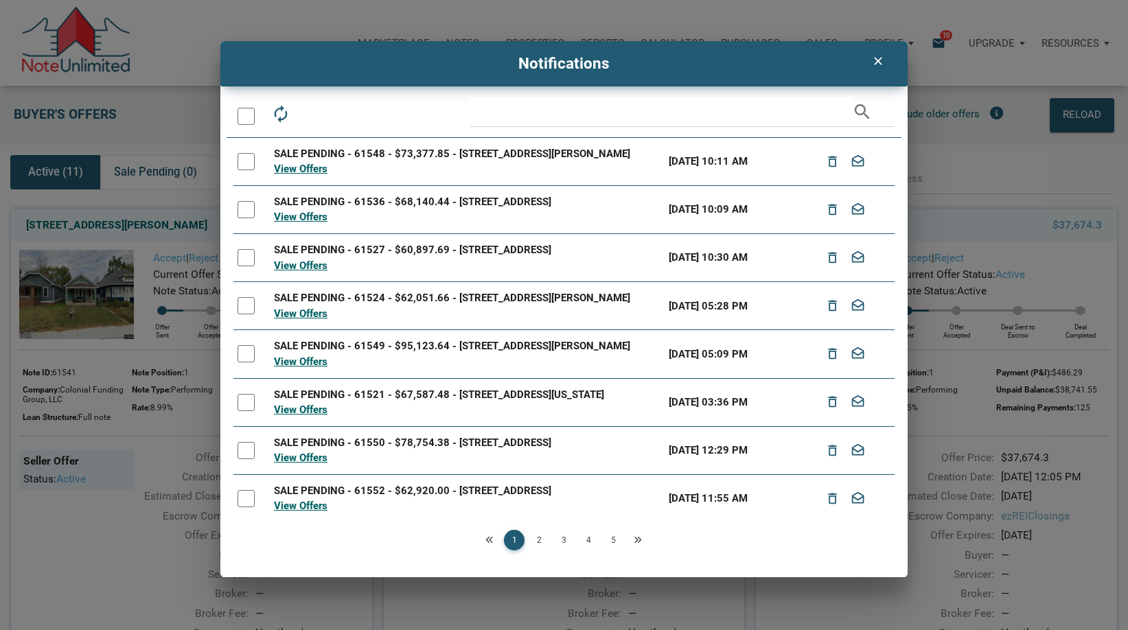
click at [251, 111] on div at bounding box center [246, 116] width 17 height 17
click at [253, 162] on div at bounding box center [246, 161] width 17 height 17
click at [246, 218] on div at bounding box center [246, 209] width 17 height 17
click at [247, 266] on div at bounding box center [246, 257] width 17 height 17
click at [350, 119] on icon "drafts" at bounding box center [341, 113] width 19 height 19
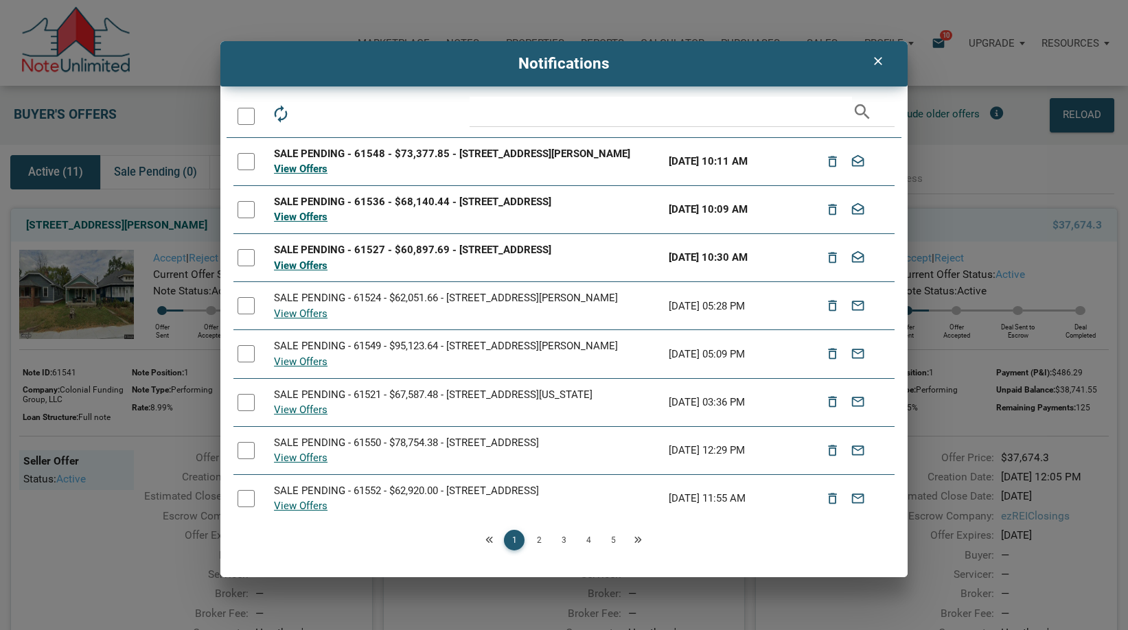
click at [886, 60] on div "clear" at bounding box center [877, 61] width 35 height 26
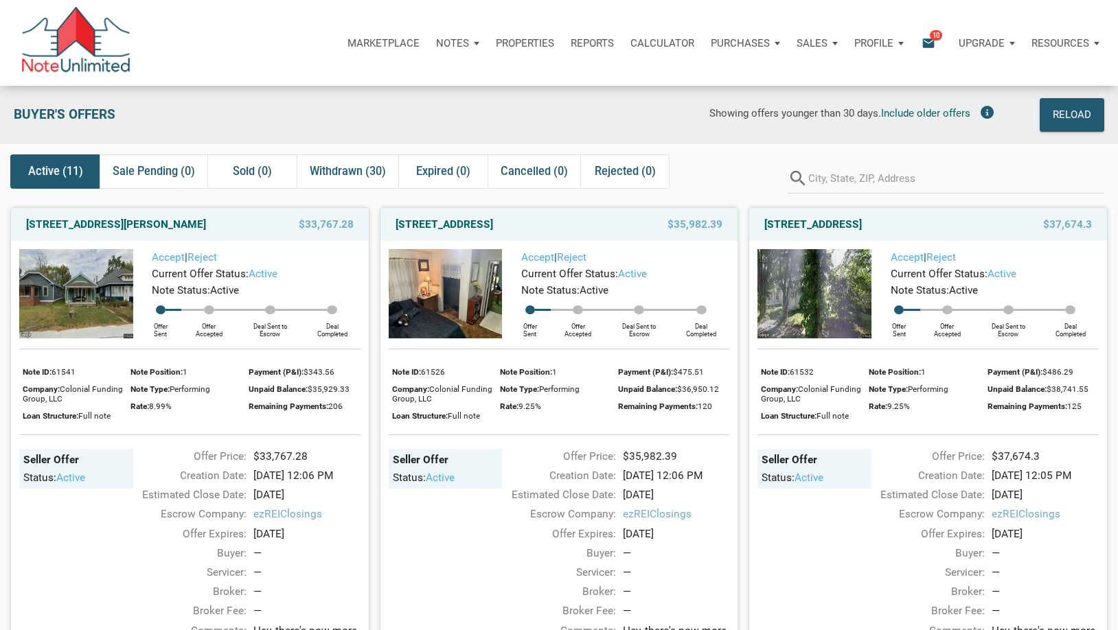
click at [933, 50] on icon "email" at bounding box center [928, 43] width 16 height 16
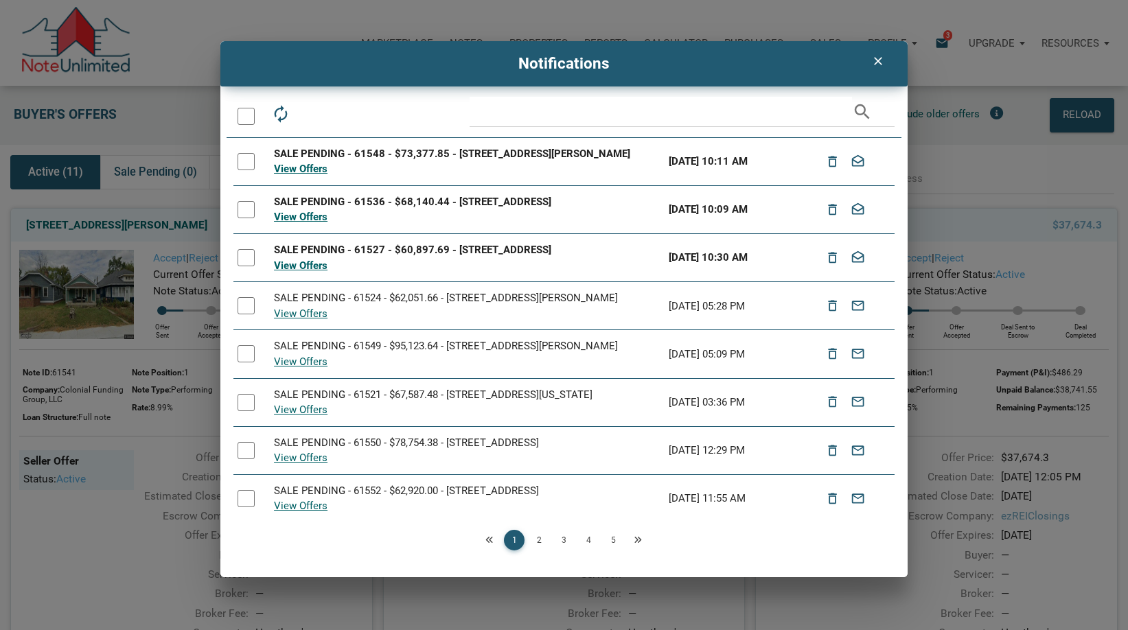
click at [242, 263] on div at bounding box center [246, 257] width 17 height 17
click at [251, 216] on div at bounding box center [246, 209] width 17 height 17
click at [349, 109] on icon "drafts" at bounding box center [341, 113] width 19 height 19
click at [687, 14] on div "clear Notifications autorenew delete_outline drafts email search SALE PENDING -…" at bounding box center [564, 315] width 1128 height 630
click at [877, 60] on icon "clear" at bounding box center [877, 61] width 16 height 14
